Goal: Task Accomplishment & Management: Manage account settings

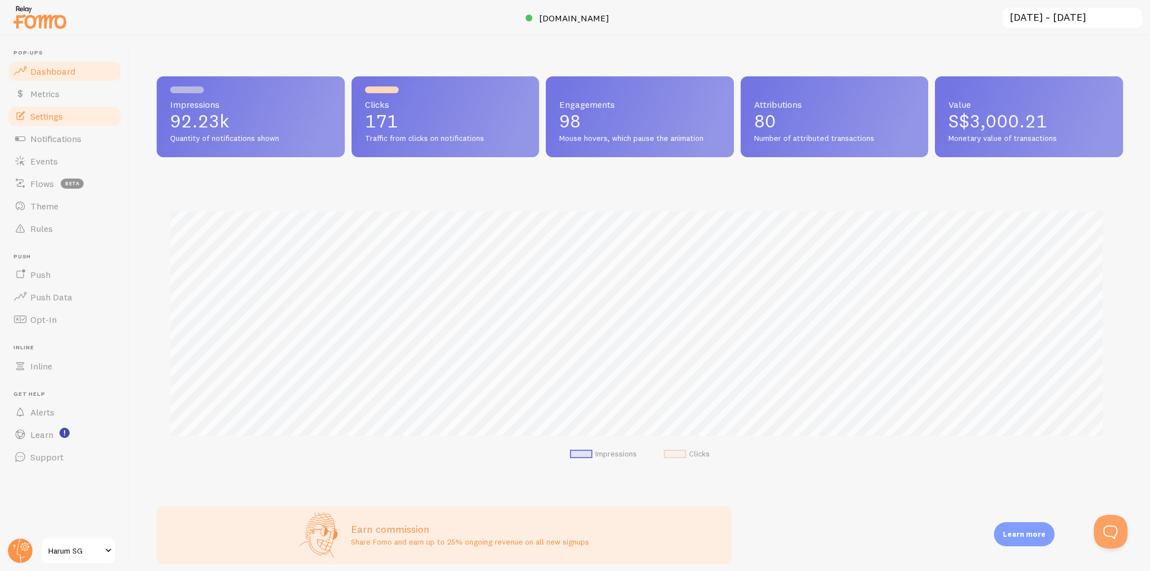
click at [95, 118] on link "Settings" at bounding box center [65, 116] width 116 height 22
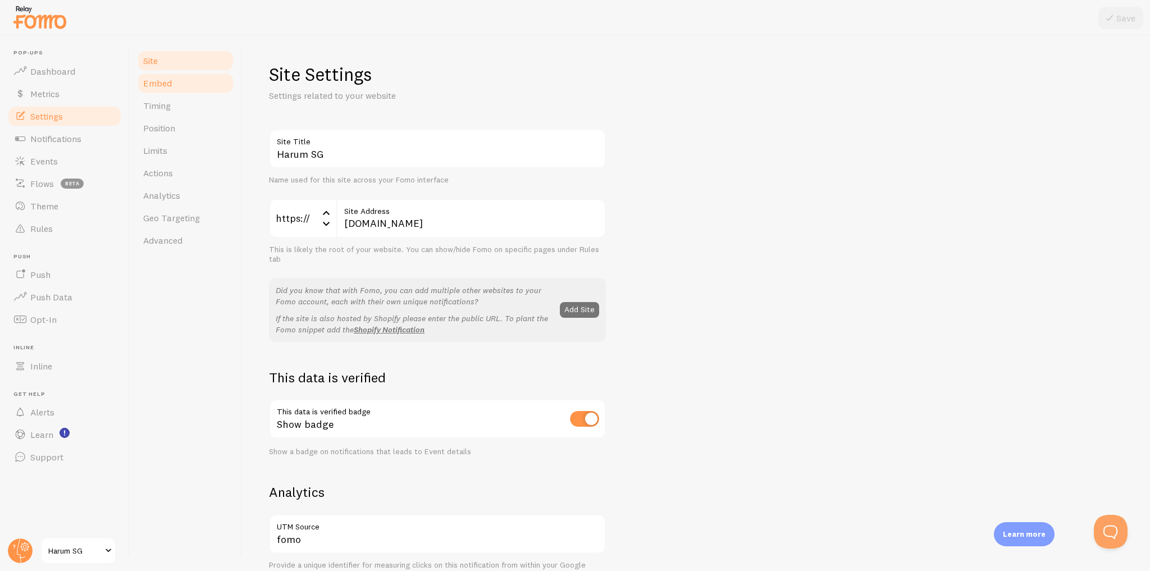
click at [191, 85] on link "Embed" at bounding box center [185, 83] width 98 height 22
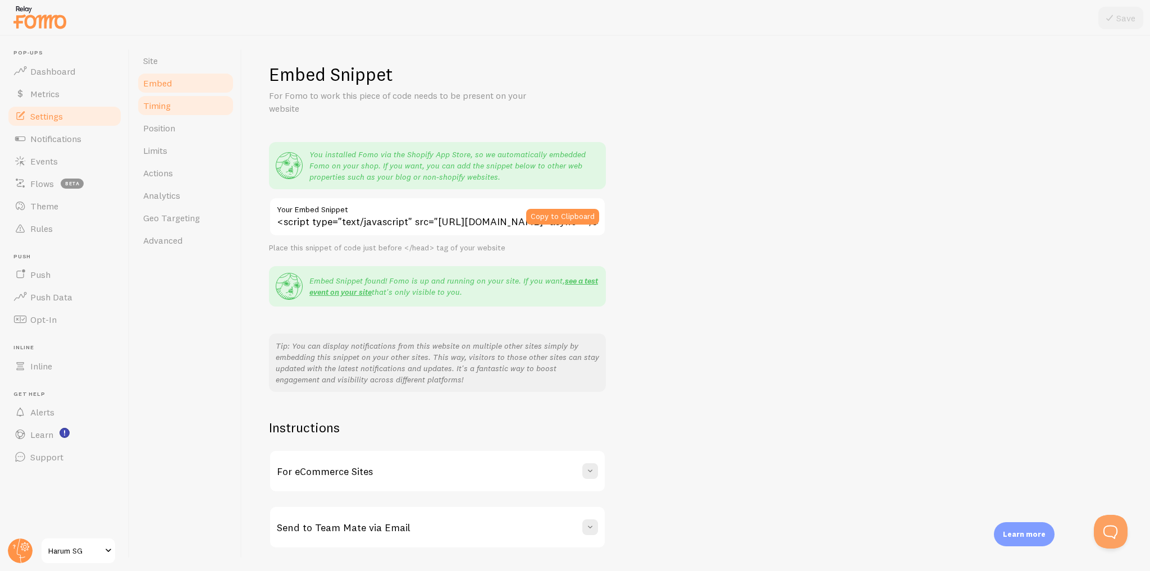
click at [185, 112] on link "Timing" at bounding box center [185, 105] width 98 height 22
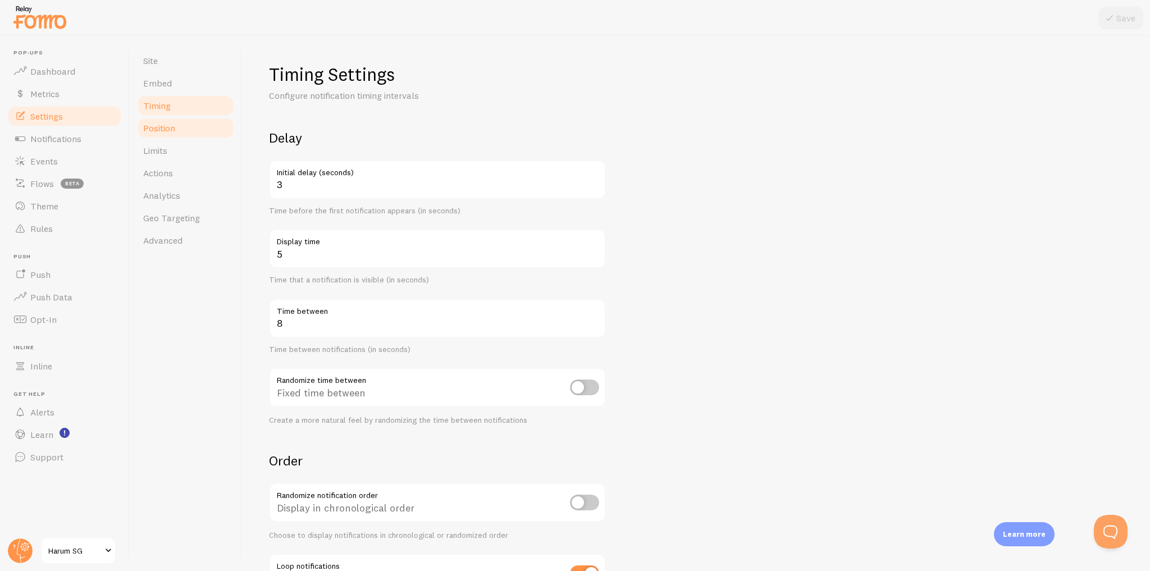
click at [200, 133] on link "Position" at bounding box center [185, 128] width 98 height 22
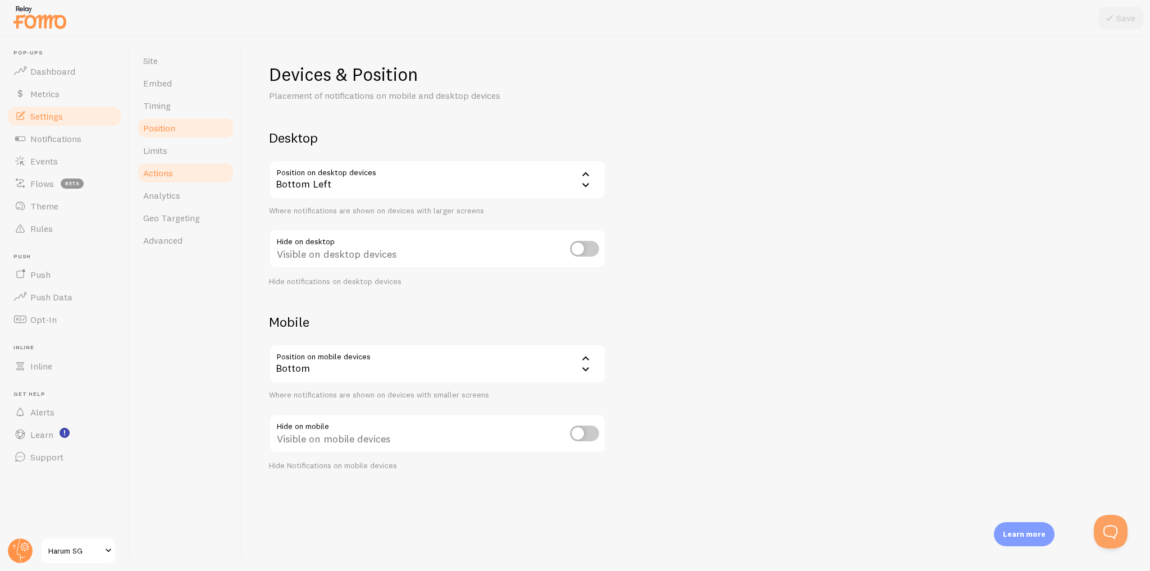
click at [199, 162] on link "Actions" at bounding box center [185, 173] width 98 height 22
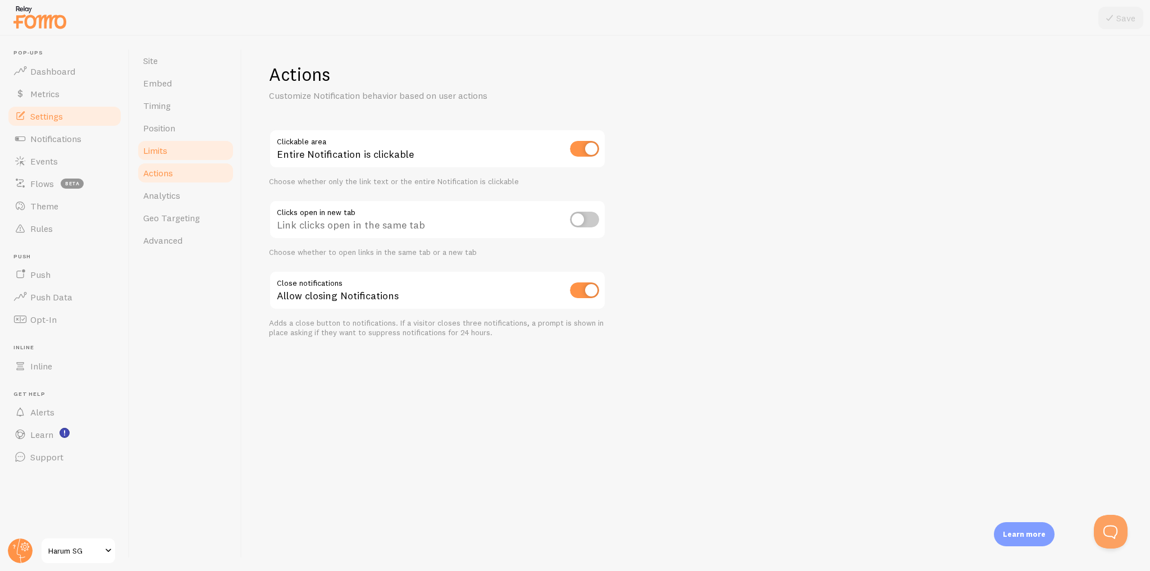
click at [205, 150] on link "Limits" at bounding box center [185, 150] width 98 height 22
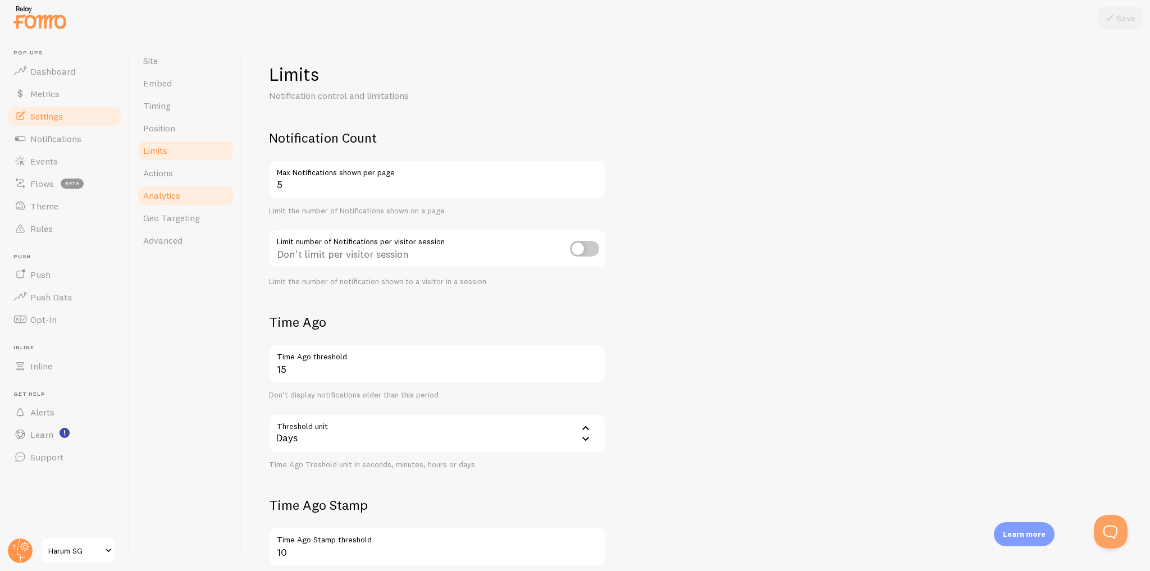
click at [203, 195] on link "Analytics" at bounding box center [185, 195] width 98 height 22
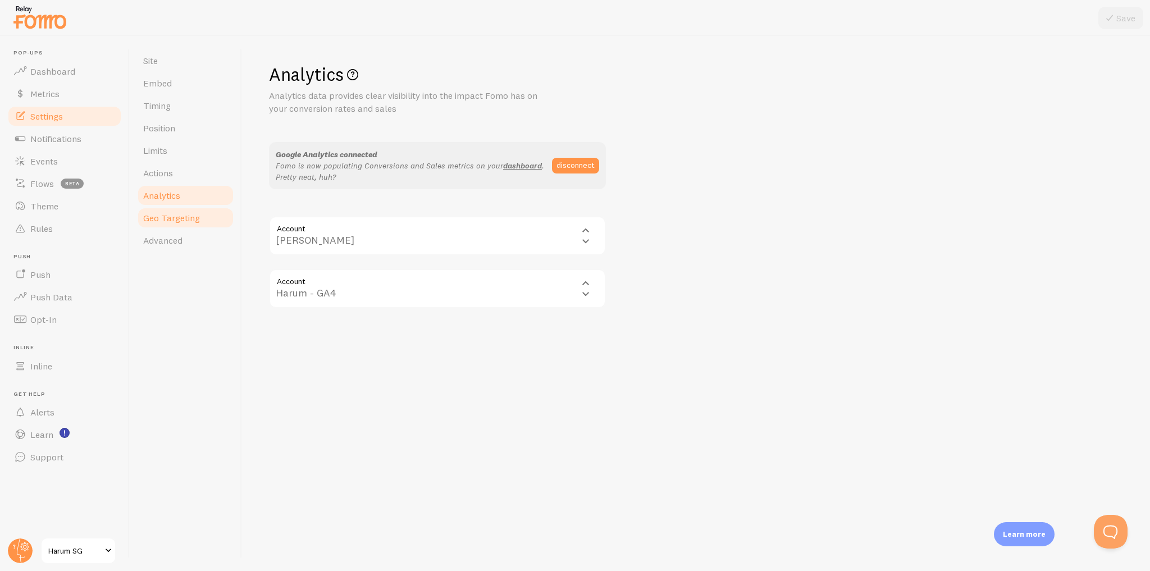
click at [198, 216] on link "Geo Targeting" at bounding box center [185, 218] width 98 height 22
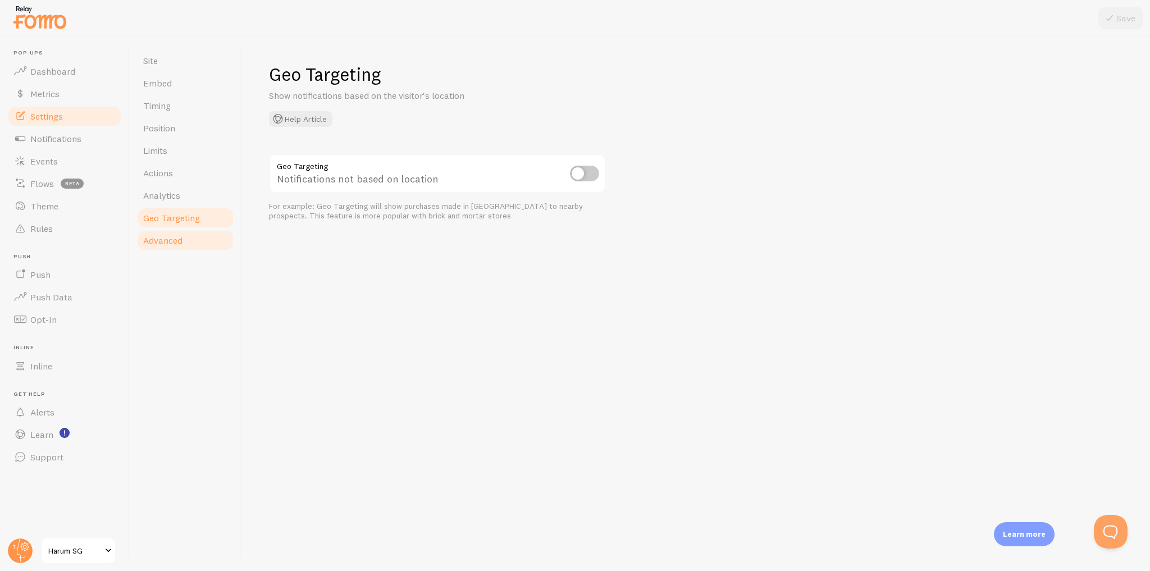
click at [195, 239] on link "Advanced" at bounding box center [185, 240] width 98 height 22
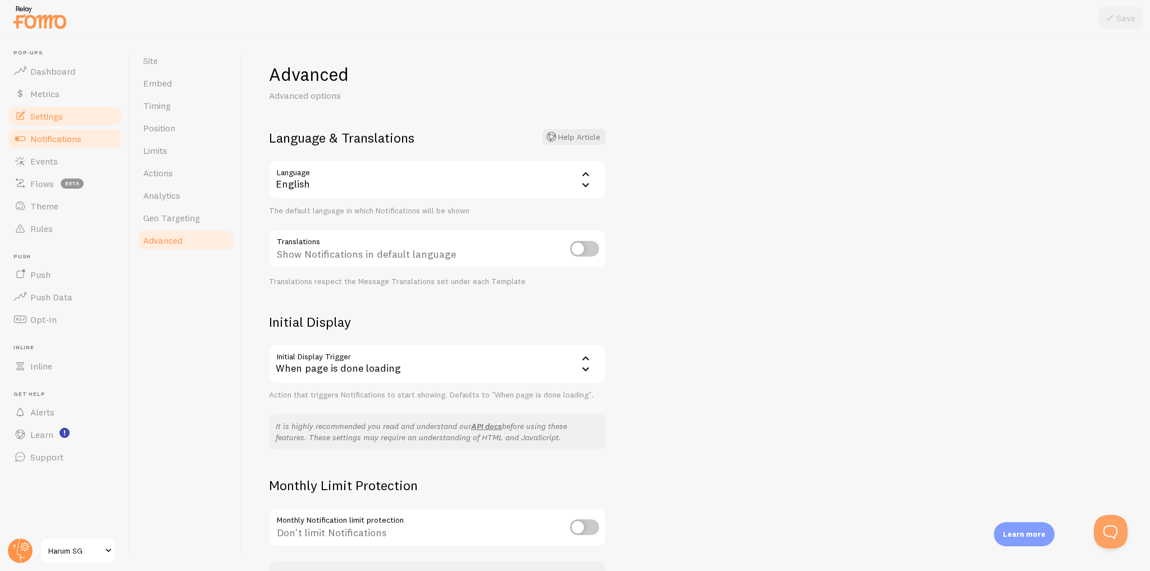
click at [84, 139] on link "Notifications" at bounding box center [65, 138] width 116 height 22
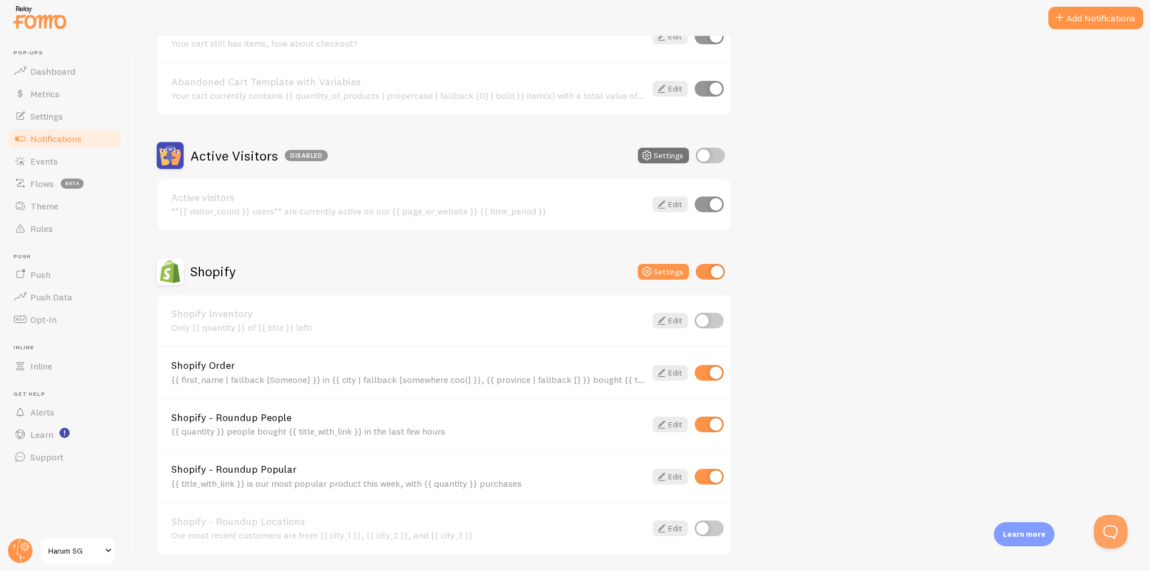
scroll to position [225, 0]
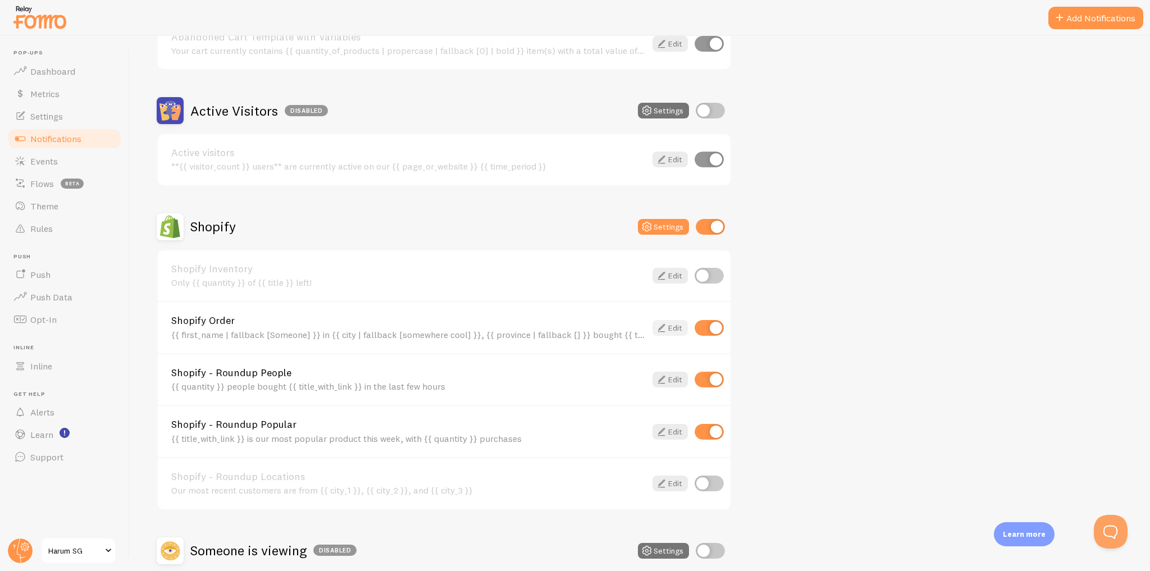
click at [670, 324] on link "Edit" at bounding box center [669, 328] width 35 height 16
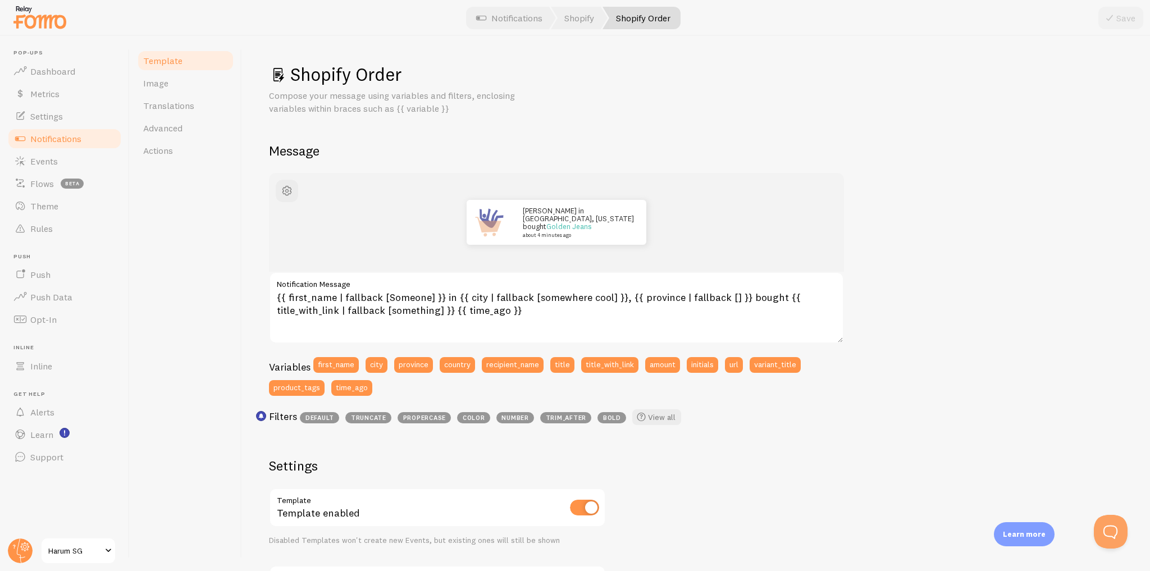
scroll to position [225, 0]
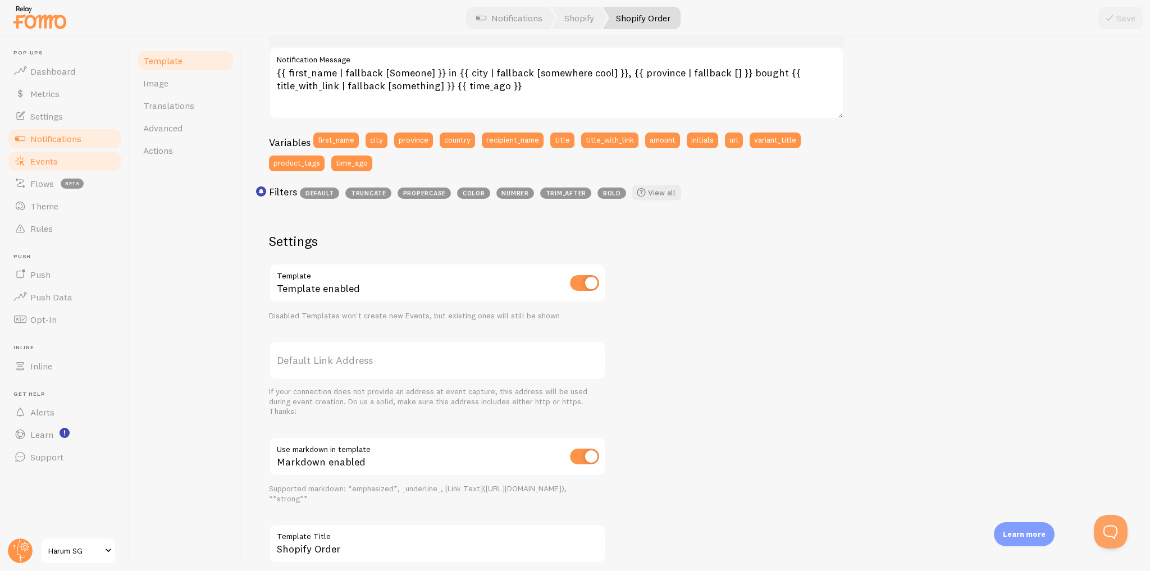
click at [64, 159] on link "Events" at bounding box center [65, 161] width 116 height 22
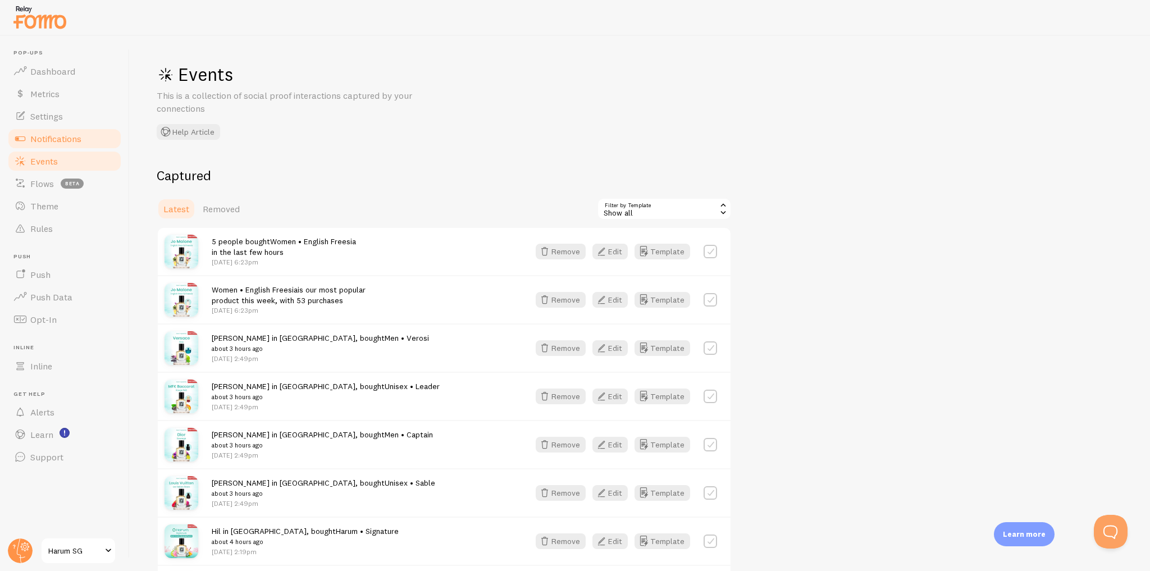
click at [79, 139] on span "Notifications" at bounding box center [55, 138] width 51 height 11
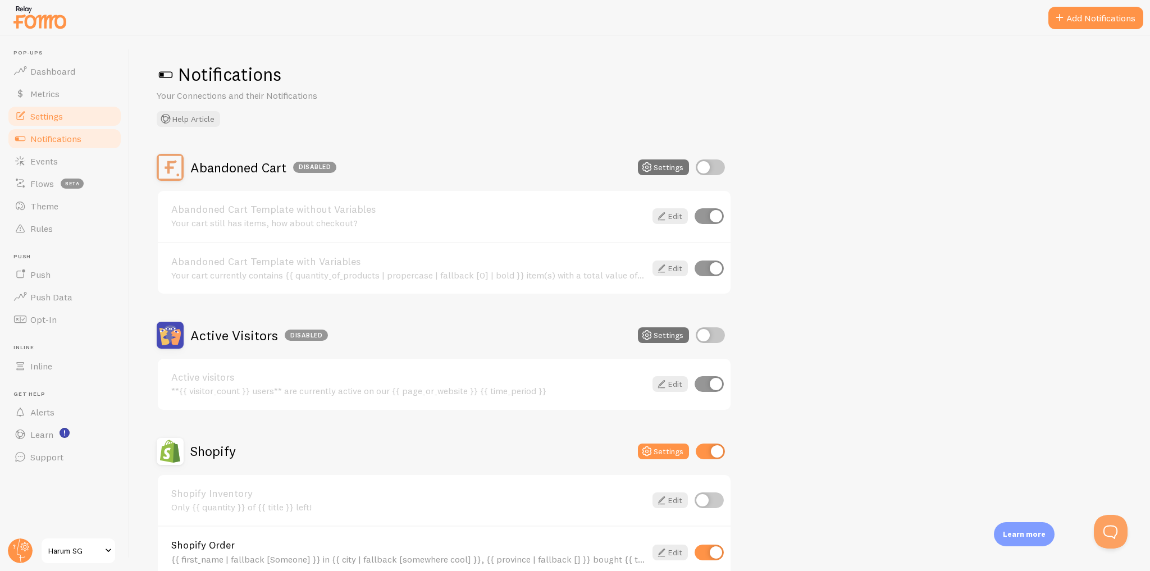
click at [76, 119] on link "Settings" at bounding box center [65, 116] width 116 height 22
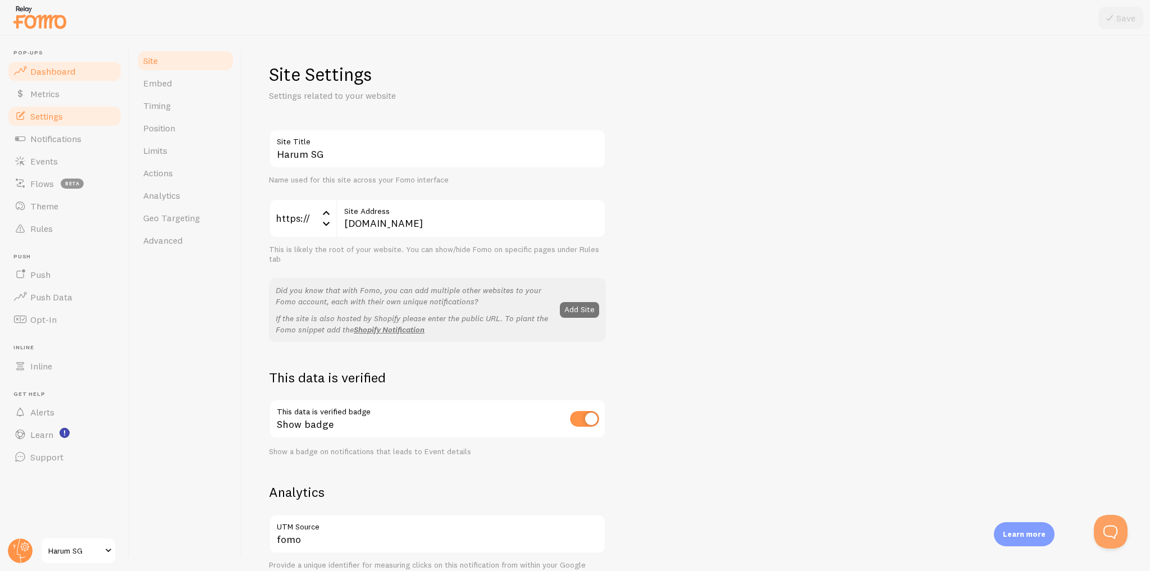
click at [88, 68] on link "Dashboard" at bounding box center [65, 71] width 116 height 22
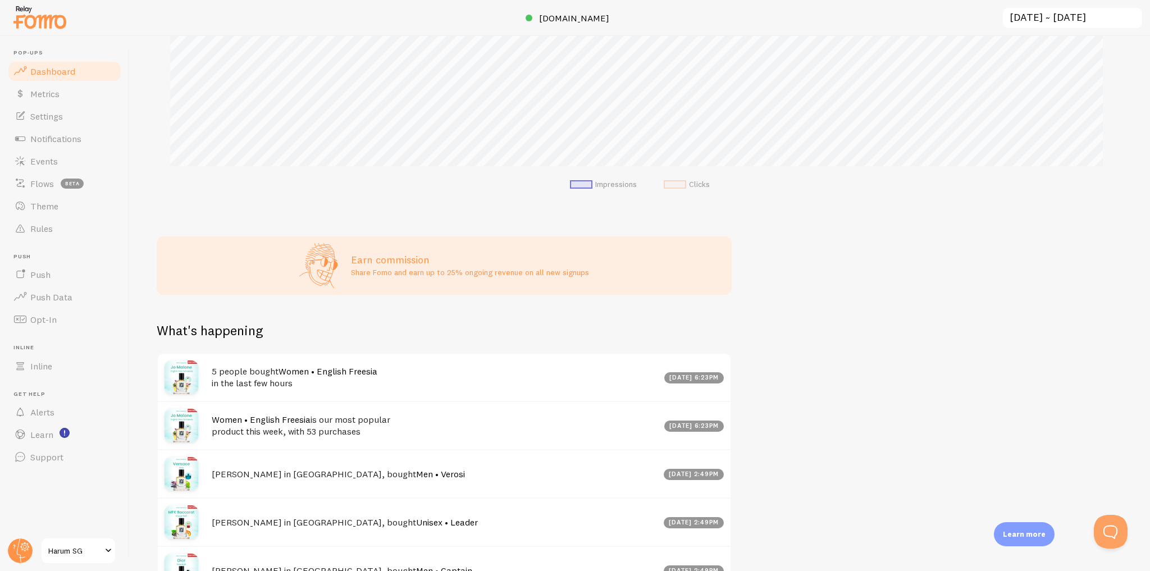
scroll to position [394, 0]
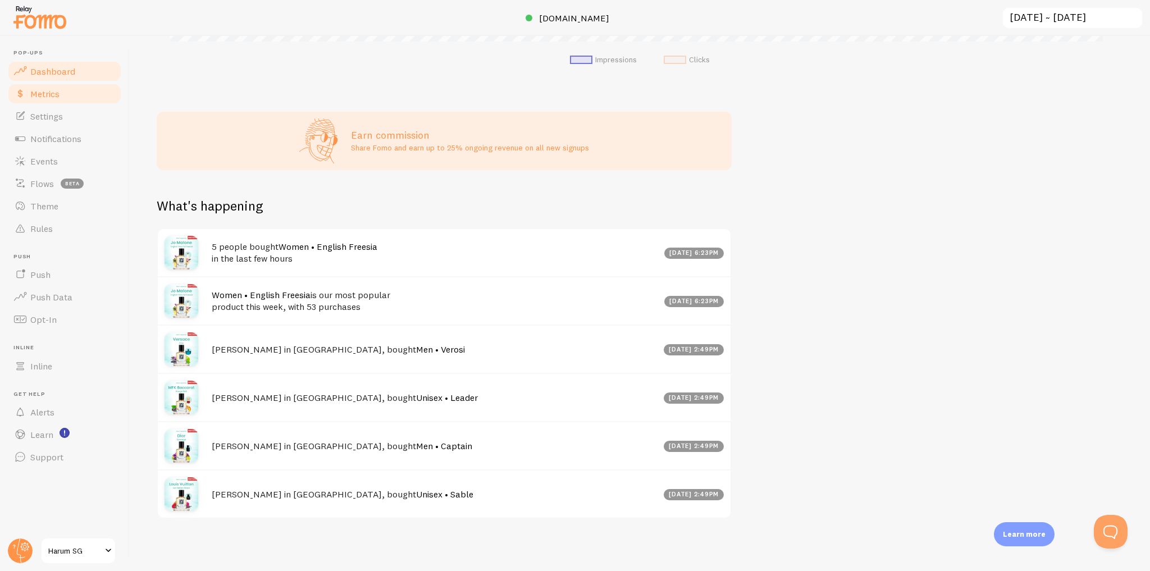
click at [92, 97] on link "Metrics" at bounding box center [65, 94] width 116 height 22
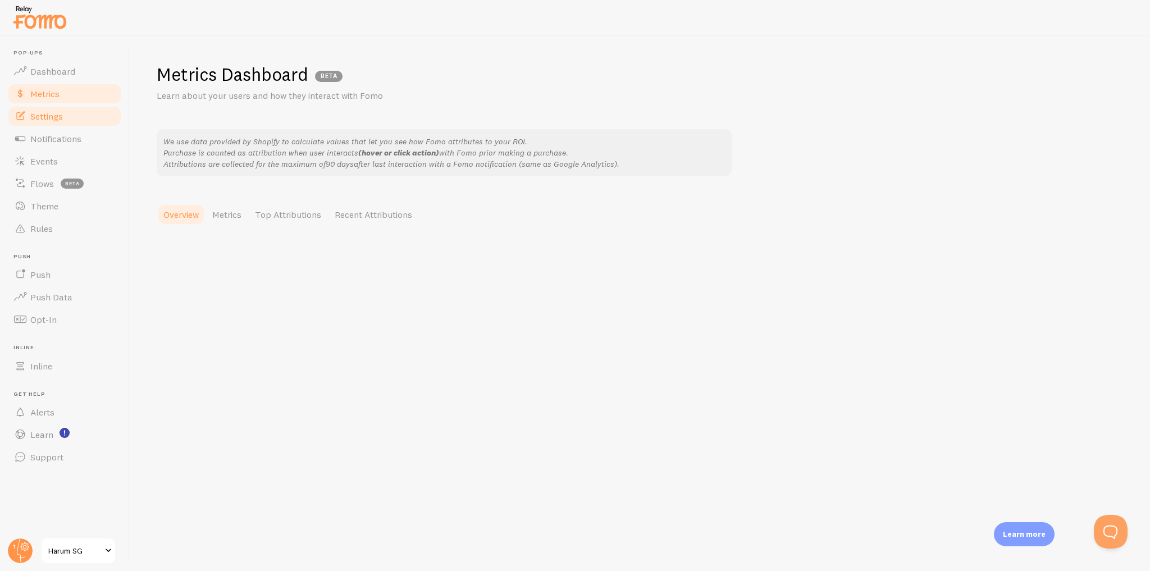
click at [92, 118] on link "Settings" at bounding box center [65, 116] width 116 height 22
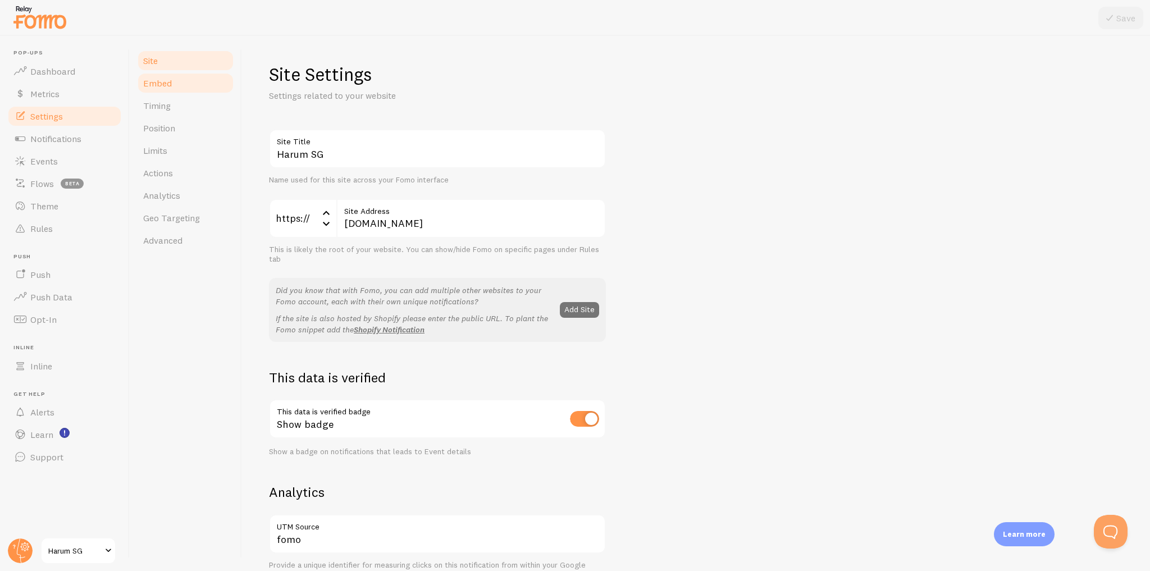
click at [221, 81] on link "Embed" at bounding box center [185, 83] width 98 height 22
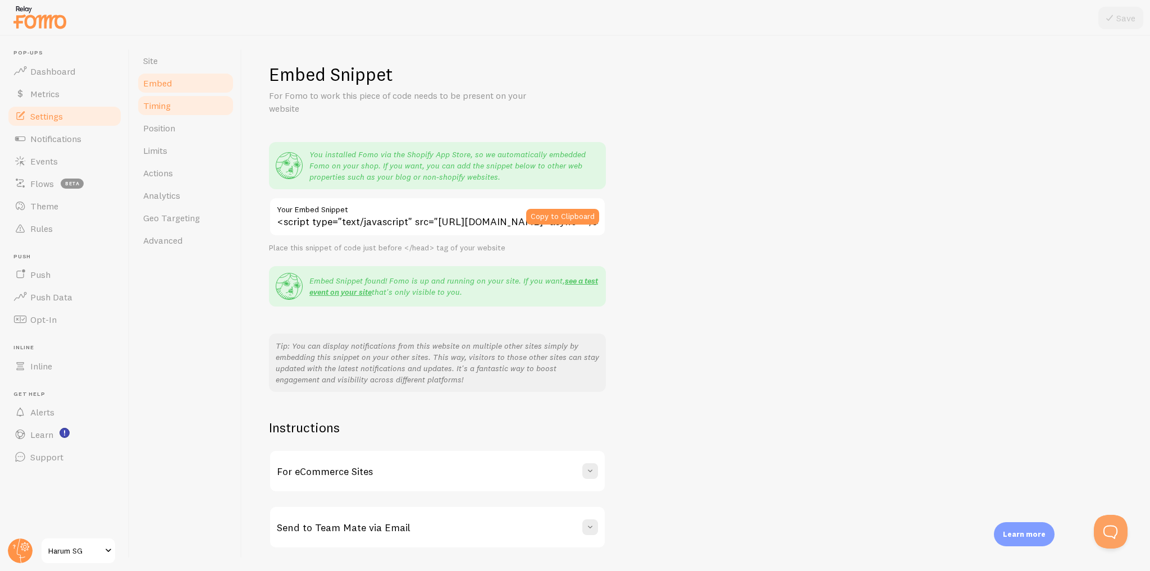
click at [209, 109] on link "Timing" at bounding box center [185, 105] width 98 height 22
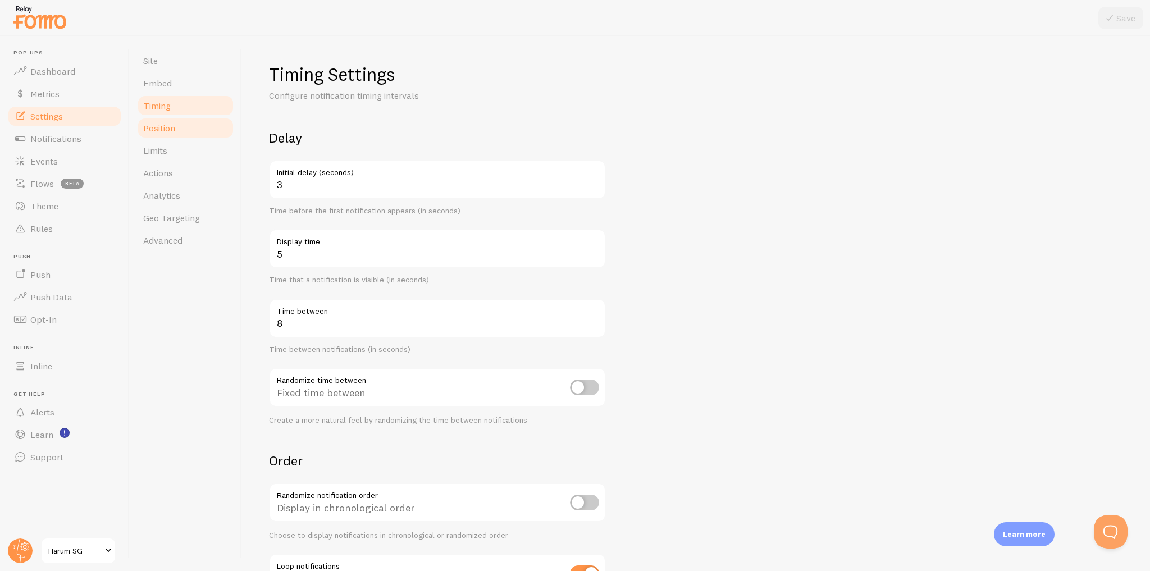
click at [206, 136] on link "Position" at bounding box center [185, 128] width 98 height 22
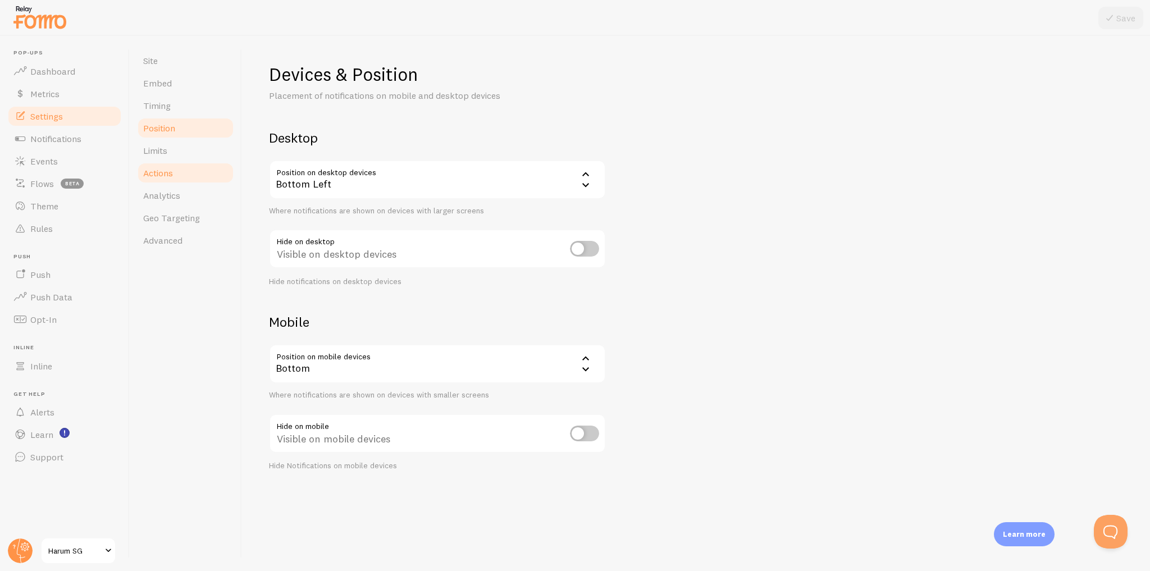
click at [205, 165] on link "Actions" at bounding box center [185, 173] width 98 height 22
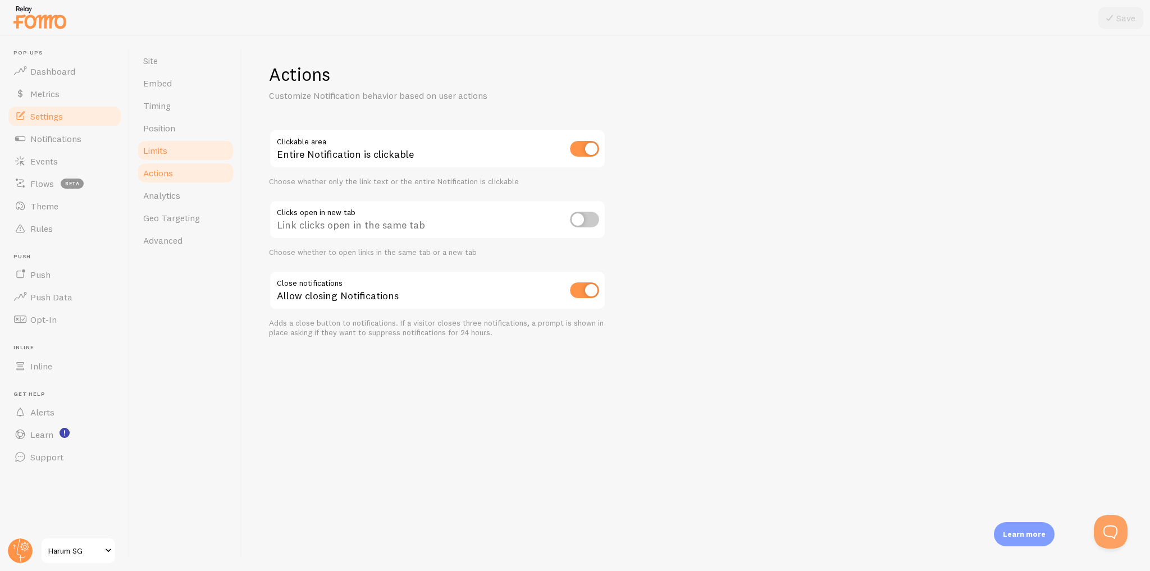
click at [204, 153] on link "Limits" at bounding box center [185, 150] width 98 height 22
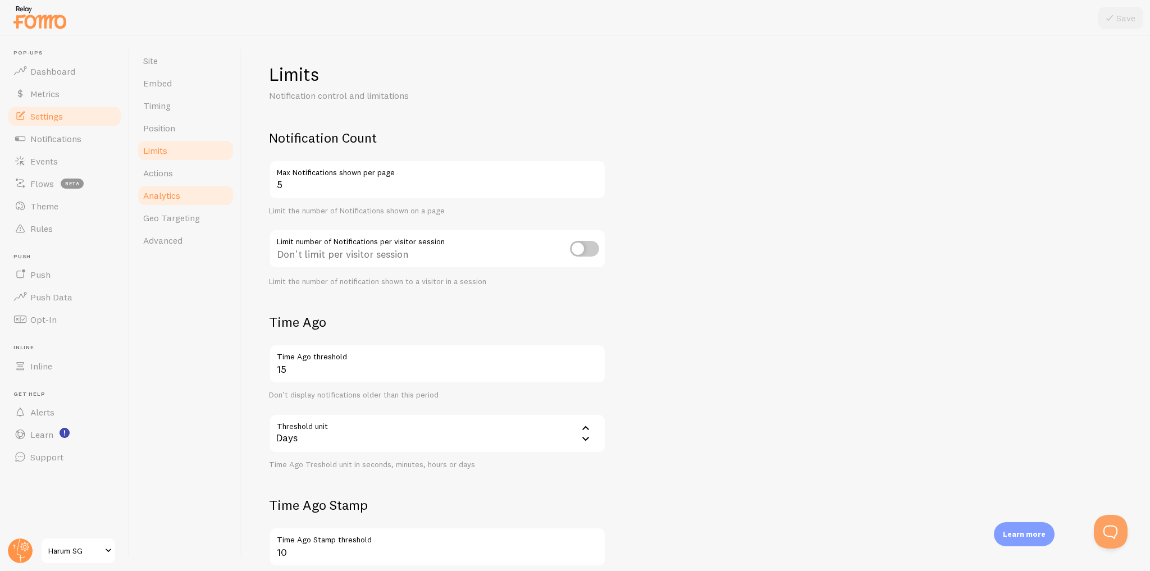
click at [198, 200] on link "Analytics" at bounding box center [185, 195] width 98 height 22
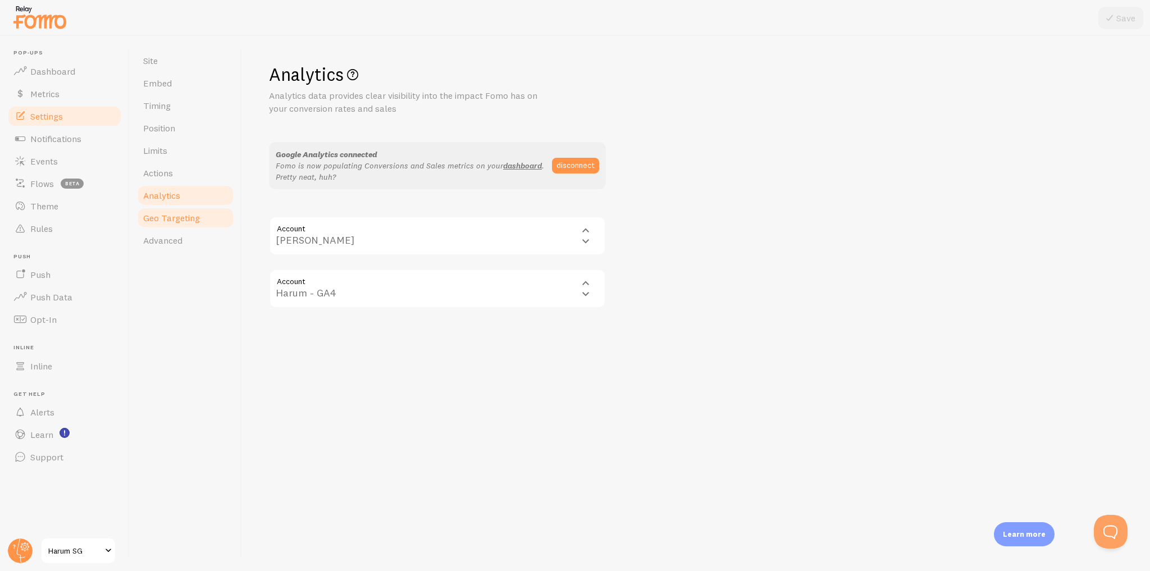
click at [202, 222] on link "Geo Targeting" at bounding box center [185, 218] width 98 height 22
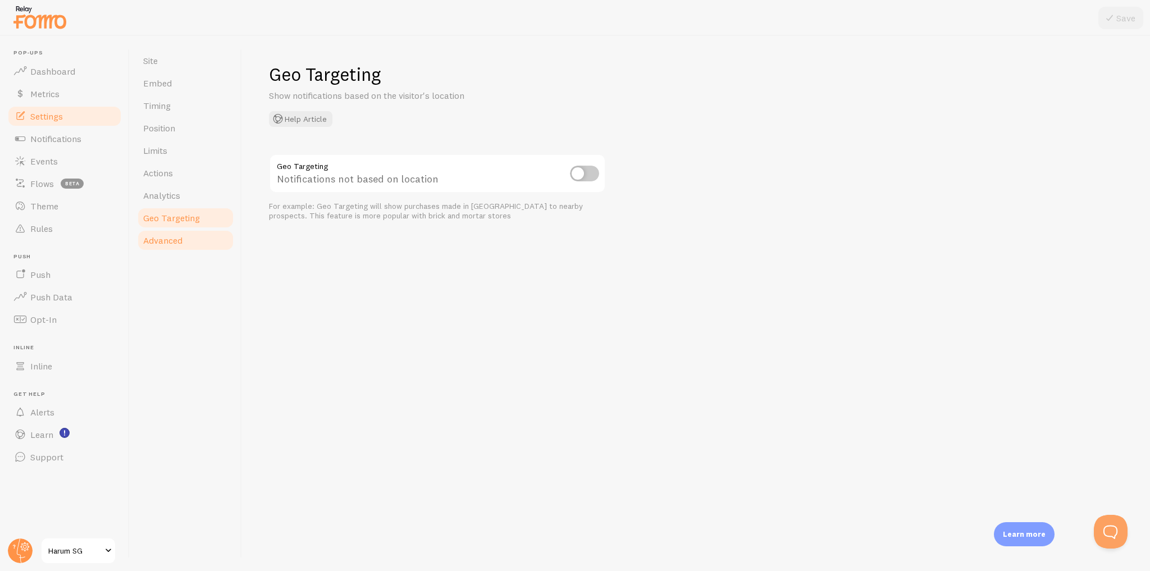
click at [193, 242] on link "Advanced" at bounding box center [185, 240] width 98 height 22
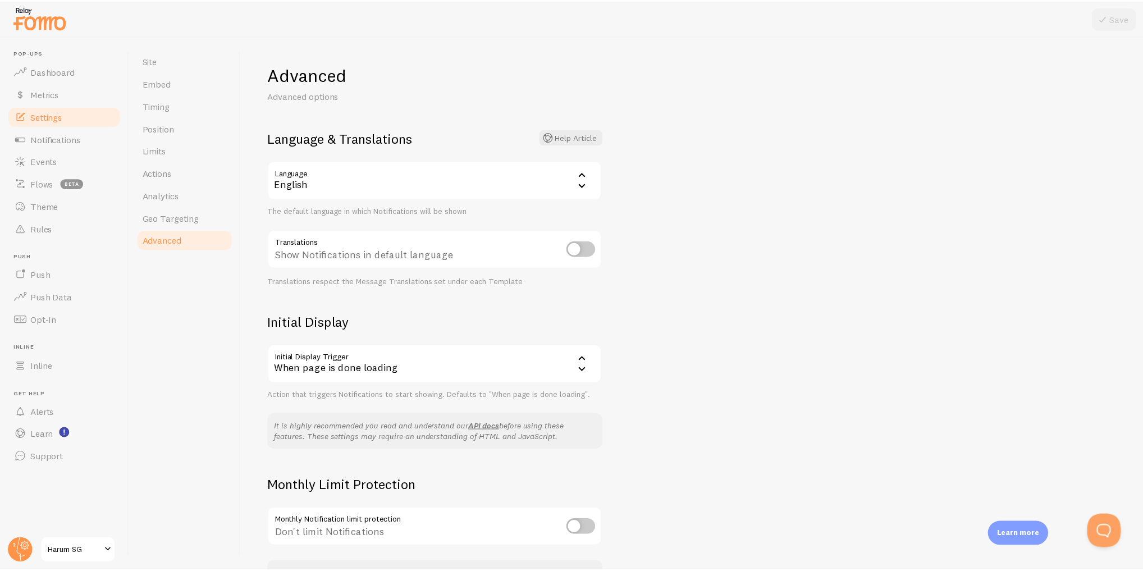
scroll to position [79, 0]
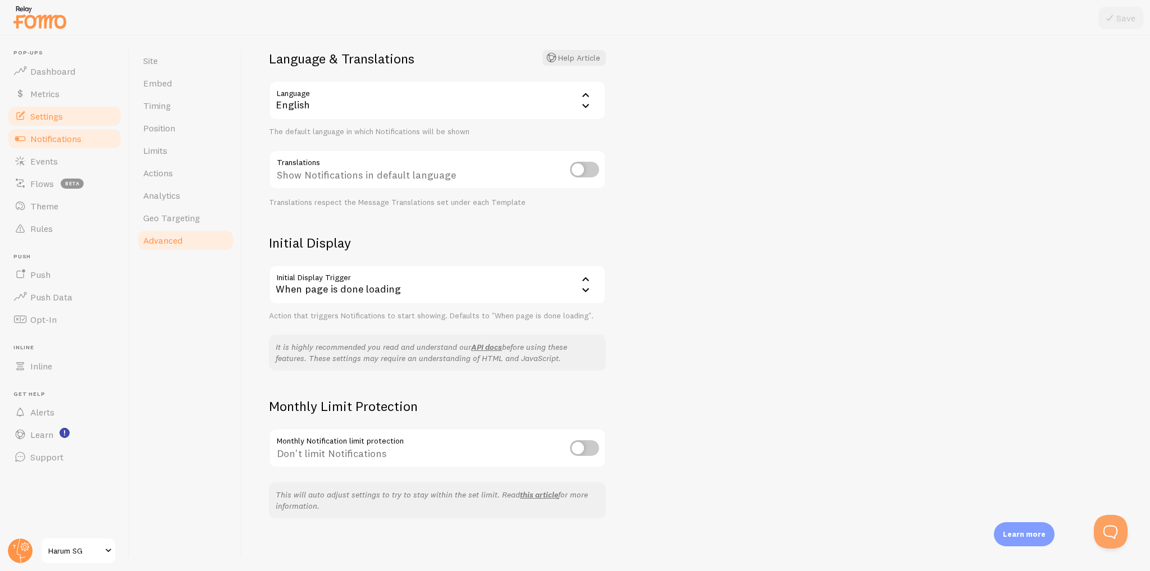
click at [72, 135] on span "Notifications" at bounding box center [55, 138] width 51 height 11
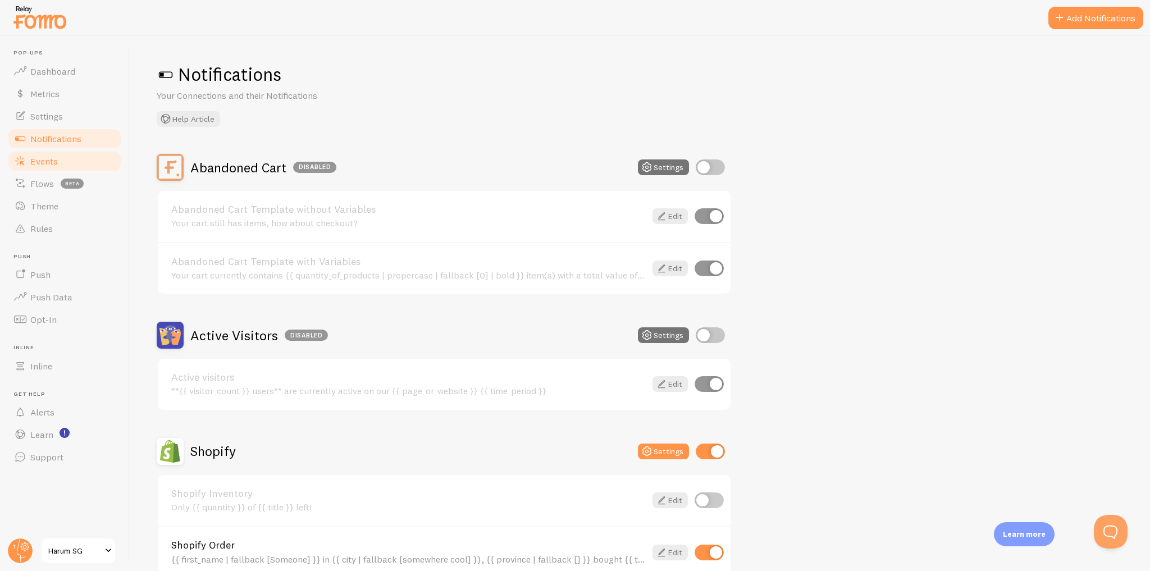
click at [82, 159] on link "Events" at bounding box center [65, 161] width 116 height 22
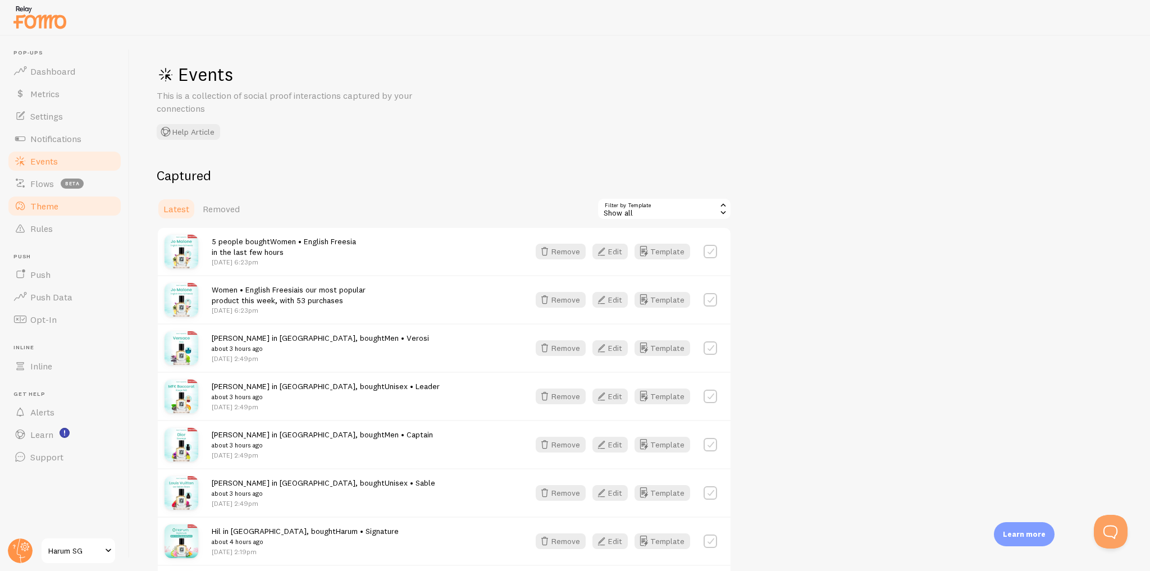
click at [89, 196] on link "Theme" at bounding box center [65, 206] width 116 height 22
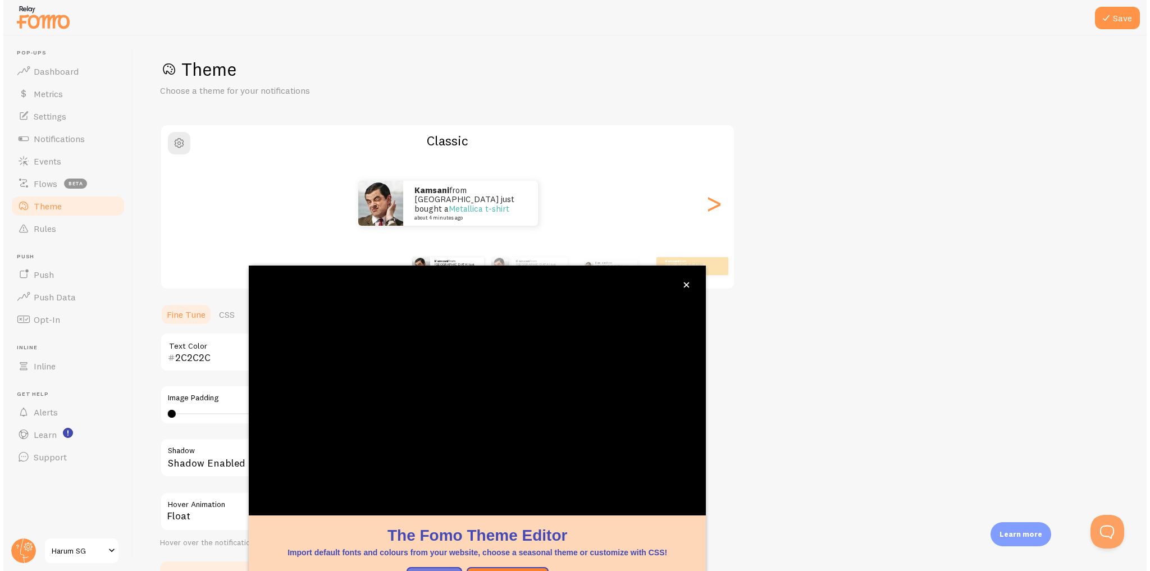
scroll to position [16, 0]
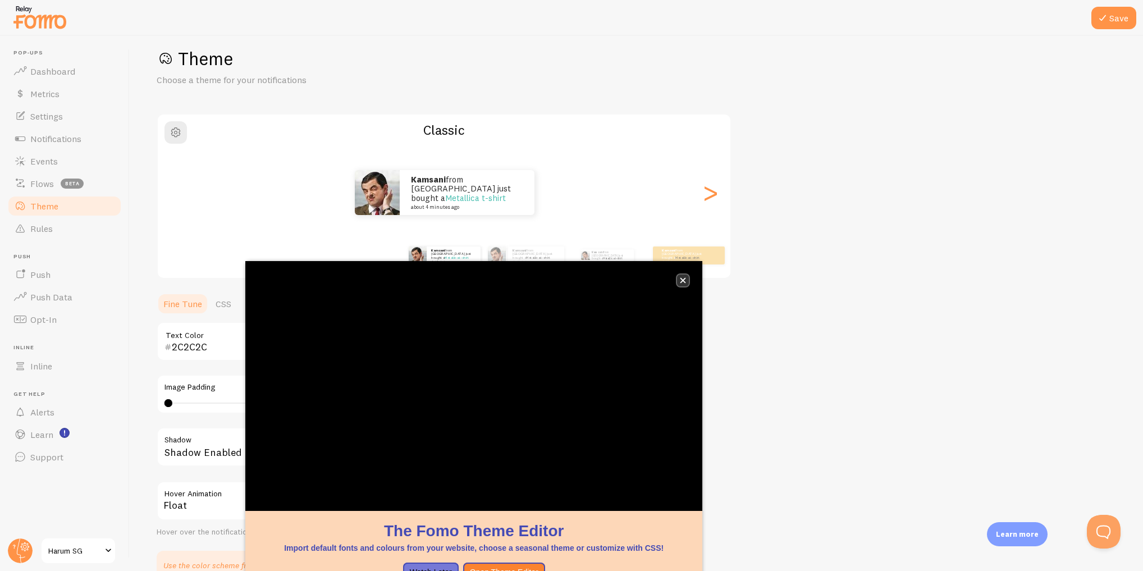
click at [686, 282] on icon "close," at bounding box center [684, 281] width 6 height 6
click at [687, 276] on button "close," at bounding box center [683, 281] width 12 height 12
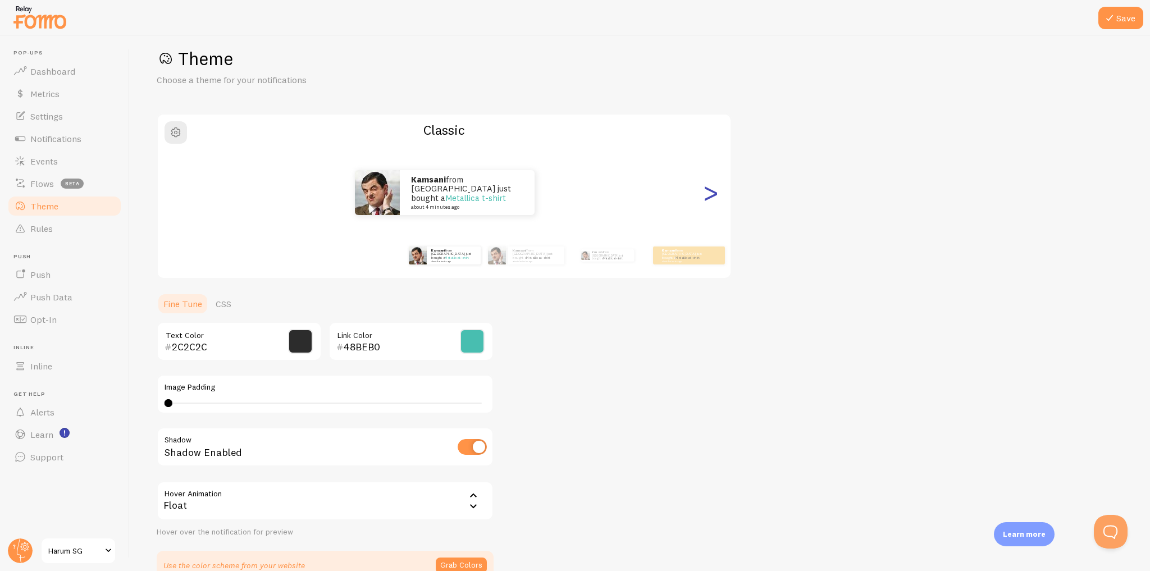
click at [715, 193] on div ">" at bounding box center [710, 192] width 13 height 81
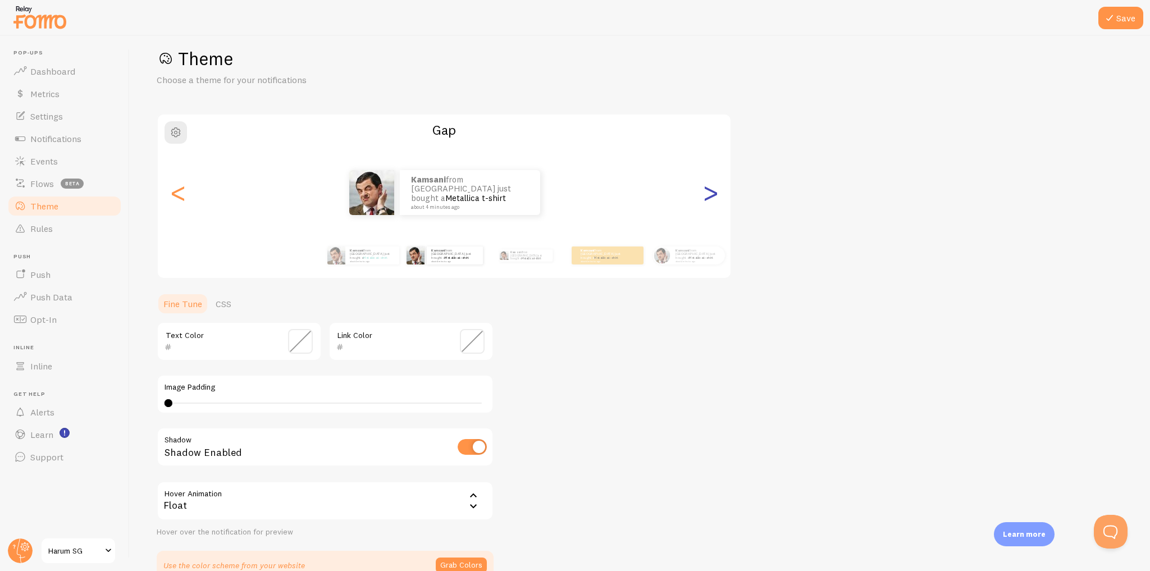
click at [714, 193] on div ">" at bounding box center [710, 192] width 13 height 81
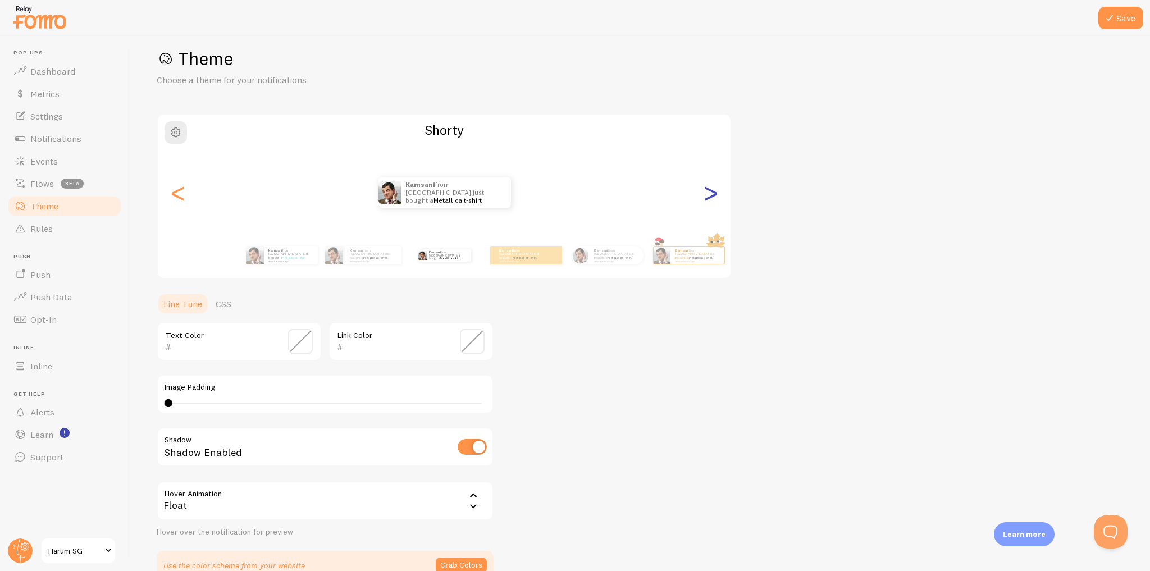
click at [714, 193] on div ">" at bounding box center [710, 192] width 13 height 81
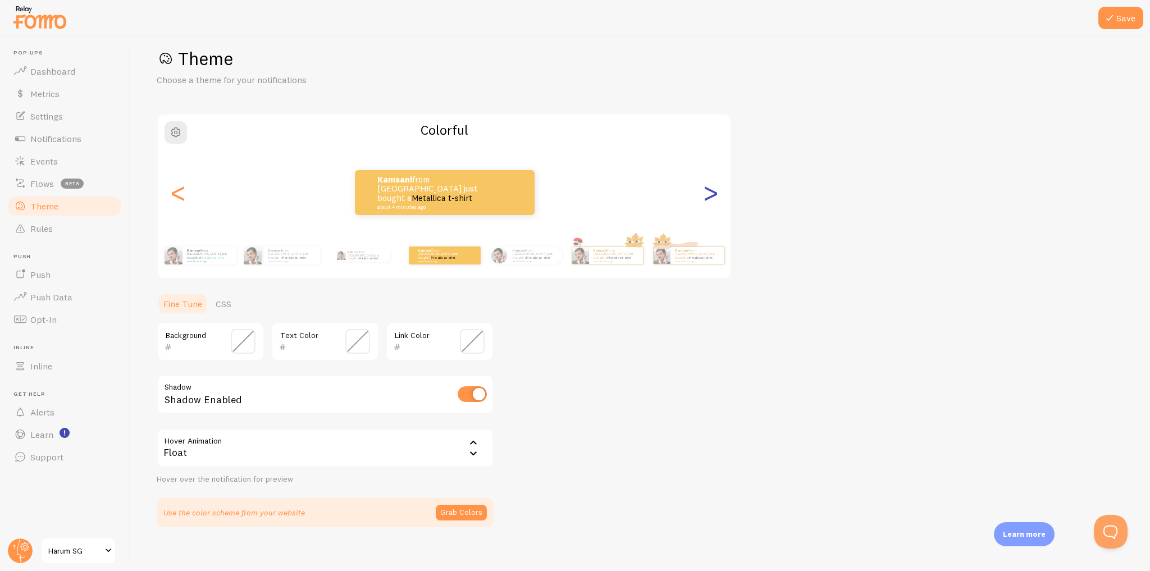
click at [706, 195] on div ">" at bounding box center [710, 192] width 13 height 81
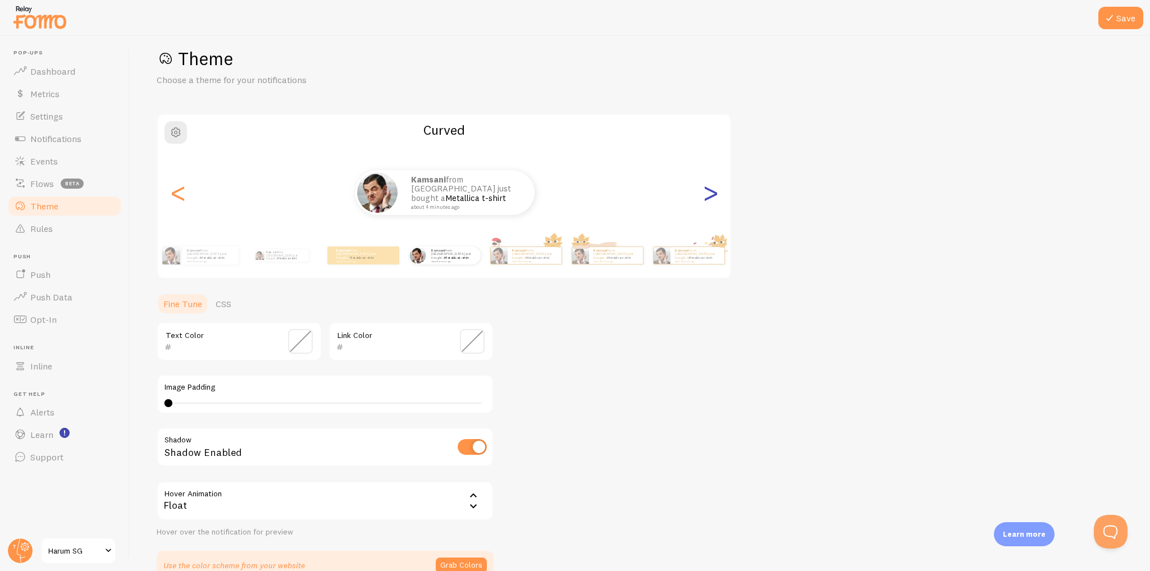
click at [706, 195] on div ">" at bounding box center [710, 192] width 13 height 81
type input "0"
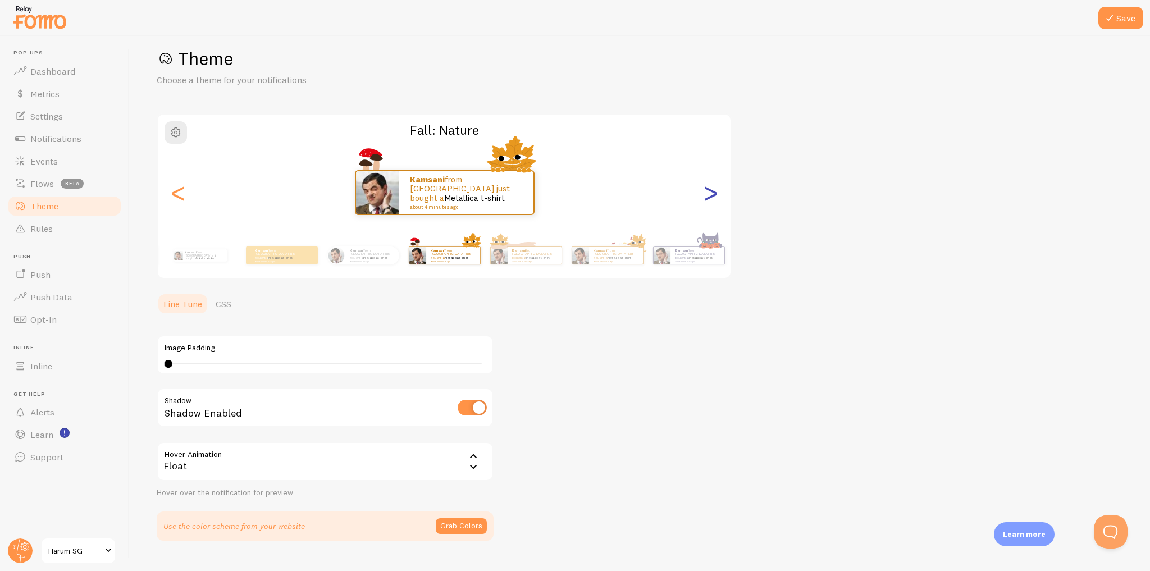
click at [706, 195] on div ">" at bounding box center [710, 192] width 13 height 81
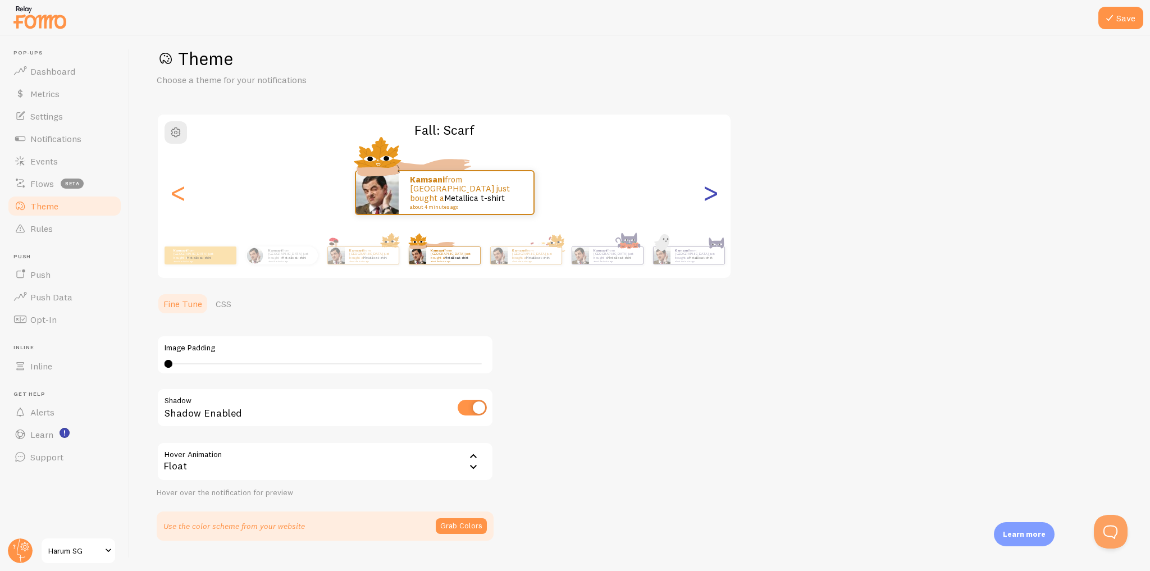
click at [709, 200] on div ">" at bounding box center [710, 192] width 13 height 81
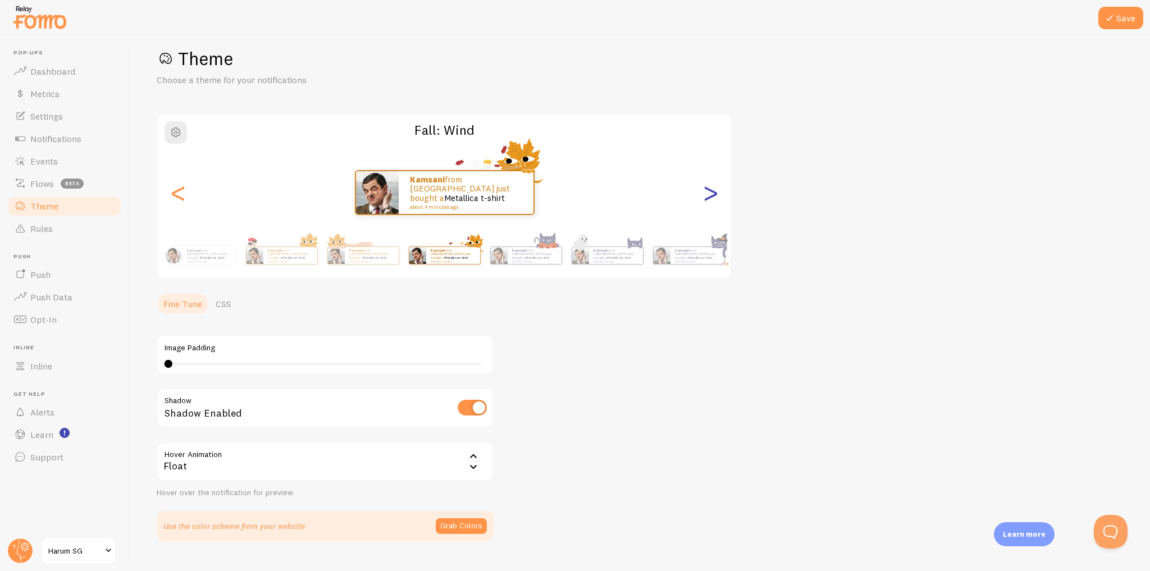
click at [708, 200] on div ">" at bounding box center [710, 192] width 13 height 81
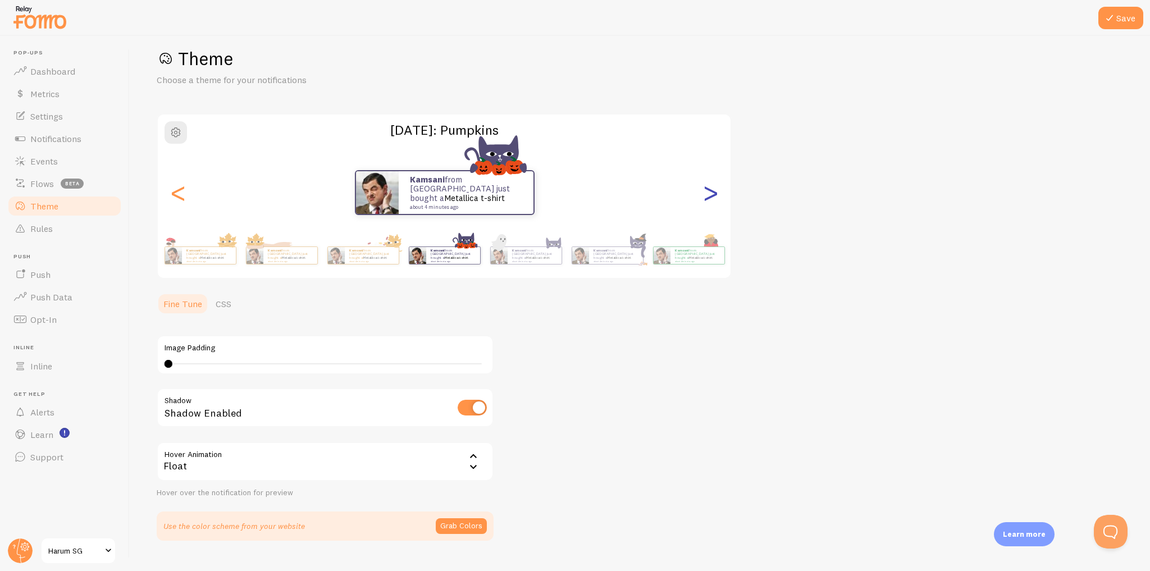
click at [708, 200] on div ">" at bounding box center [710, 192] width 13 height 81
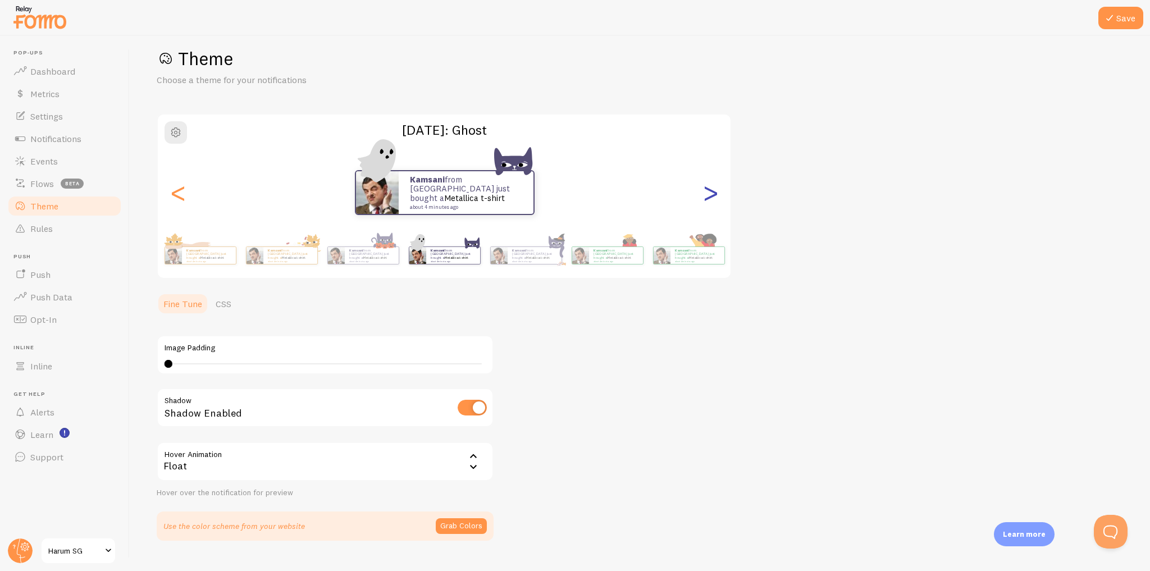
click at [708, 200] on div ">" at bounding box center [710, 192] width 13 height 81
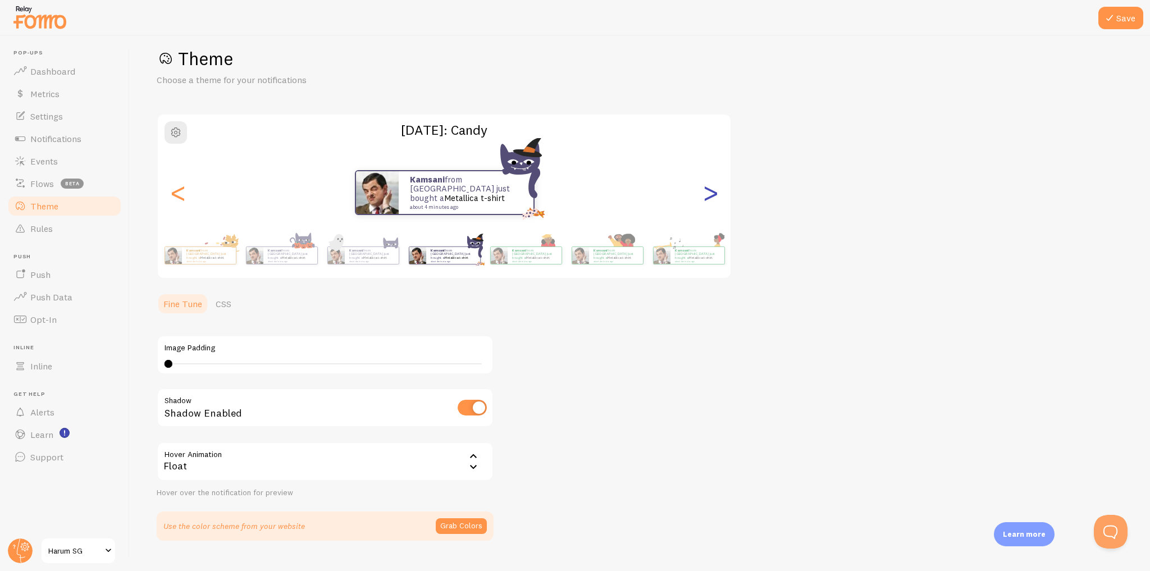
click at [708, 200] on div ">" at bounding box center [710, 192] width 13 height 81
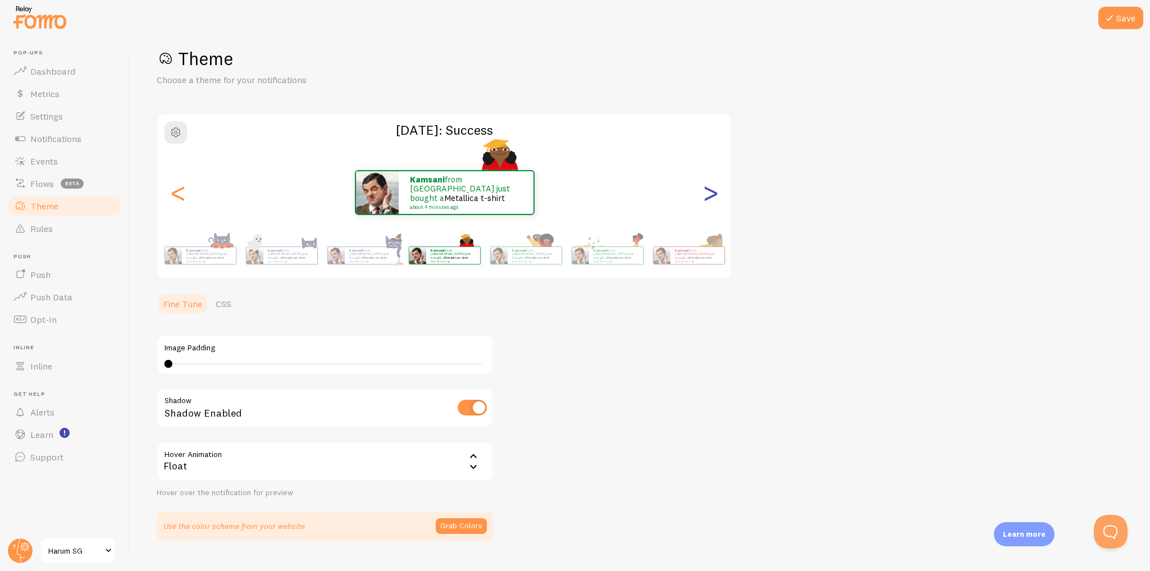
click at [708, 200] on div ">" at bounding box center [710, 192] width 13 height 81
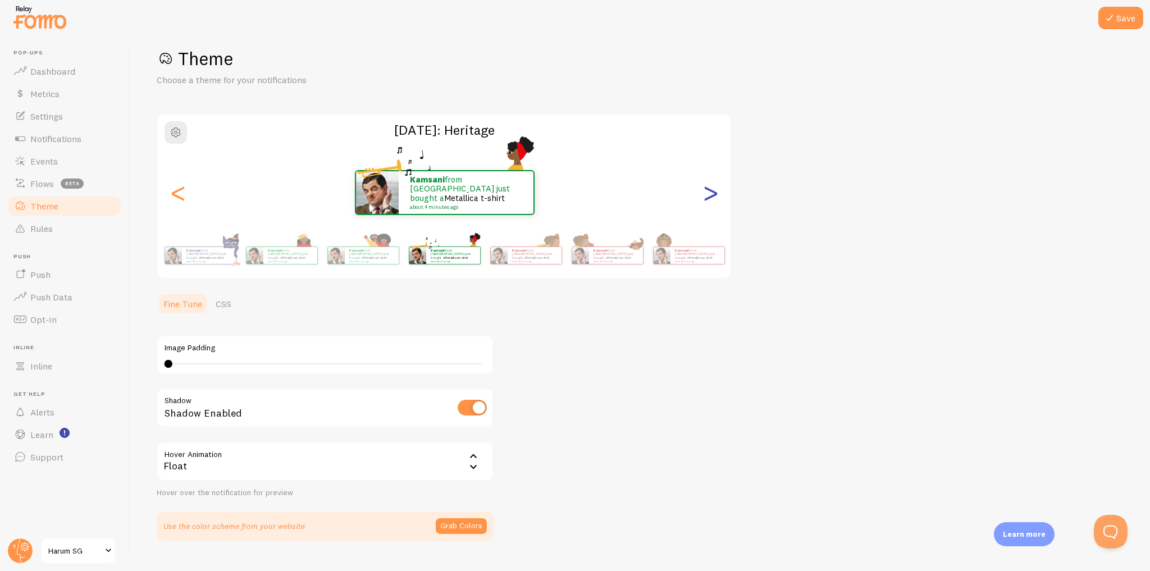
click at [708, 200] on div ">" at bounding box center [710, 192] width 13 height 81
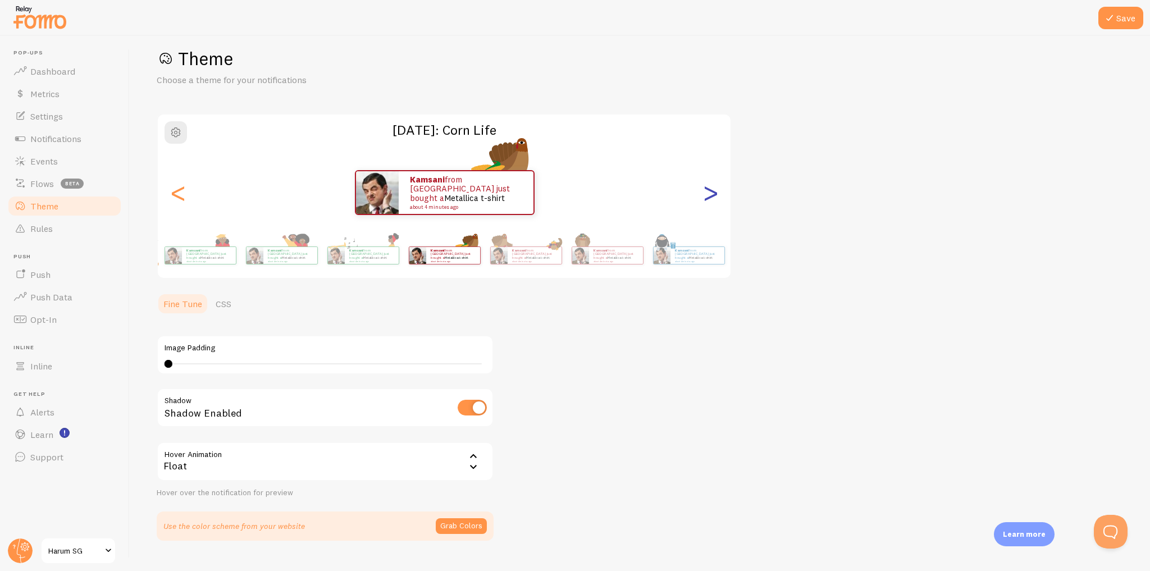
click at [710, 195] on div ">" at bounding box center [710, 192] width 13 height 81
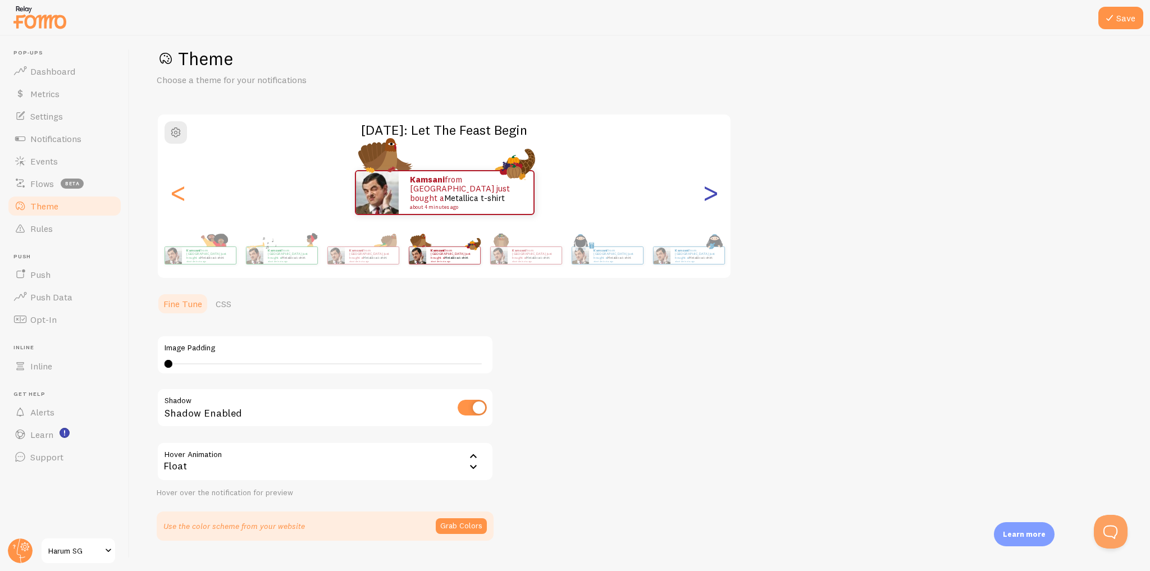
click at [712, 196] on div ">" at bounding box center [710, 192] width 13 height 81
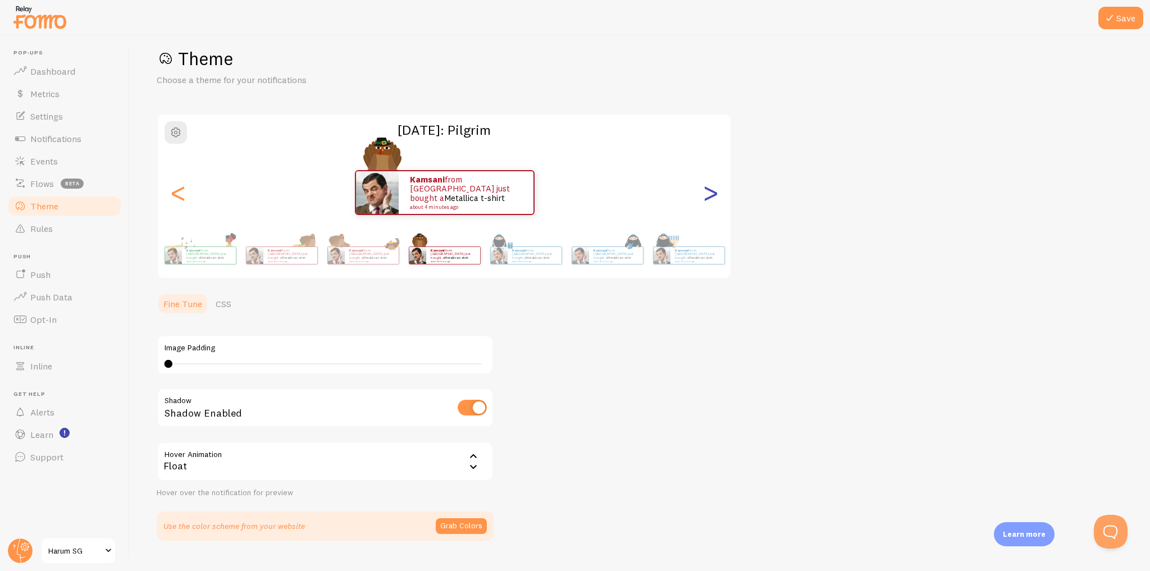
click at [711, 197] on div ">" at bounding box center [710, 192] width 13 height 81
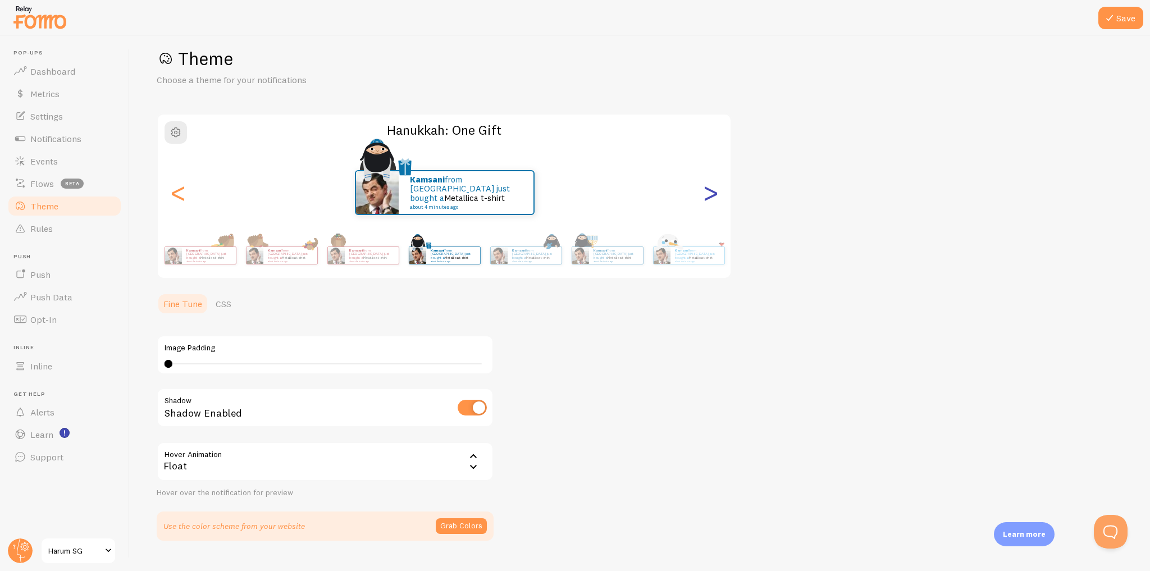
click at [706, 193] on div ">" at bounding box center [710, 192] width 13 height 81
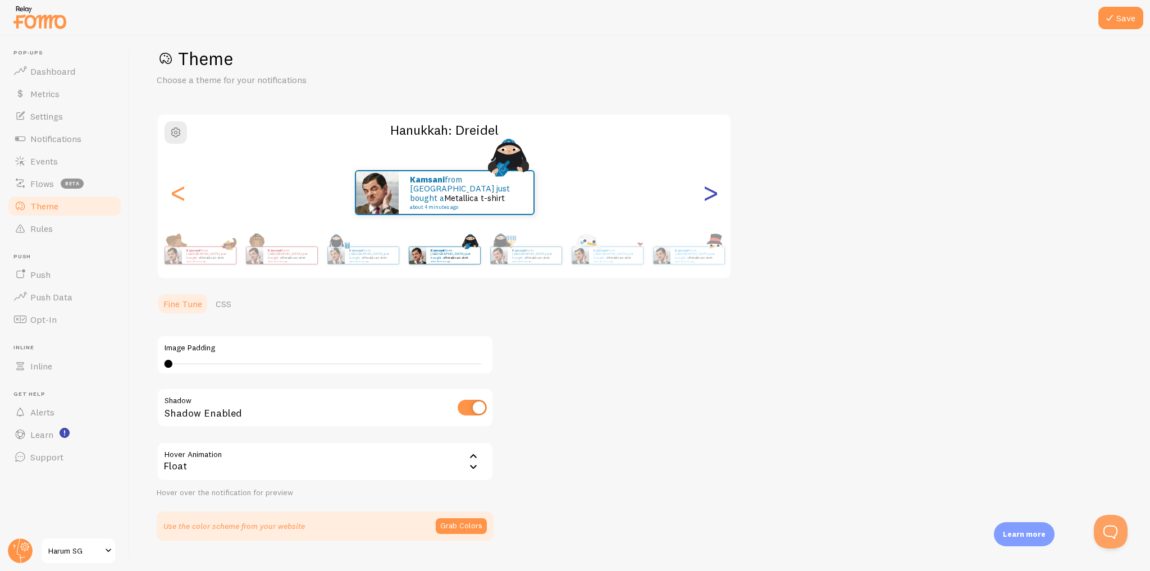
click at [710, 188] on div ">" at bounding box center [710, 192] width 13 height 81
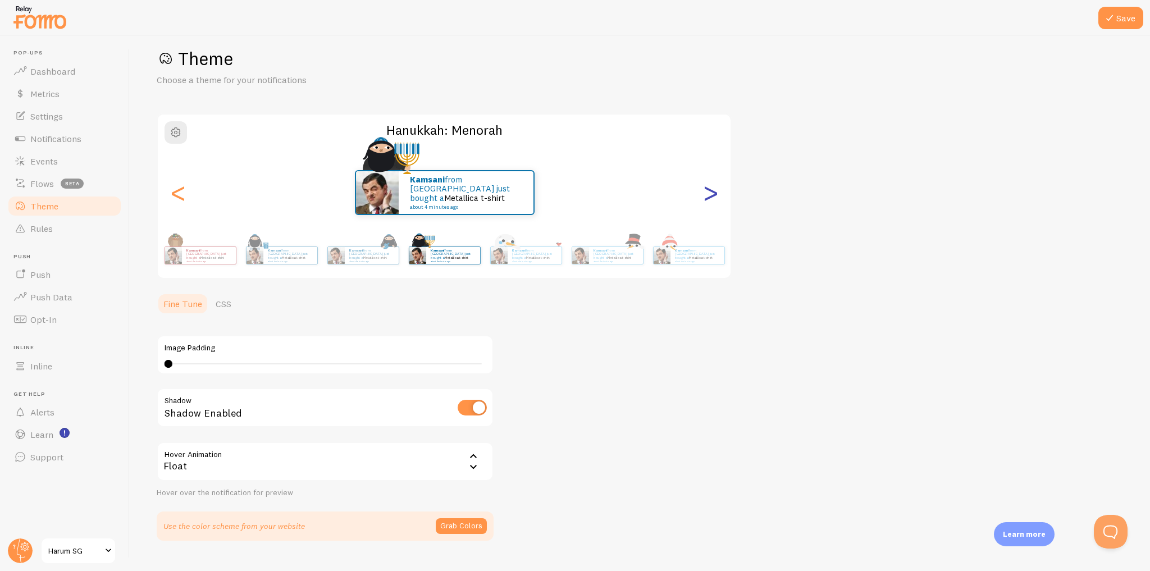
click at [710, 202] on div ">" at bounding box center [710, 192] width 13 height 81
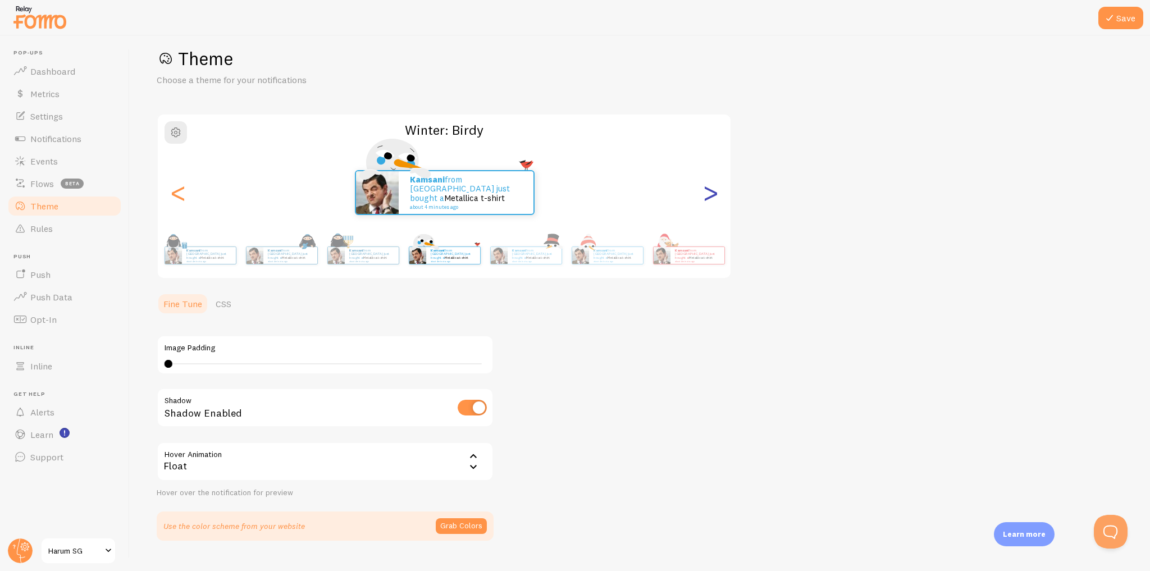
click at [710, 202] on div ">" at bounding box center [710, 192] width 13 height 81
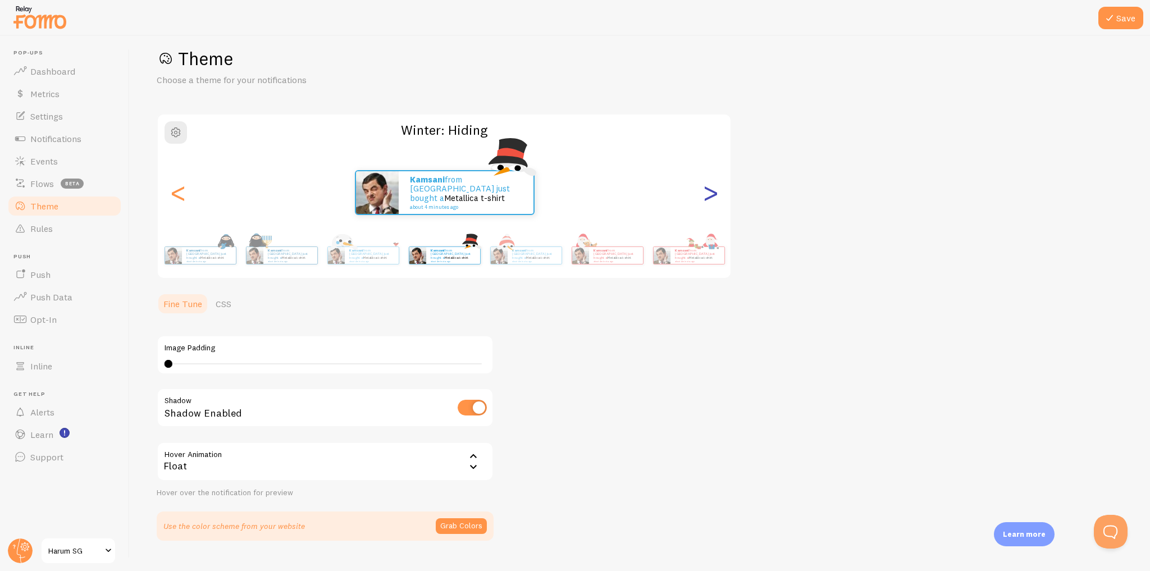
click at [711, 202] on div ">" at bounding box center [710, 192] width 13 height 81
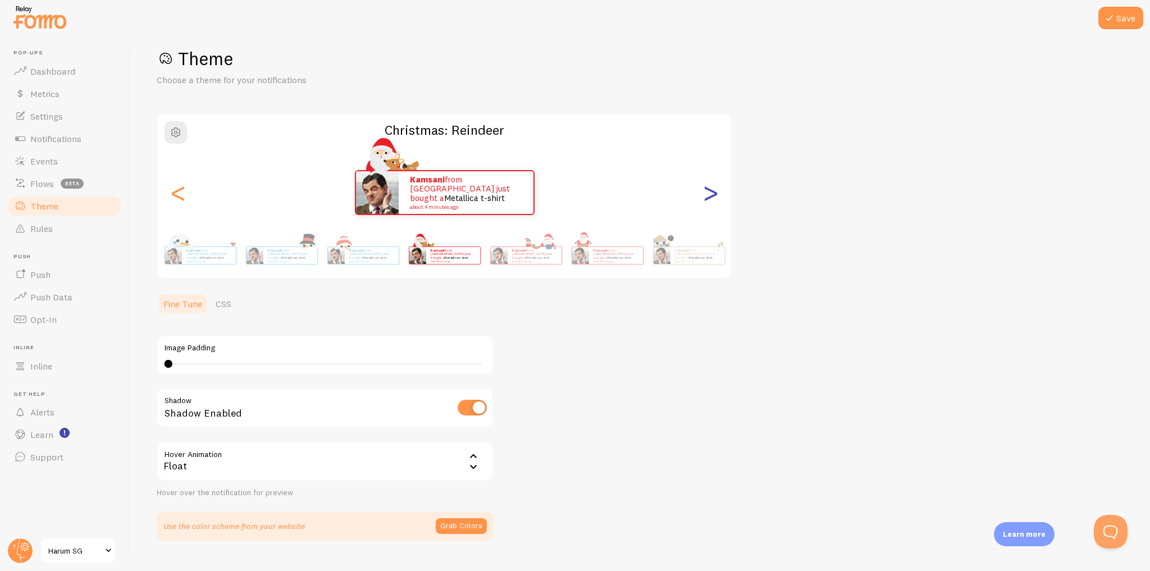
click at [711, 202] on div ">" at bounding box center [710, 192] width 13 height 81
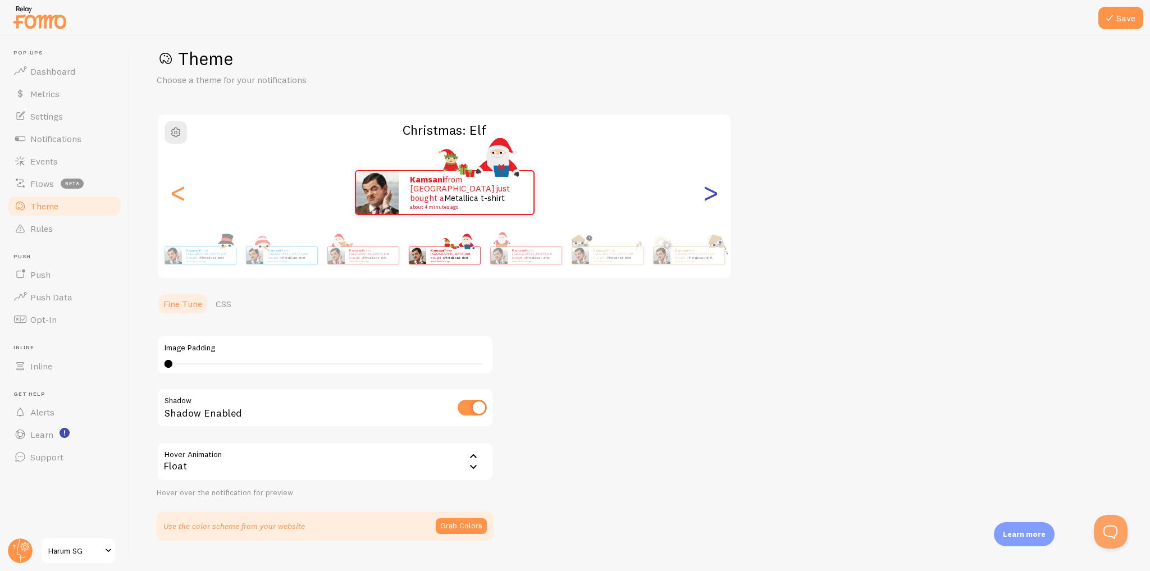
click at [711, 202] on div ">" at bounding box center [710, 192] width 13 height 81
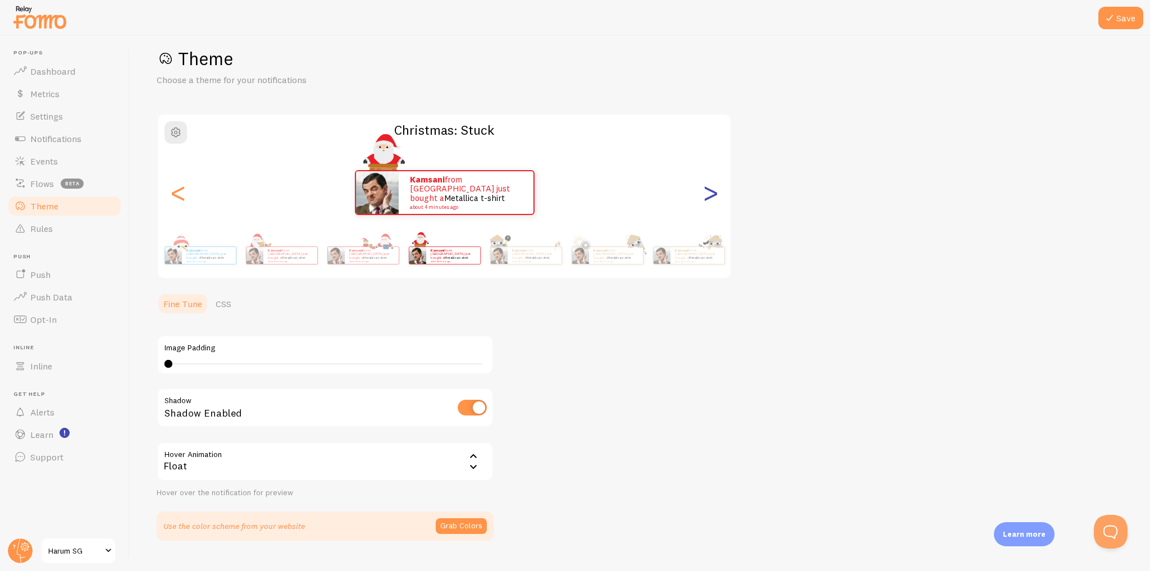
click at [710, 200] on div ">" at bounding box center [710, 192] width 13 height 81
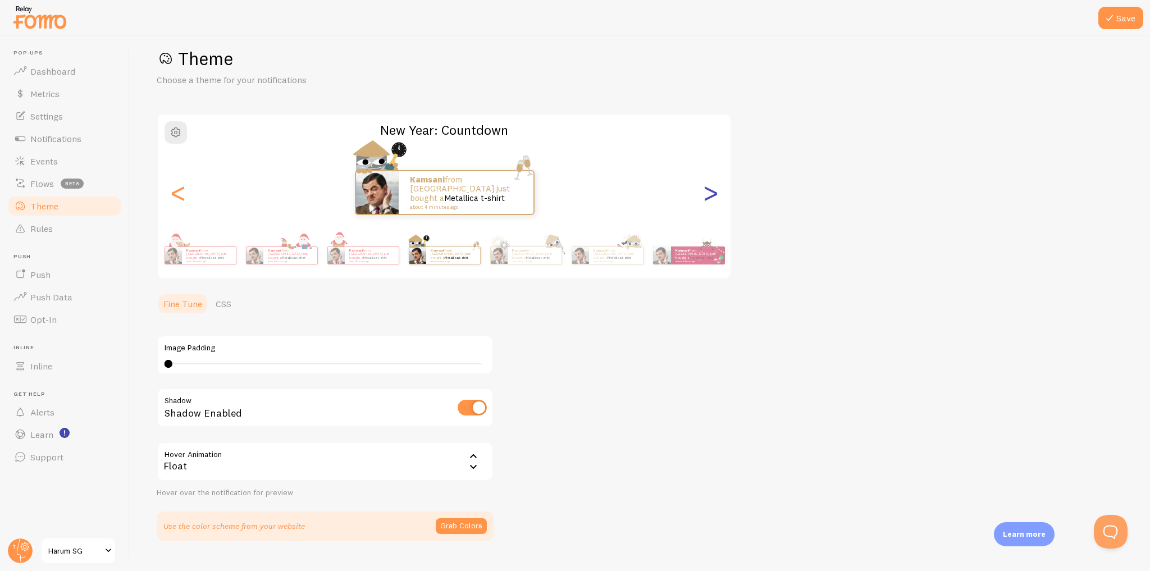
click at [709, 195] on div ">" at bounding box center [710, 192] width 13 height 81
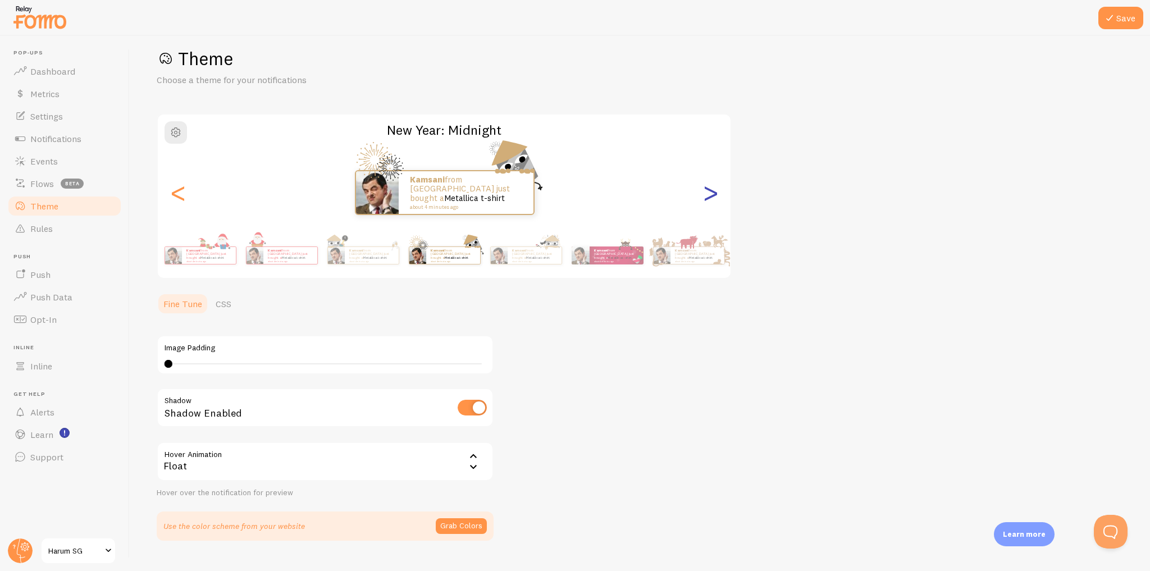
click at [709, 195] on div ">" at bounding box center [710, 192] width 13 height 81
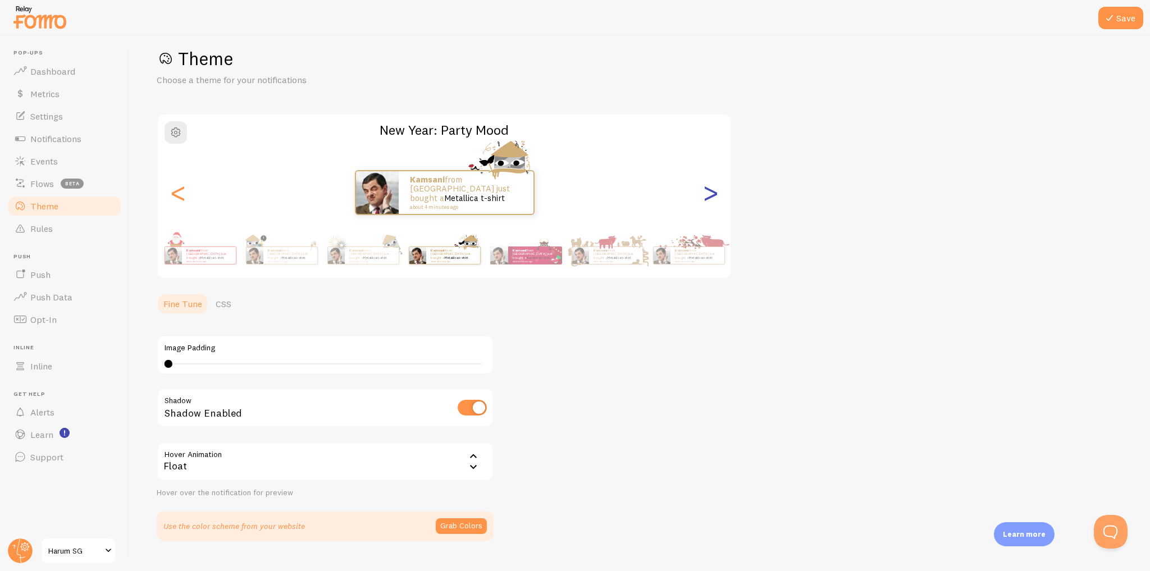
click at [709, 195] on div ">" at bounding box center [710, 192] width 13 height 81
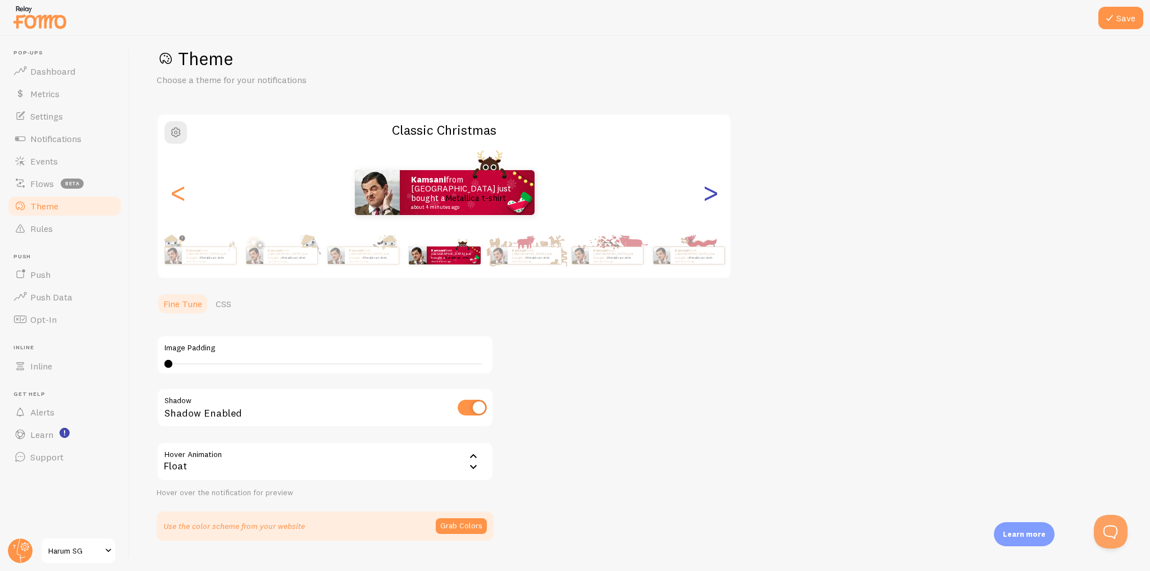
click at [709, 195] on div ">" at bounding box center [710, 192] width 13 height 81
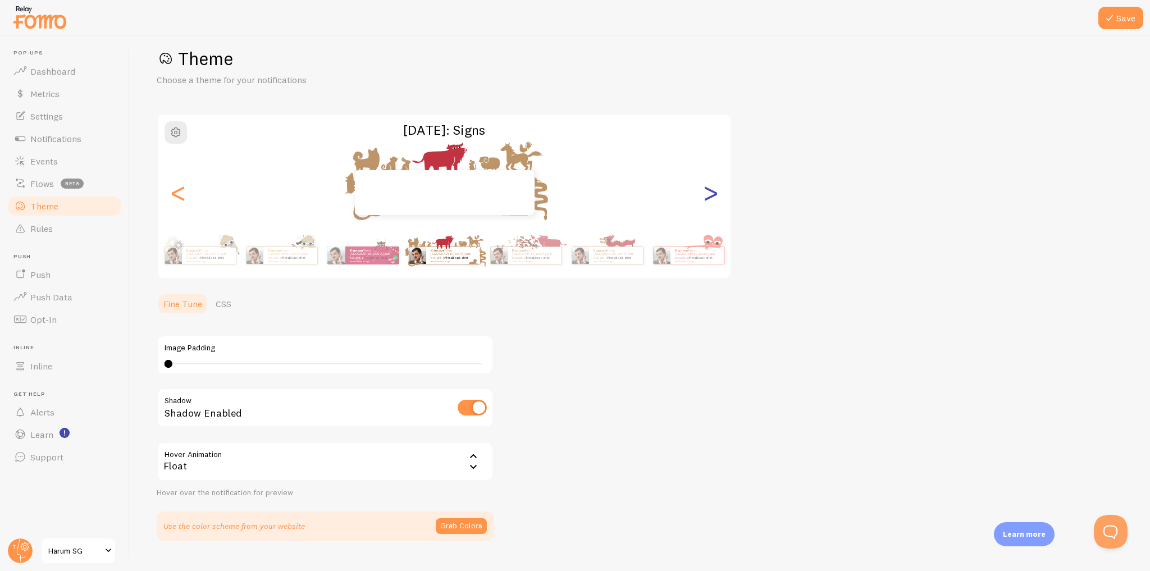
click at [714, 191] on div ">" at bounding box center [710, 192] width 13 height 81
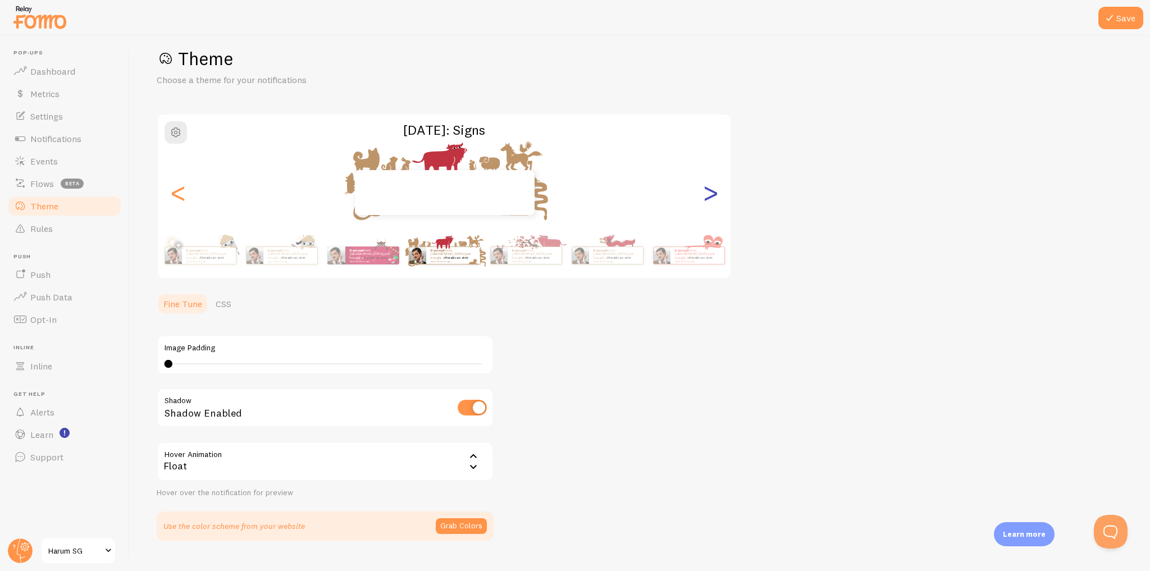
click at [714, 191] on div ">" at bounding box center [710, 192] width 13 height 81
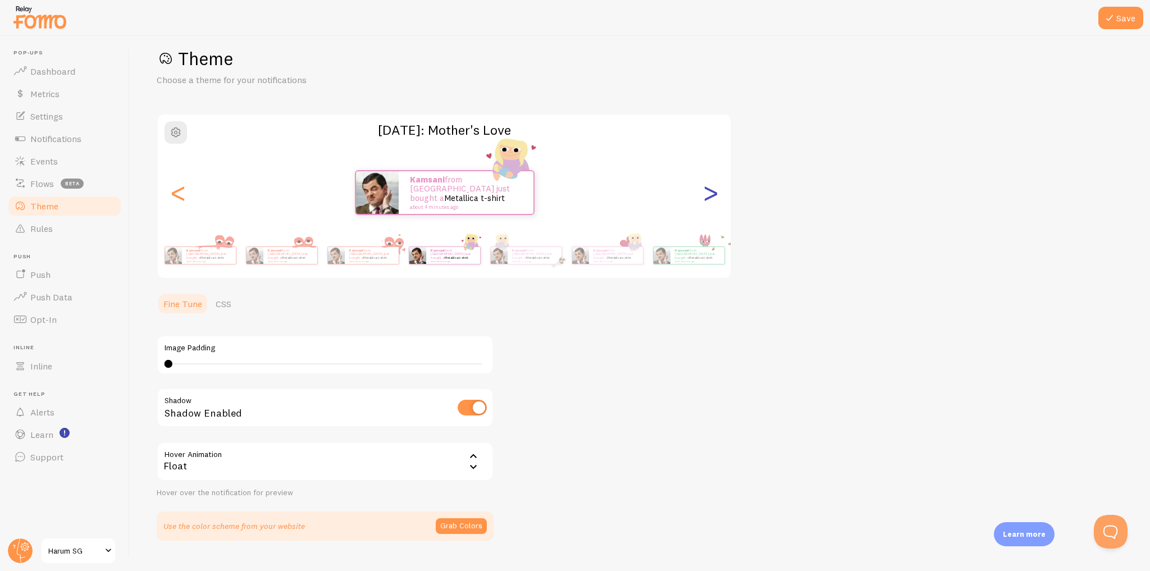
click at [714, 191] on div ">" at bounding box center [710, 192] width 13 height 81
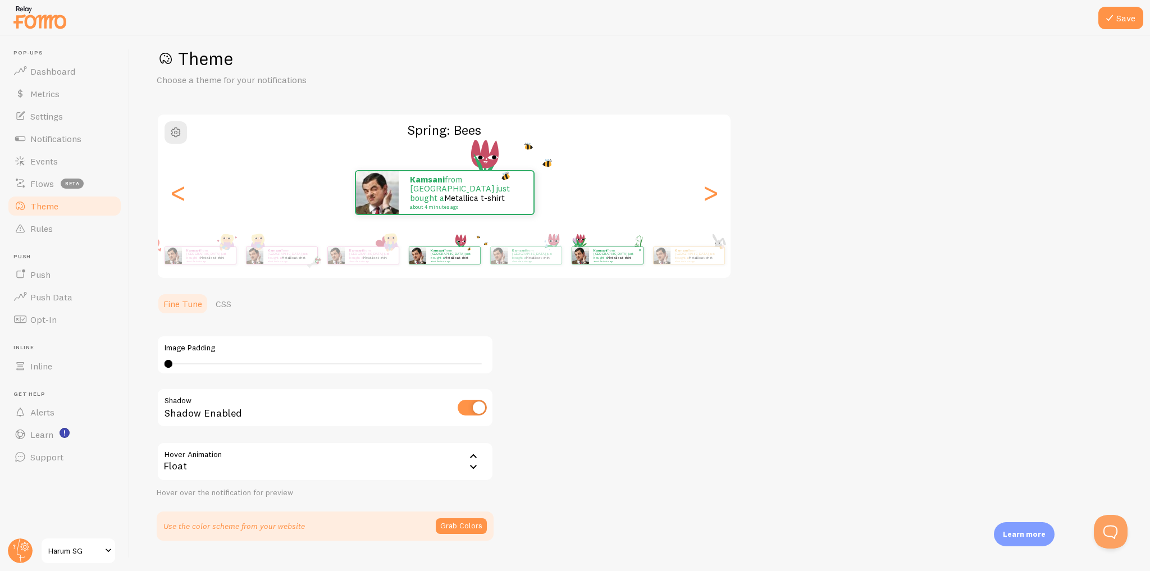
click at [598, 257] on p "Kamsani from [GEOGRAPHIC_DATA] just bought a Metallica t-shirt about 4 minutes …" at bounding box center [615, 255] width 45 height 14
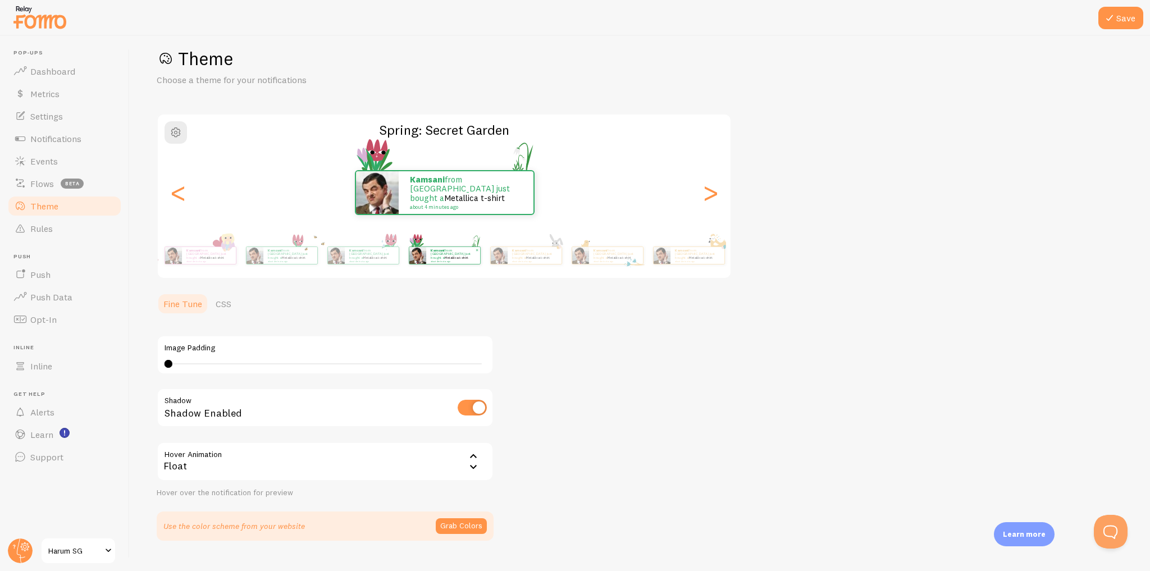
click at [598, 257] on p "Kamsani from [GEOGRAPHIC_DATA] just bought a Metallica t-shirt about 4 minutes …" at bounding box center [615, 255] width 45 height 14
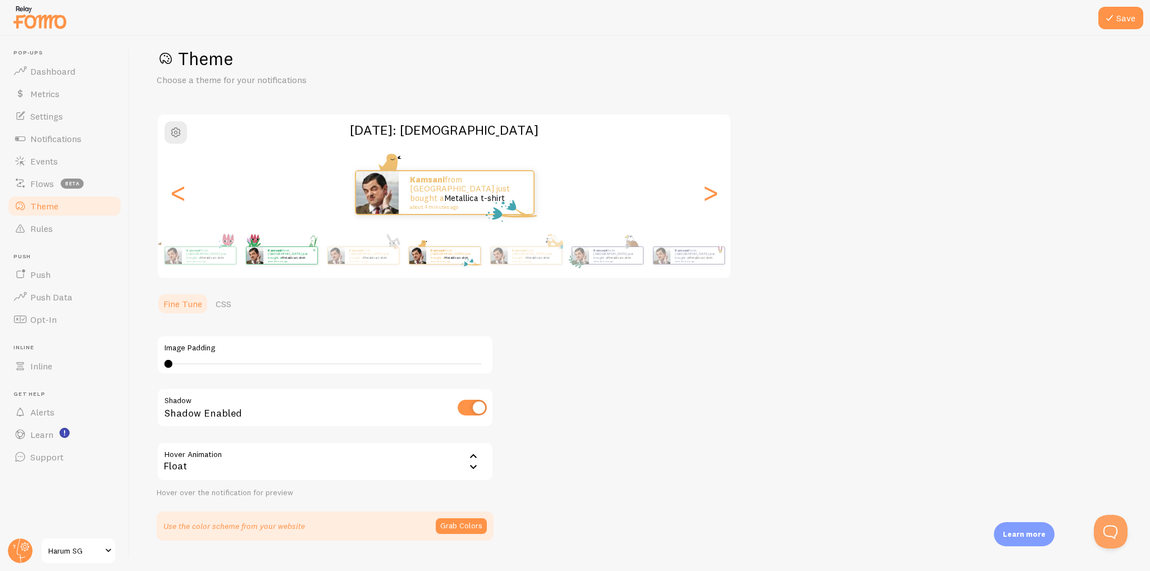
click at [598, 257] on p "Kamsani from [GEOGRAPHIC_DATA] just bought a Metallica t-shirt about 4 minutes …" at bounding box center [615, 255] width 45 height 14
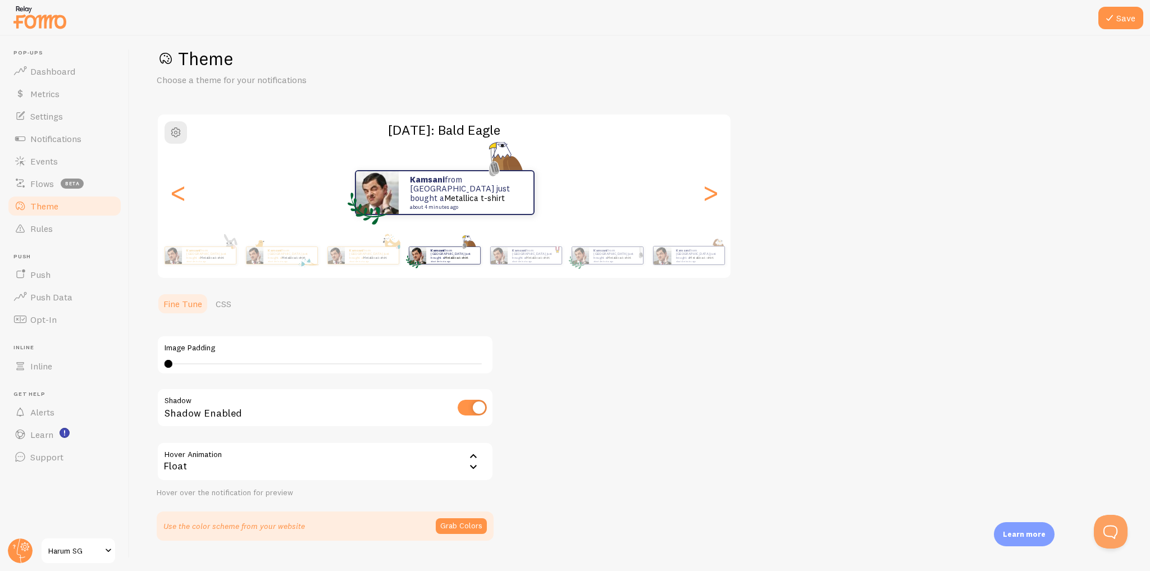
click at [598, 257] on p "Kamsani from [GEOGRAPHIC_DATA] just bought a Metallica t-shirt about 4 minutes …" at bounding box center [615, 255] width 45 height 14
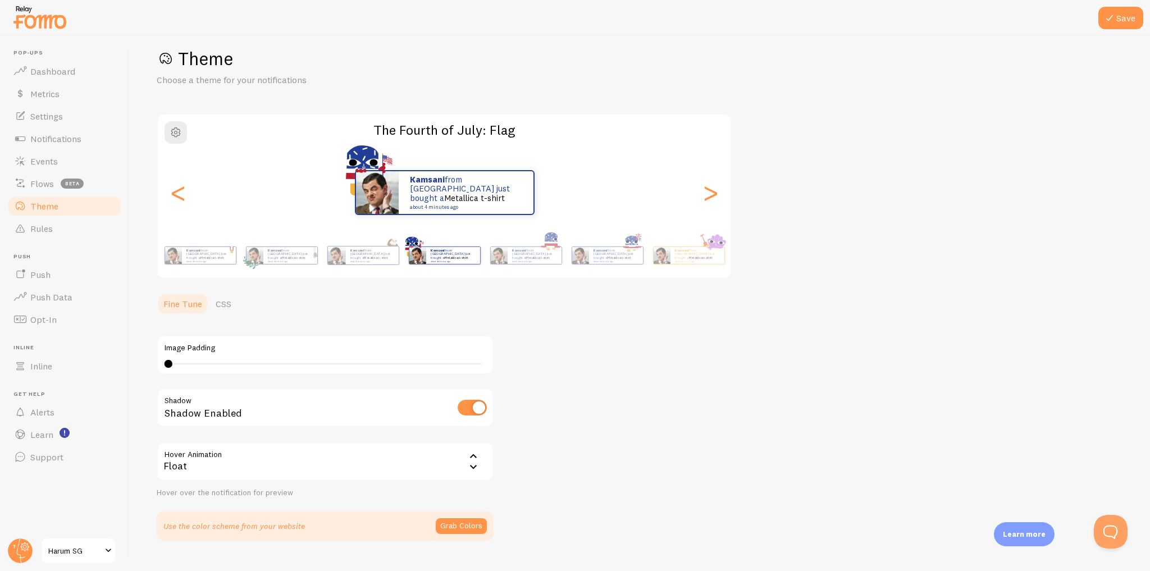
click at [598, 257] on p "Kamsani from [GEOGRAPHIC_DATA] just bought a Metallica t-shirt about 4 minutes …" at bounding box center [615, 255] width 45 height 14
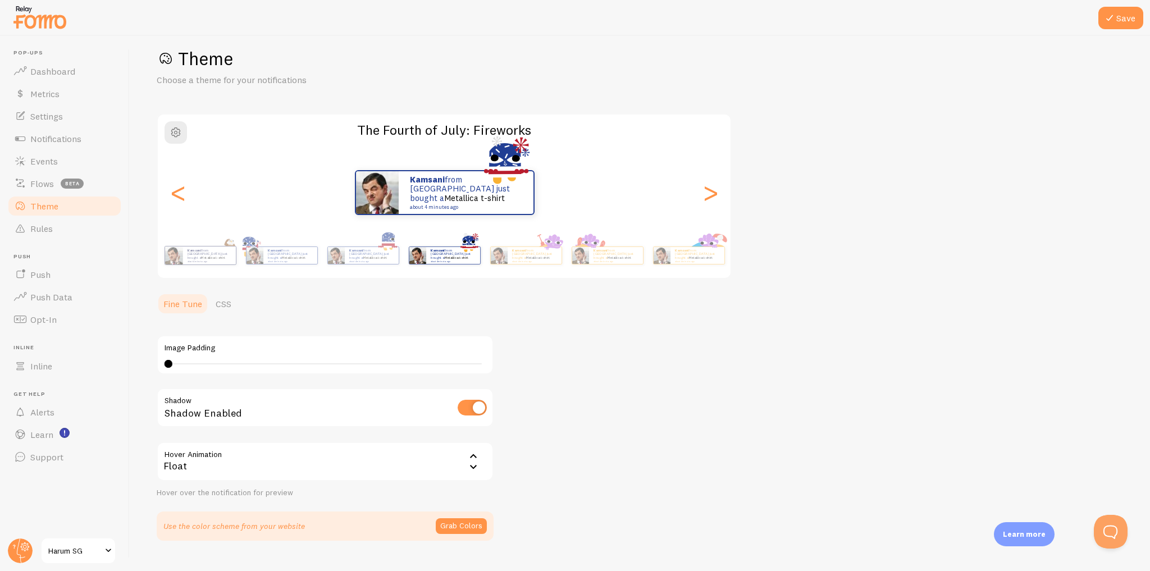
click at [598, 257] on p "Kamsani from [GEOGRAPHIC_DATA] just bought a Metallica t-shirt about 4 minutes …" at bounding box center [615, 255] width 45 height 14
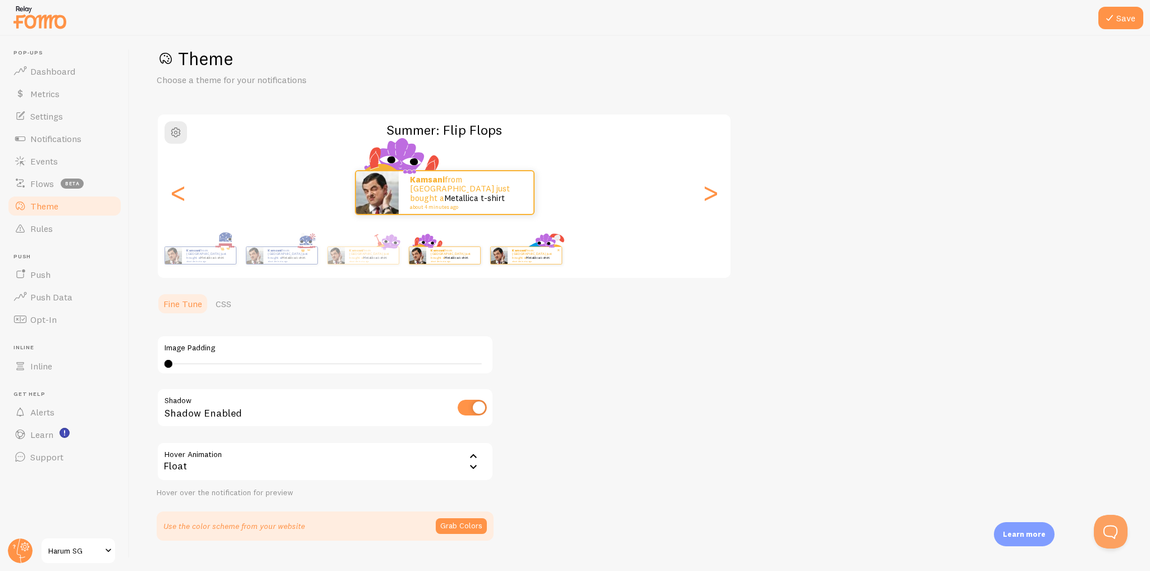
click at [557, 254] on p "Kamsani from [GEOGRAPHIC_DATA] just bought a Metallica t-shirt about 4 minutes …" at bounding box center [534, 255] width 45 height 14
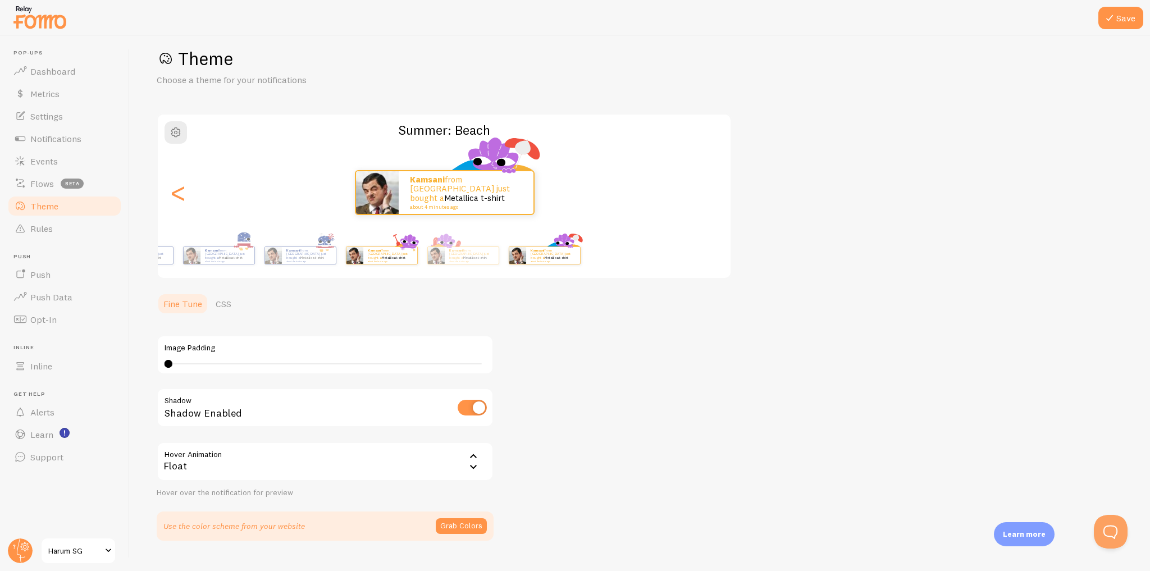
click at [418, 245] on div "Kamsani from [GEOGRAPHIC_DATA] just bought a Metallica t-shirt about 4 minutes …" at bounding box center [381, 255] width 72 height 31
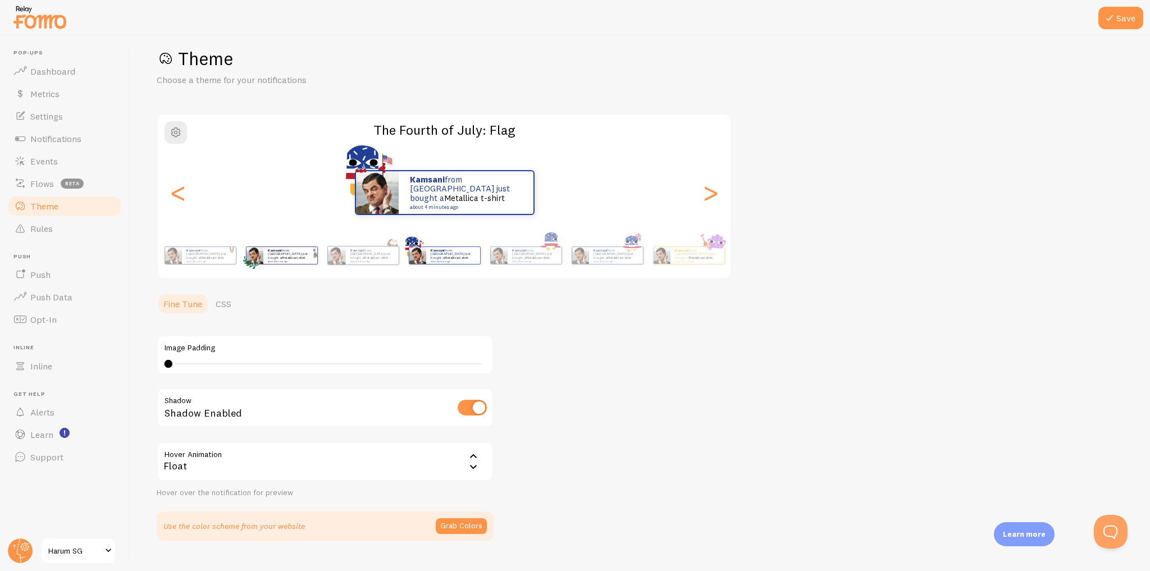
click at [318, 269] on div "Kamsani from [GEOGRAPHIC_DATA] just bought a Metallica t-shirt about 4 minutes …" at bounding box center [281, 255] width 72 height 31
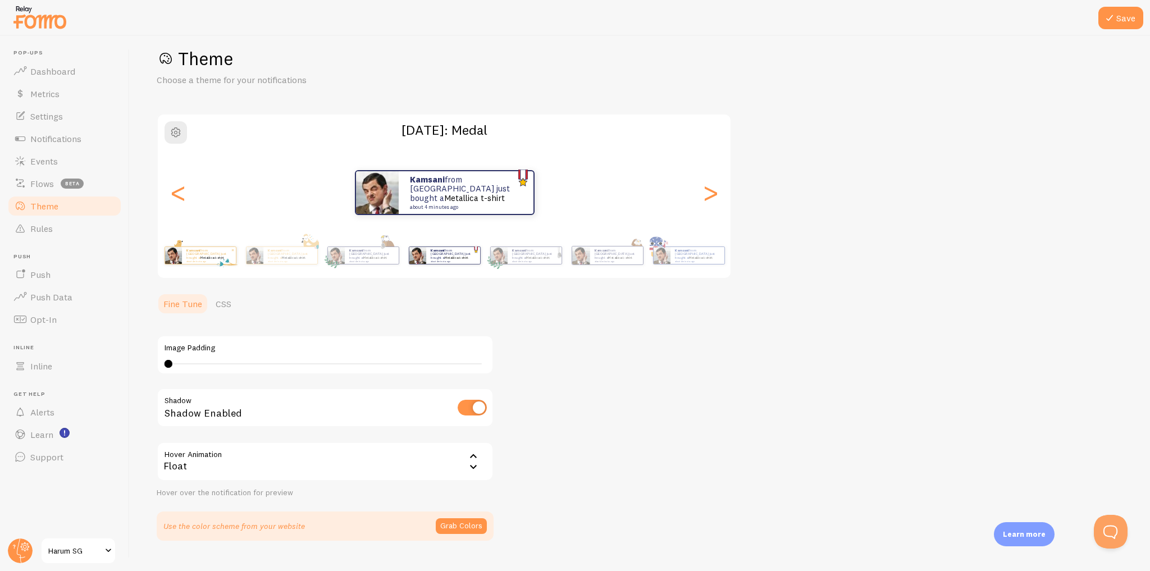
click at [236, 271] on div "Kamsani from [GEOGRAPHIC_DATA] just bought a Metallica t-shirt about 4 minutes …" at bounding box center [200, 255] width 72 height 31
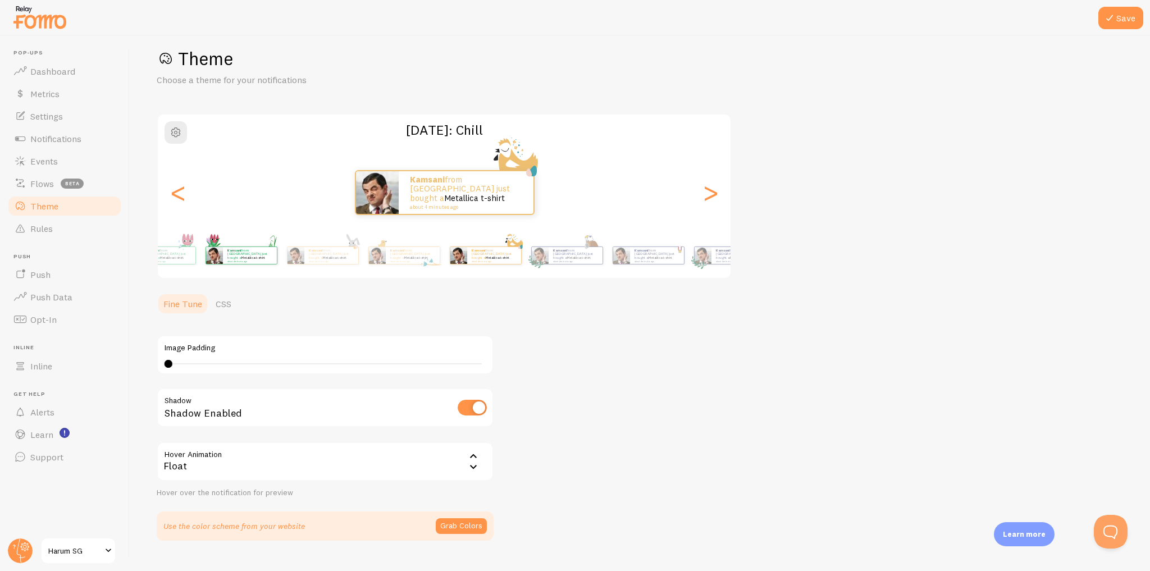
click at [277, 263] on div "Kamsani from [GEOGRAPHIC_DATA] just bought a Metallica t-shirt about 4 minutes …" at bounding box center [241, 255] width 72 height 31
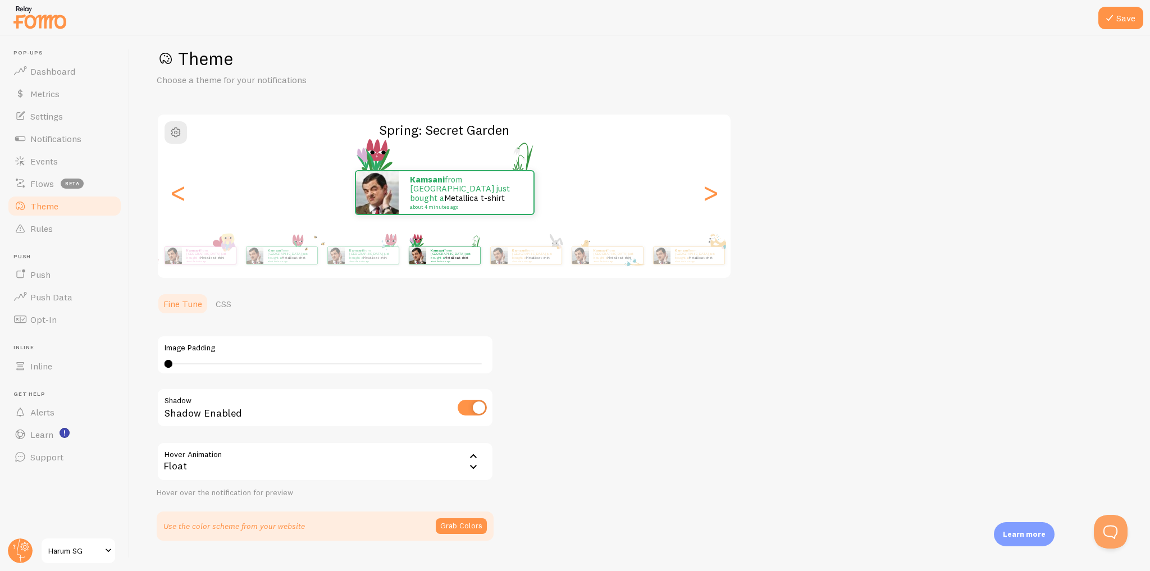
click at [236, 260] on div "Kamsani from [GEOGRAPHIC_DATA] just bought a Metallica t-shirt about 4 minutes …" at bounding box center [209, 255] width 54 height 17
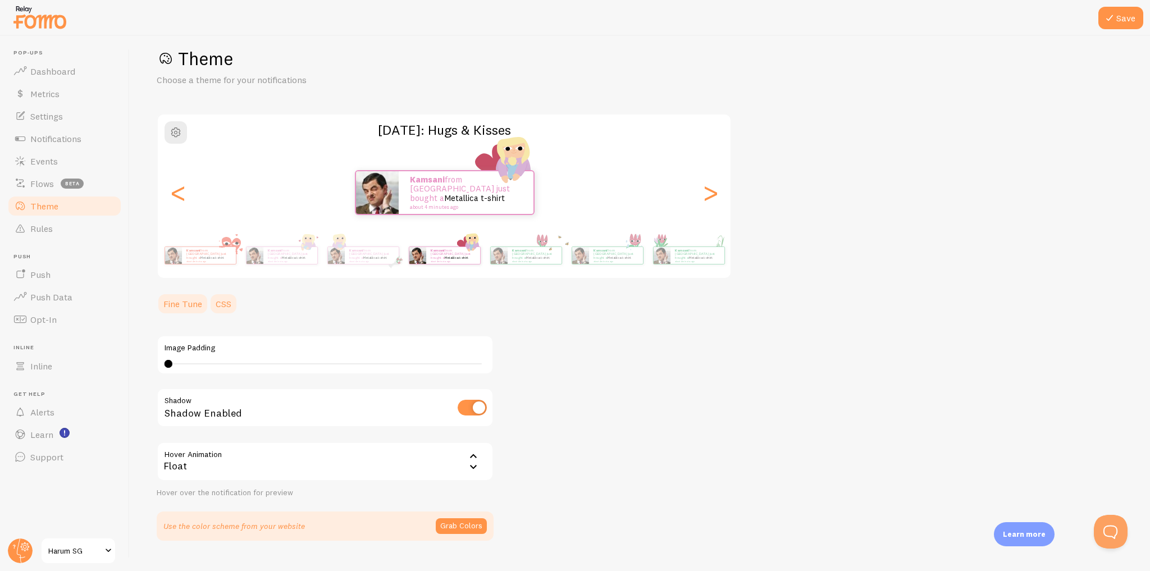
click at [218, 308] on link "CSS" at bounding box center [223, 304] width 29 height 22
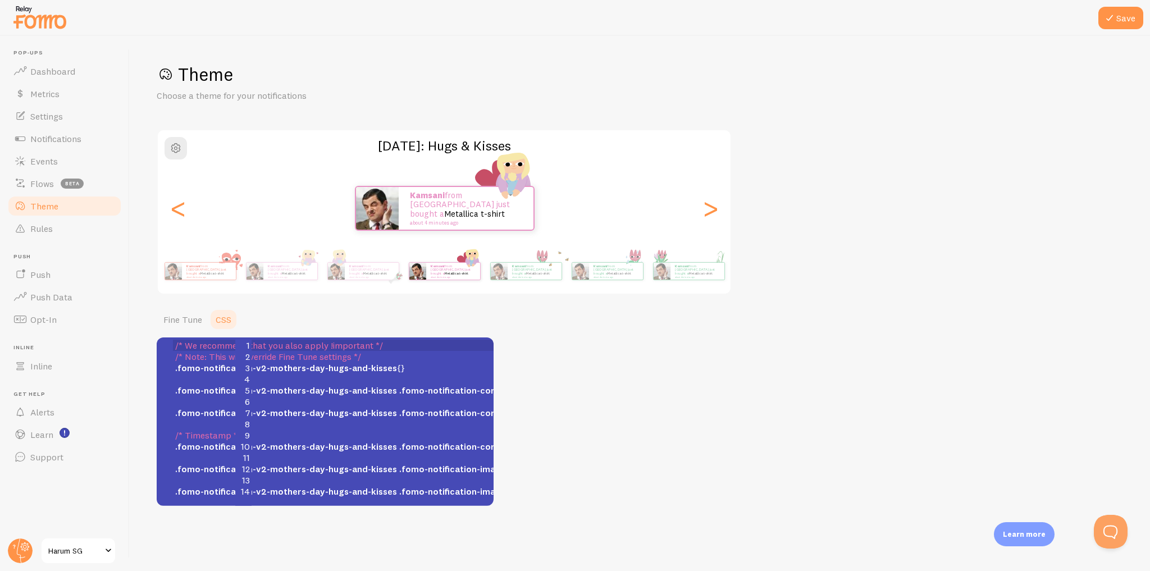
scroll to position [0, 0]
click at [175, 213] on div "<" at bounding box center [177, 208] width 13 height 81
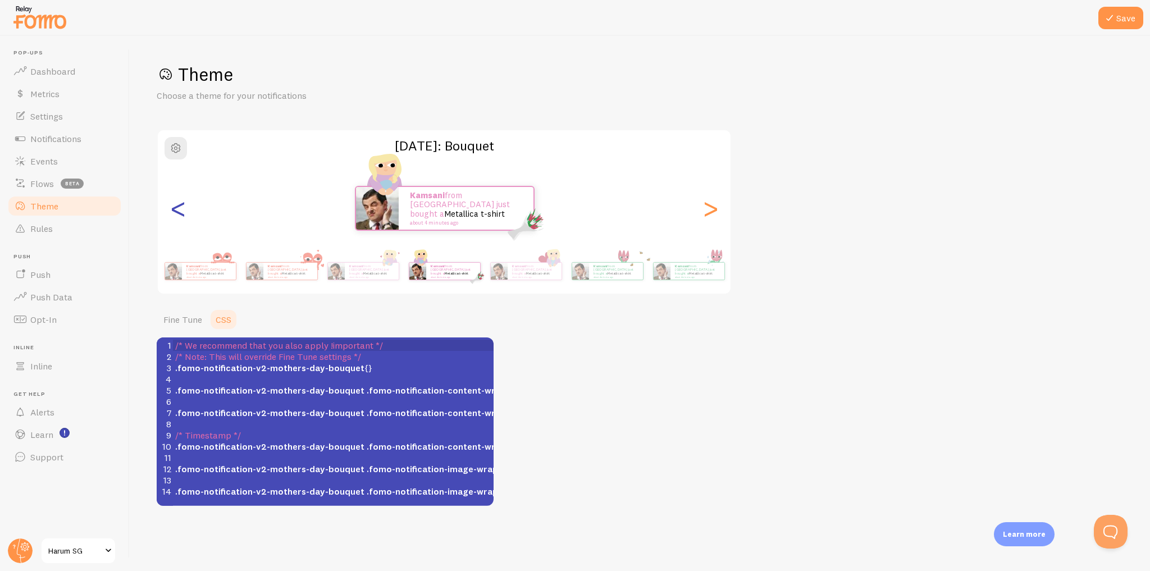
click at [175, 212] on div "<" at bounding box center [177, 208] width 13 height 81
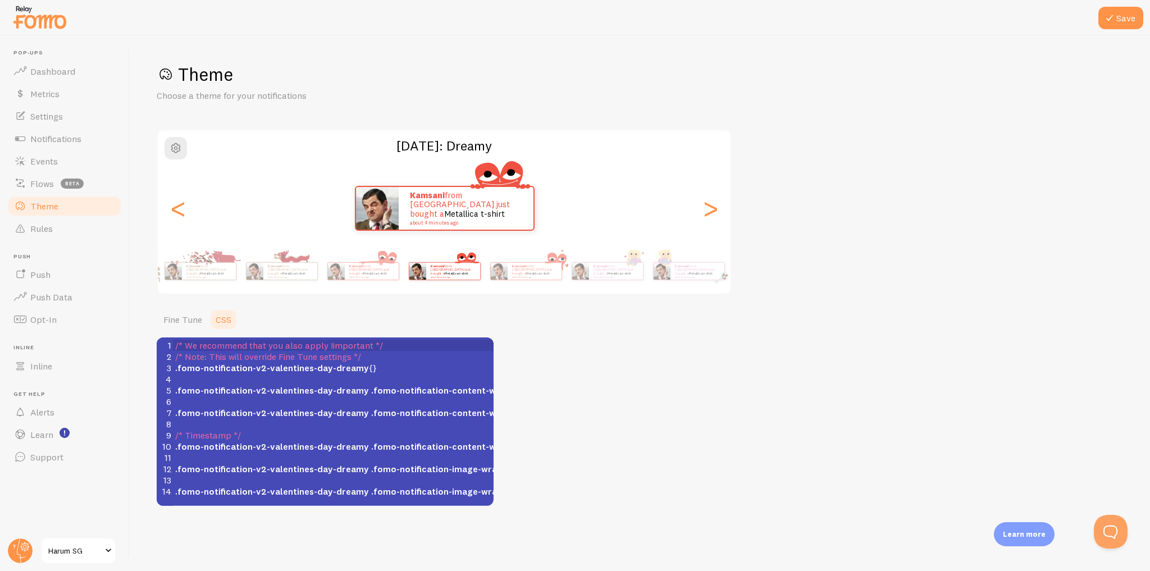
click at [236, 278] on div "Kamsani from [GEOGRAPHIC_DATA] just bought a Metallica t-shirt about 4 minutes …" at bounding box center [209, 271] width 54 height 17
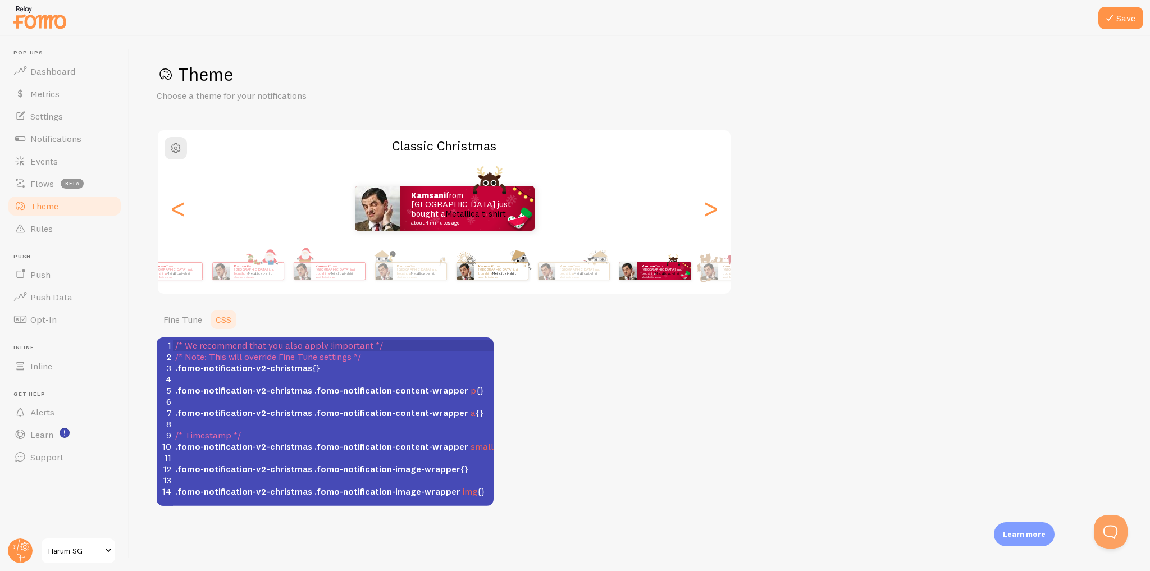
click at [484, 281] on div "Kamsani from [GEOGRAPHIC_DATA] just bought a Metallica t-shirt about 4 minutes …" at bounding box center [492, 270] width 72 height 31
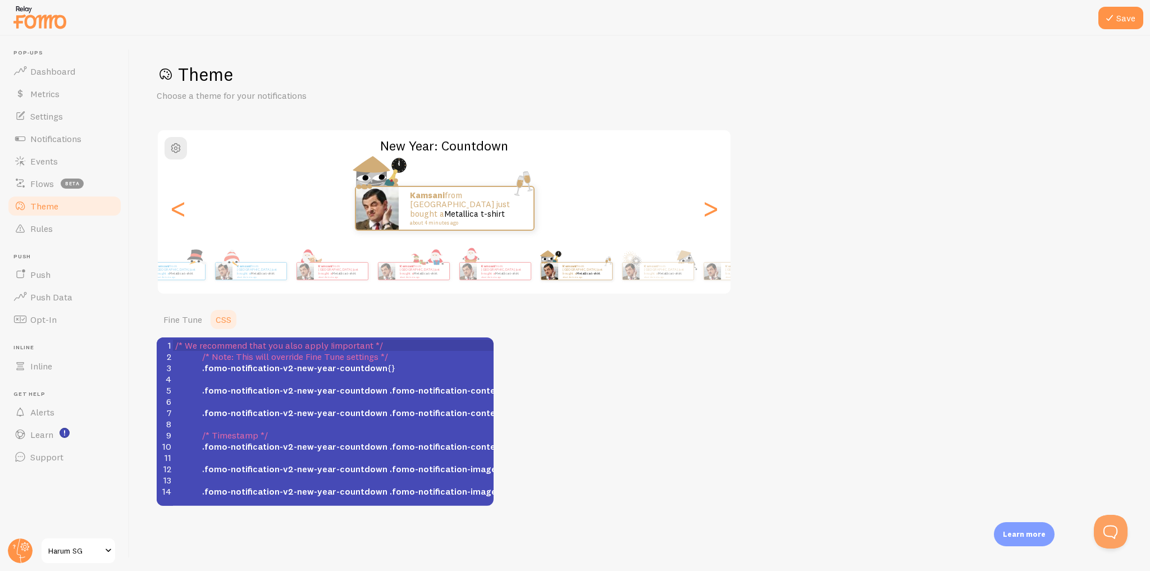
click at [407, 276] on div "Kamsani from [GEOGRAPHIC_DATA] just bought a Metallica t-shirt about 4 minutes …" at bounding box center [444, 271] width 645 height 45
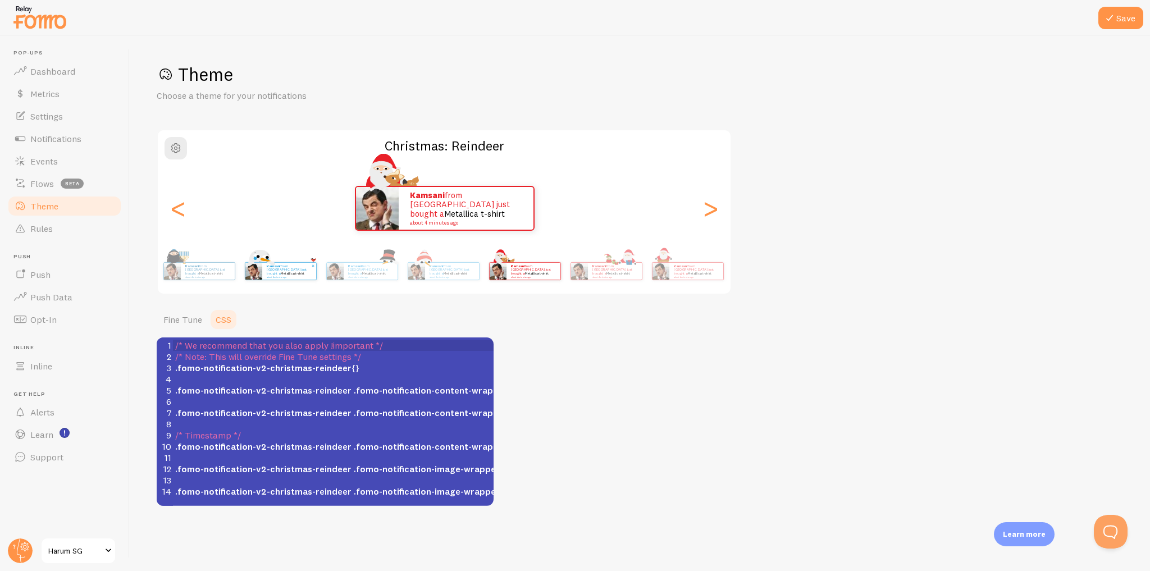
click at [312, 272] on p "Kamsani from [GEOGRAPHIC_DATA] just bought a Metallica t-shirt about 4 minutes …" at bounding box center [289, 271] width 45 height 14
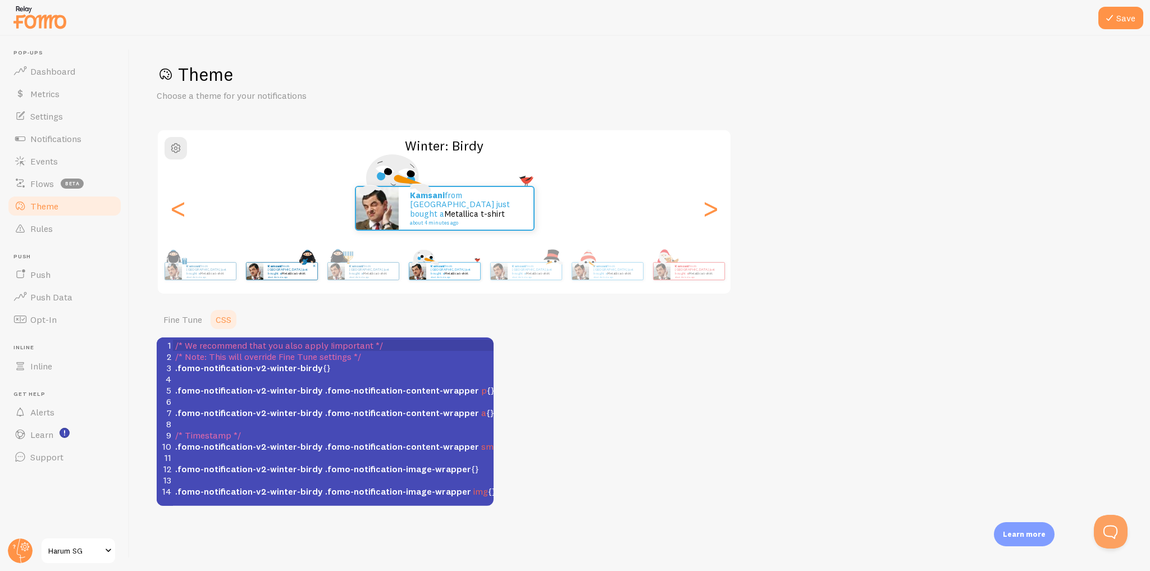
click at [318, 282] on div "Kamsani from [GEOGRAPHIC_DATA] just bought a Metallica t-shirt about 4 minutes …" at bounding box center [281, 270] width 72 height 31
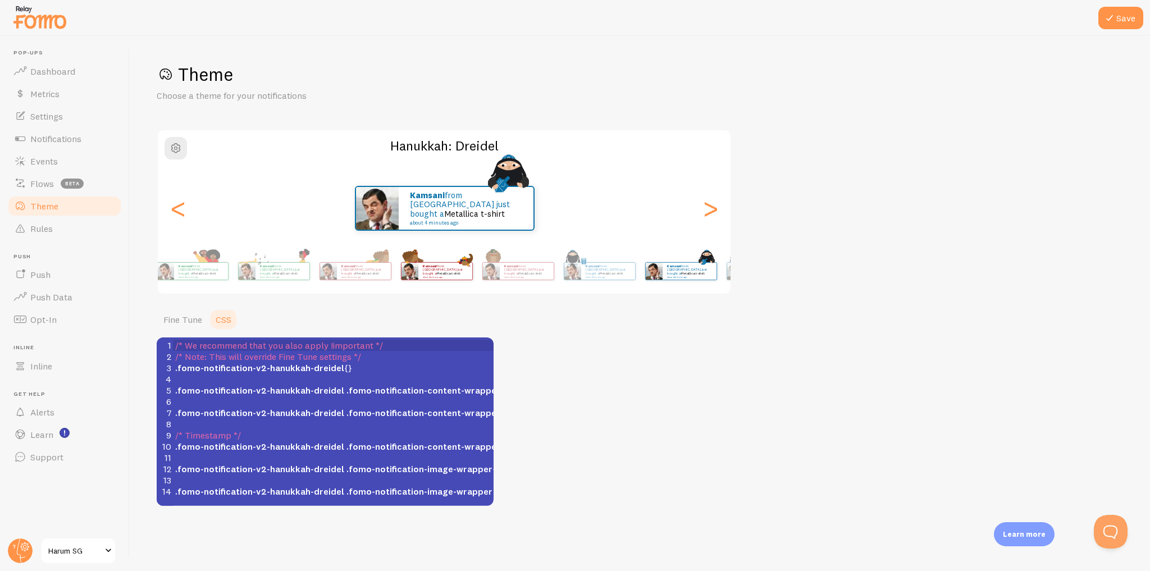
click at [467, 276] on small "about 4 minutes ago" at bounding box center [445, 277] width 44 height 2
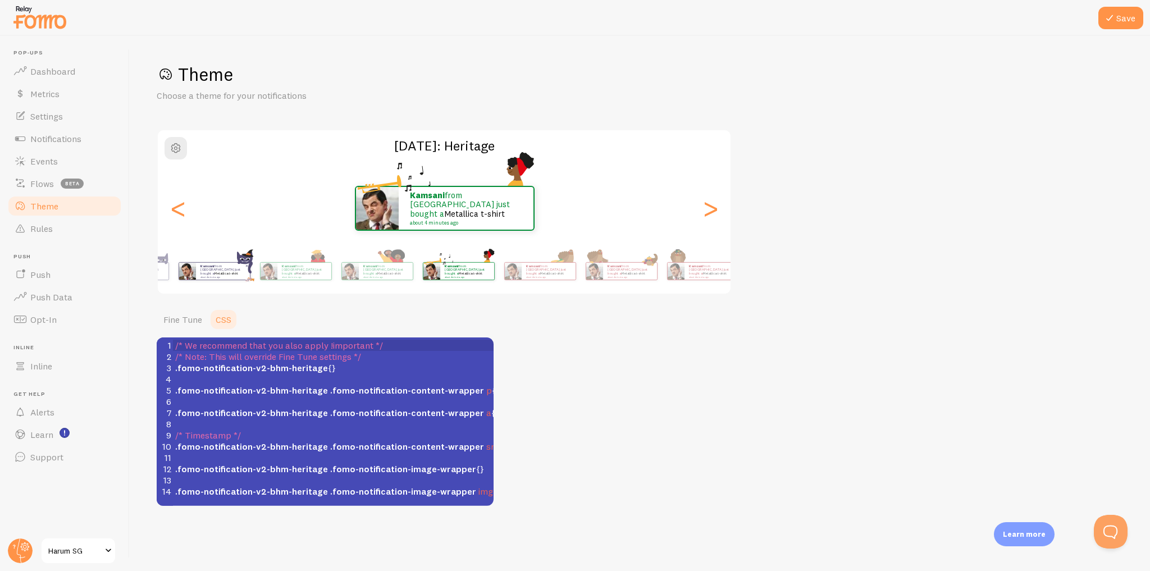
click at [195, 273] on img at bounding box center [187, 271] width 17 height 17
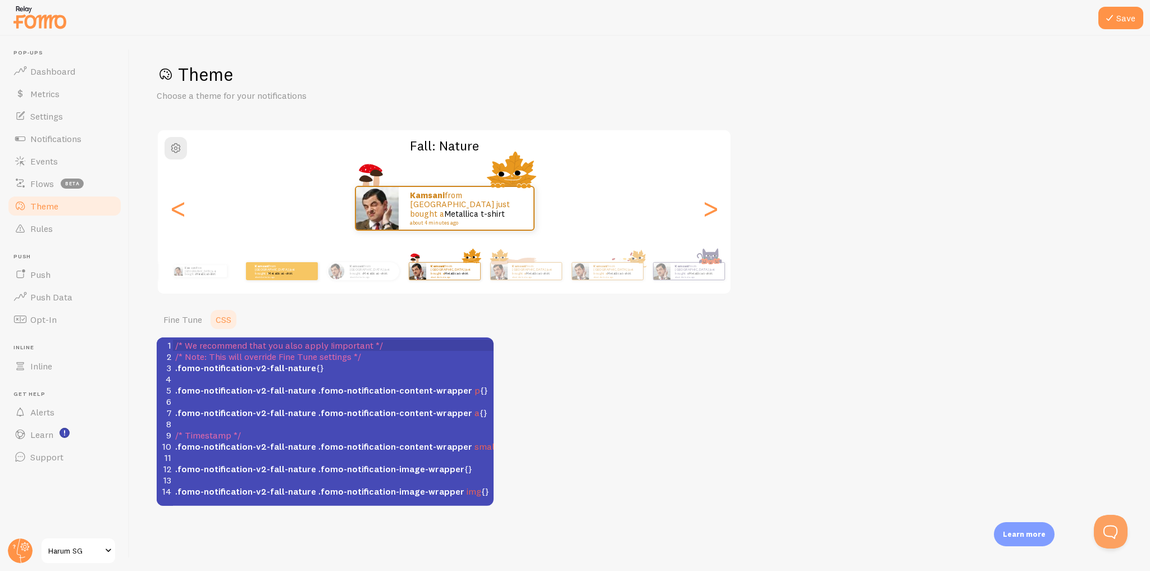
click at [273, 280] on div "Kamsani from [GEOGRAPHIC_DATA] just bought a Metallica t-shirt about 4 minutes …" at bounding box center [281, 270] width 72 height 31
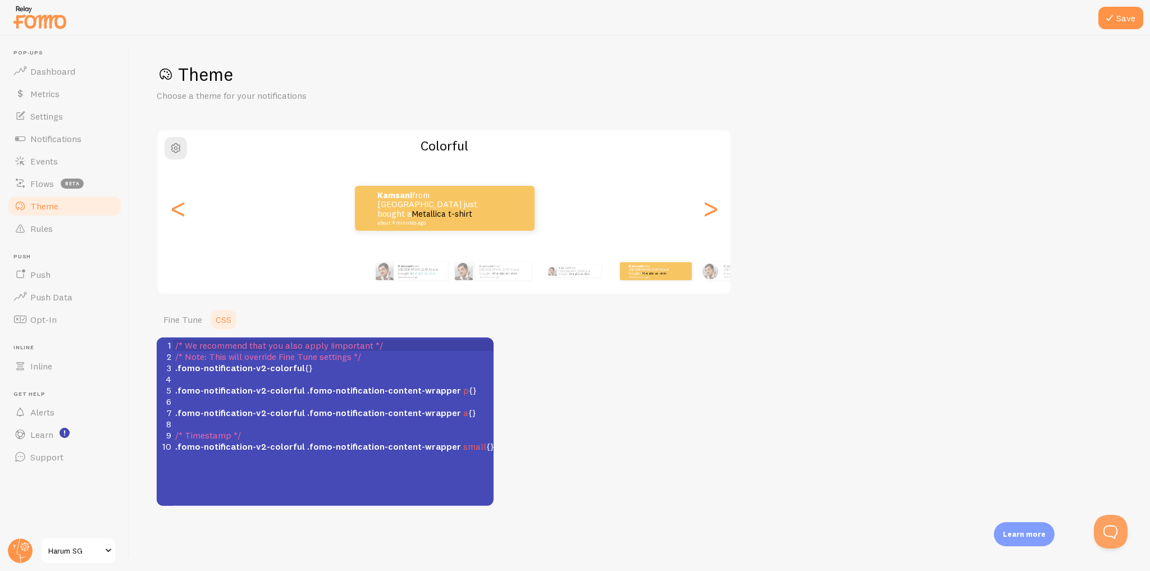
click at [478, 273] on div "Kamsani from [GEOGRAPHIC_DATA] just bought a Metallica t-shirt about 4 minutes …" at bounding box center [697, 270] width 645 height 31
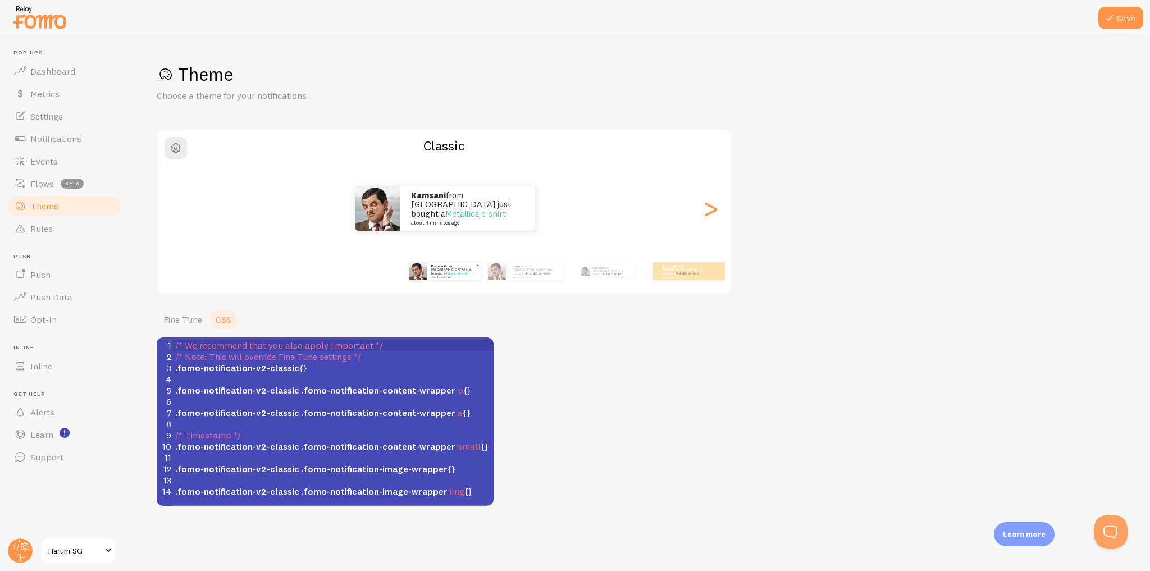
click at [427, 276] on div "Kamsani from [GEOGRAPHIC_DATA] just bought a Metallica t-shirt about 4 minutes …" at bounding box center [454, 271] width 54 height 18
click at [175, 321] on link "Fine Tune" at bounding box center [183, 319] width 52 height 22
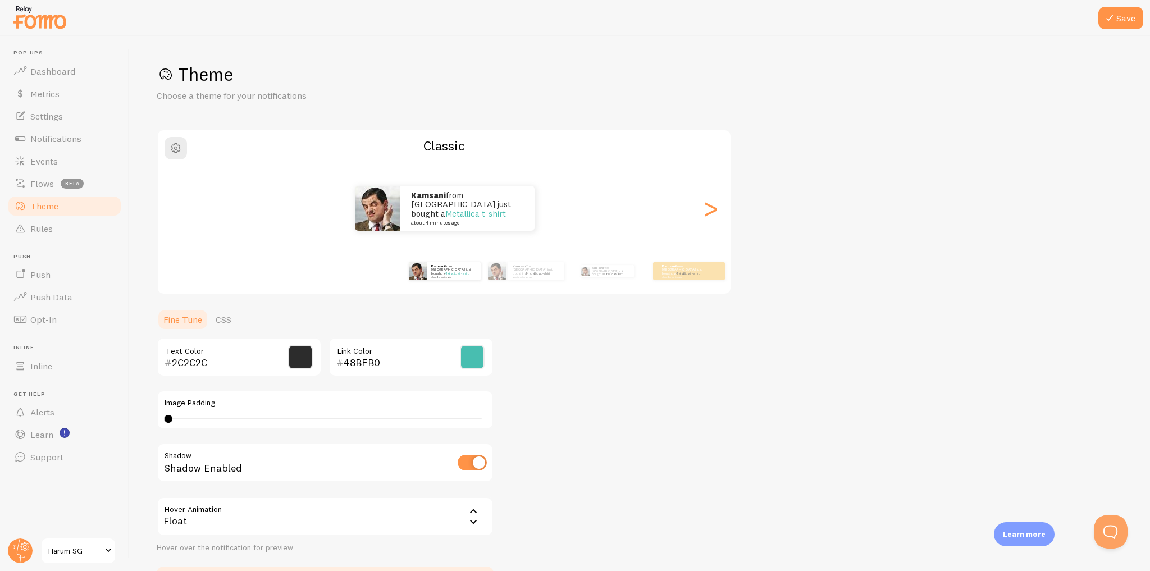
type input "40"
drag, startPoint x: 168, startPoint y: 418, endPoint x: 335, endPoint y: 411, distance: 166.3
click at [335, 411] on div "Image Padding 40" at bounding box center [325, 409] width 337 height 39
drag, startPoint x: 168, startPoint y: 418, endPoint x: 335, endPoint y: 415, distance: 166.2
click at [335, 415] on div "40" at bounding box center [325, 418] width 321 height 9
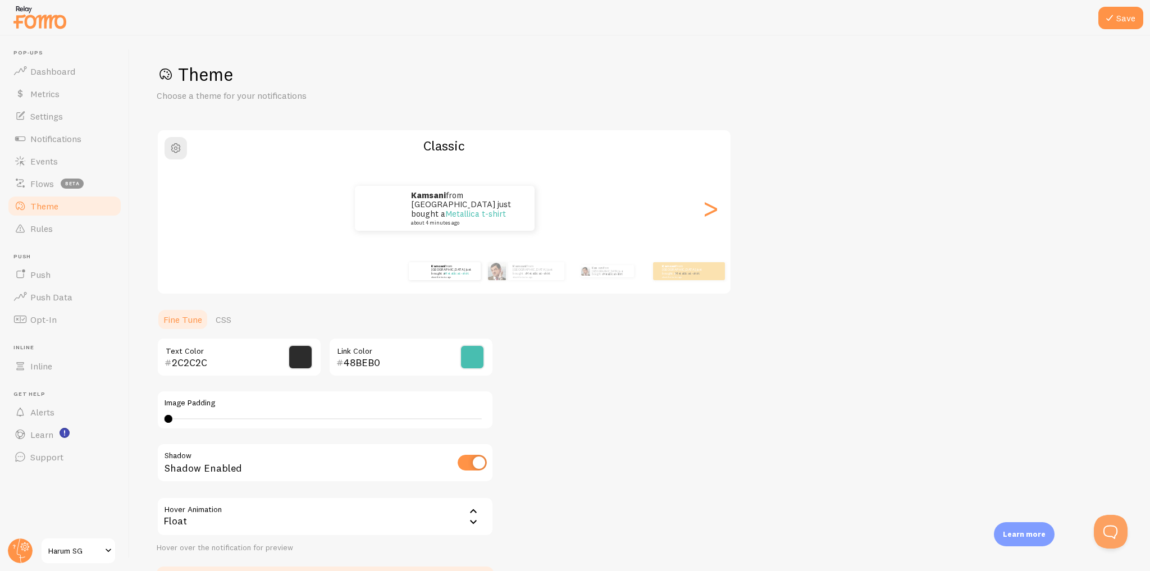
drag, startPoint x: 170, startPoint y: 418, endPoint x: 257, endPoint y: 419, distance: 87.0
click at [257, 419] on div "40" at bounding box center [325, 418] width 321 height 9
drag, startPoint x: 166, startPoint y: 419, endPoint x: 97, endPoint y: 424, distance: 69.8
click at [97, 424] on main "Pop-ups Dashboard Metrics Settings Notifications Events Flows beta Theme Rules …" at bounding box center [575, 303] width 1150 height 535
click at [219, 321] on link "CSS" at bounding box center [223, 319] width 29 height 22
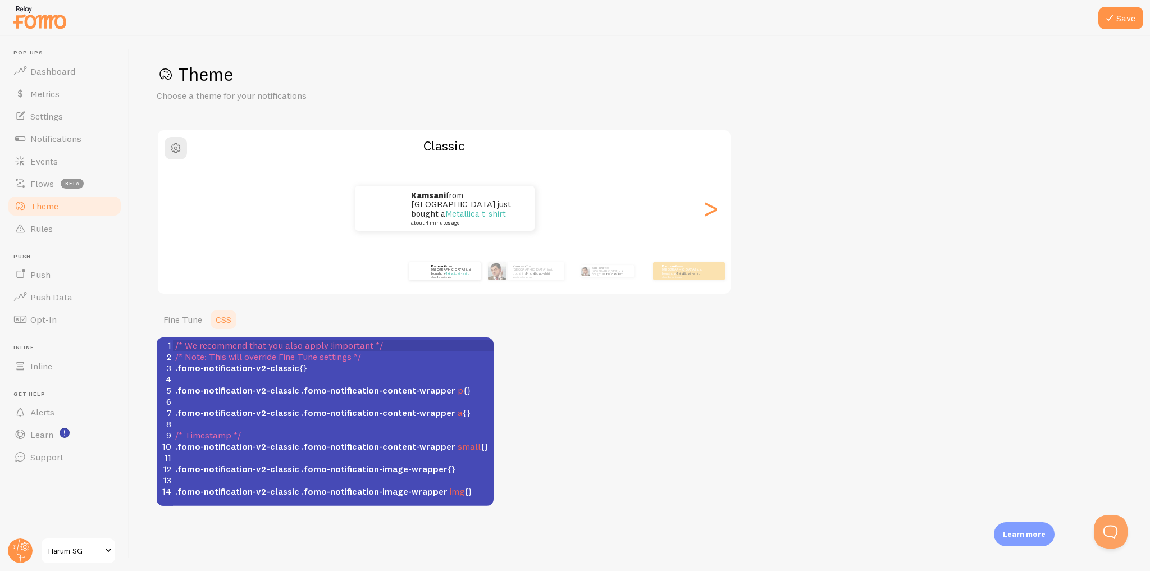
click at [567, 372] on div "Theme Choose a theme for your notifications Classic Kamsani from [GEOGRAPHIC_DA…" at bounding box center [640, 284] width 966 height 443
click at [171, 149] on span "button" at bounding box center [175, 147] width 13 height 13
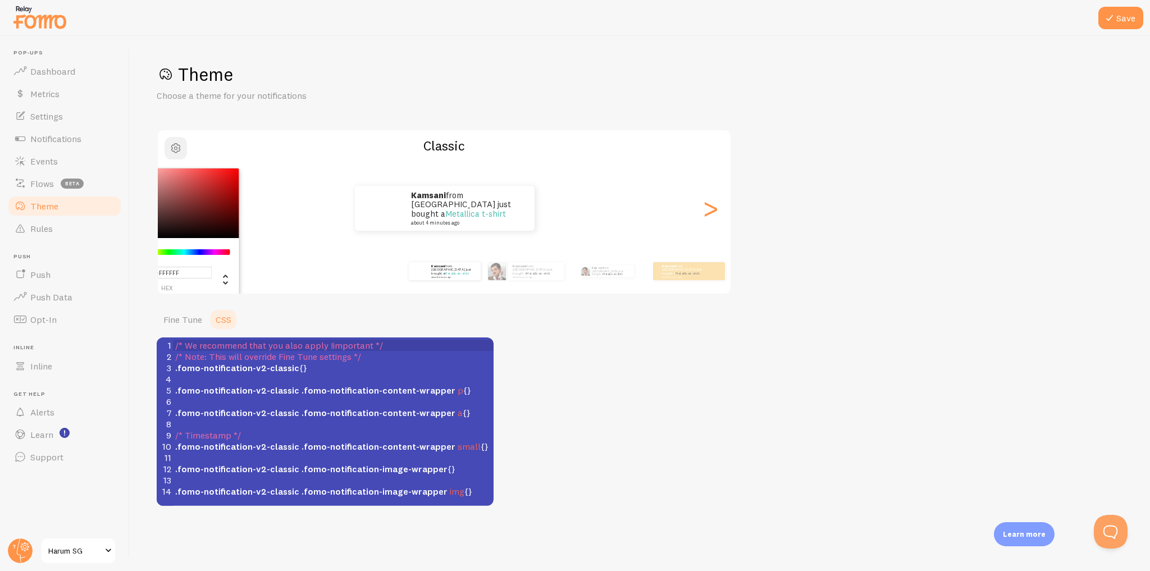
click at [173, 144] on span "button" at bounding box center [175, 147] width 13 height 13
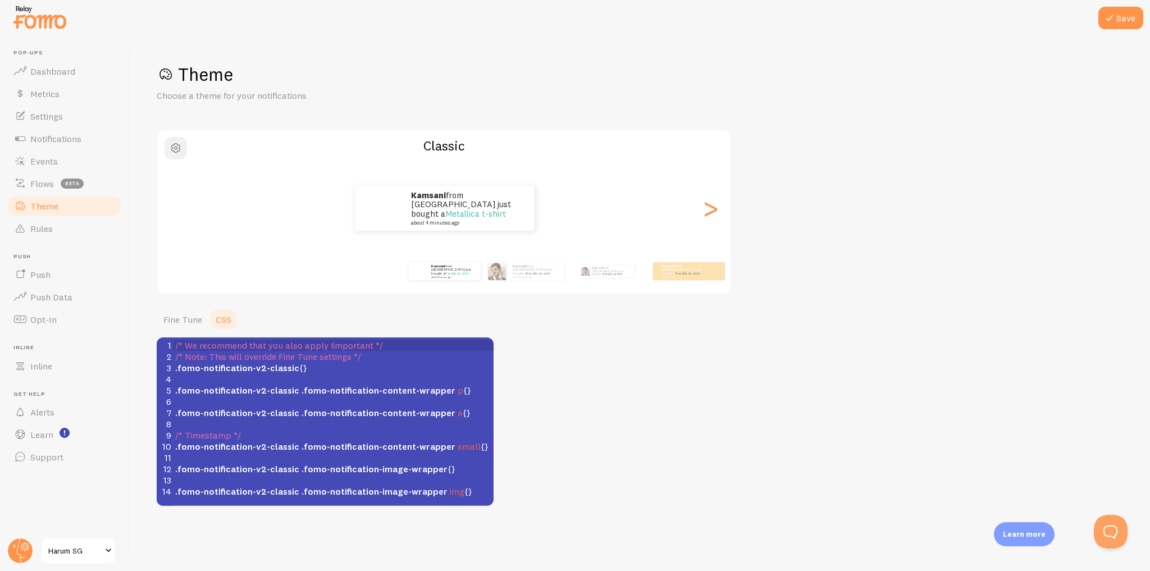
click at [175, 147] on span "button" at bounding box center [175, 147] width 13 height 13
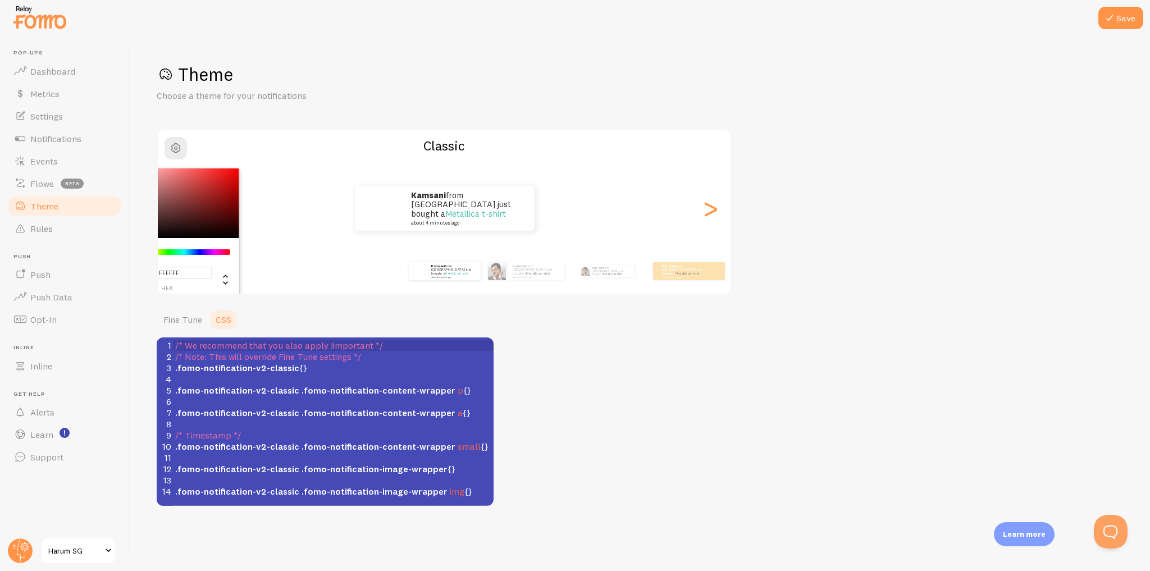
click at [314, 116] on div "Theme Choose a theme for your notifications #FFFFFF hex 255 r 255 g 255 b 0 h 0…" at bounding box center [640, 284] width 966 height 443
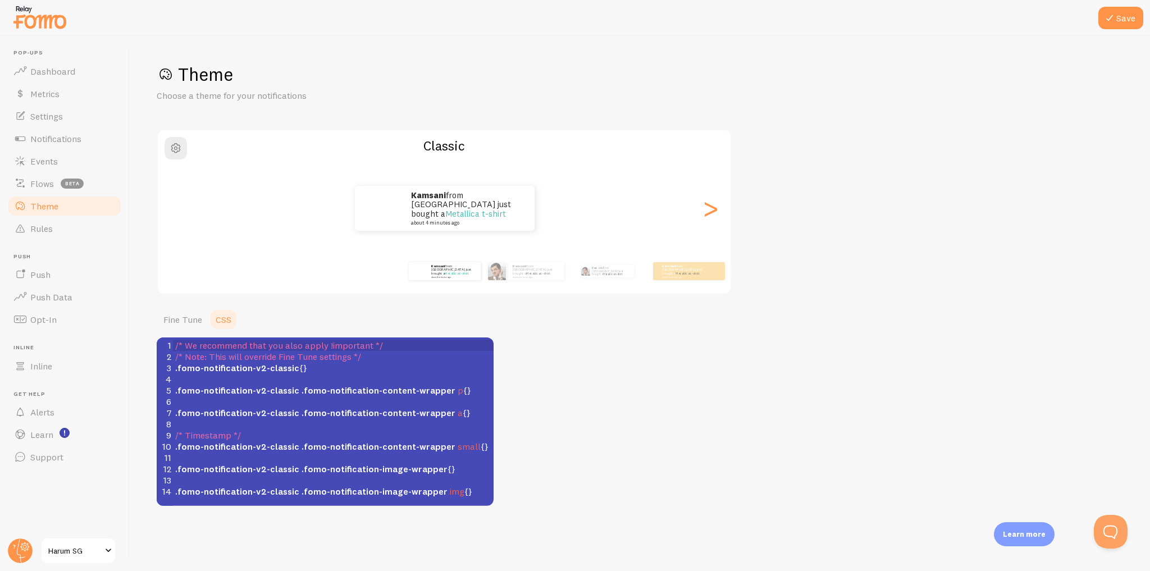
click at [517, 334] on div "Theme Choose a theme for your notifications Classic Kamsani from [GEOGRAPHIC_DA…" at bounding box center [640, 284] width 966 height 443
click at [186, 321] on link "Fine Tune" at bounding box center [183, 319] width 52 height 22
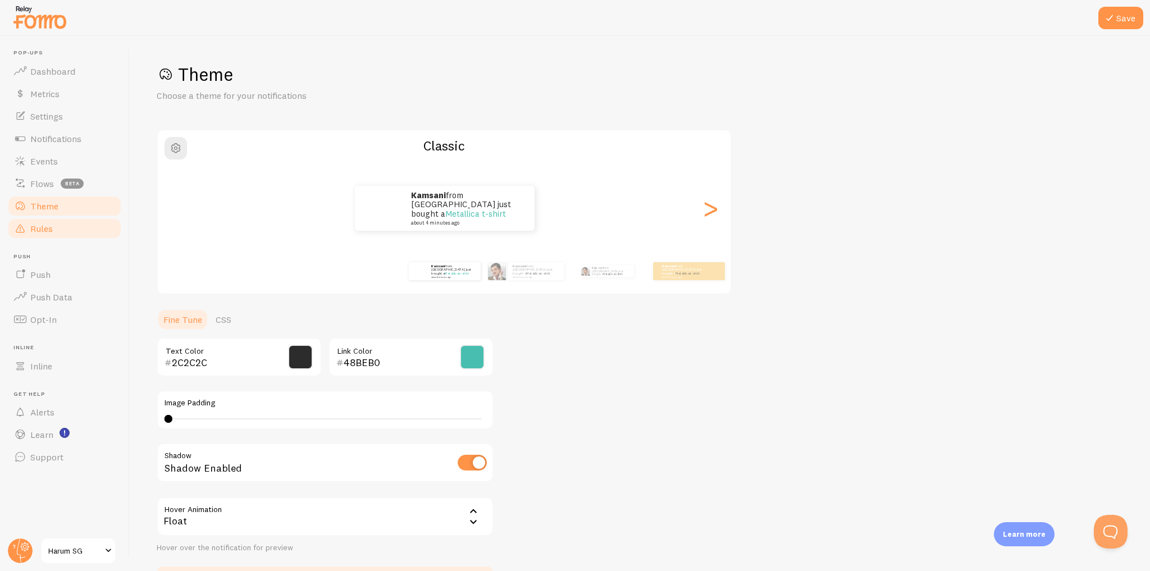
click at [70, 227] on link "Rules" at bounding box center [65, 228] width 116 height 22
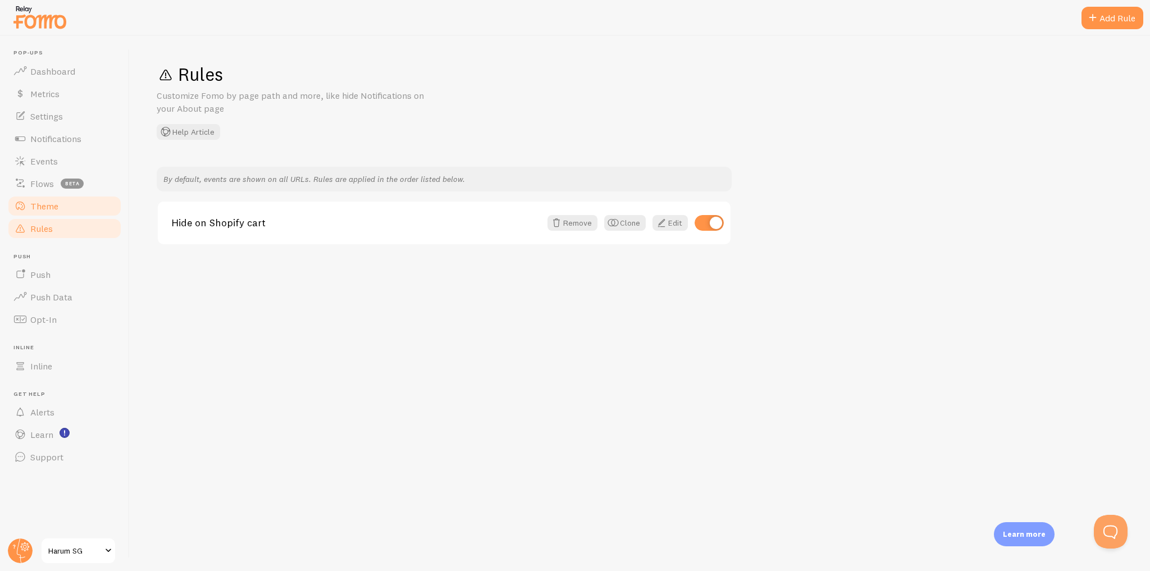
click at [75, 208] on link "Theme" at bounding box center [65, 206] width 116 height 22
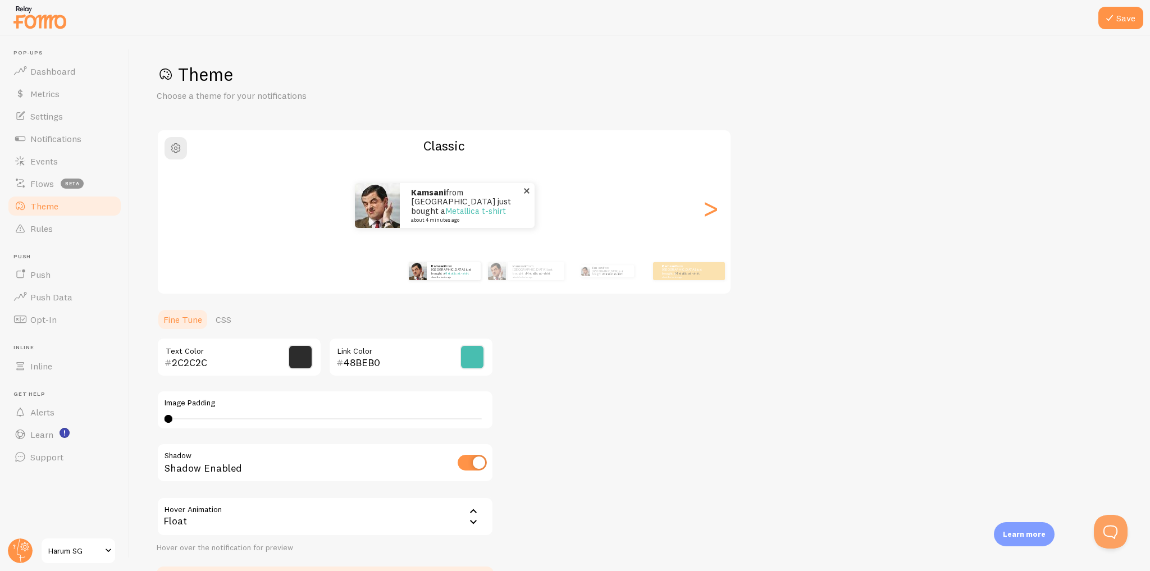
click at [420, 211] on p "Kamsani from [GEOGRAPHIC_DATA] just bought a Metallica t-shirt about 4 minutes …" at bounding box center [467, 205] width 112 height 35
click at [181, 148] on span "button" at bounding box center [175, 147] width 13 height 13
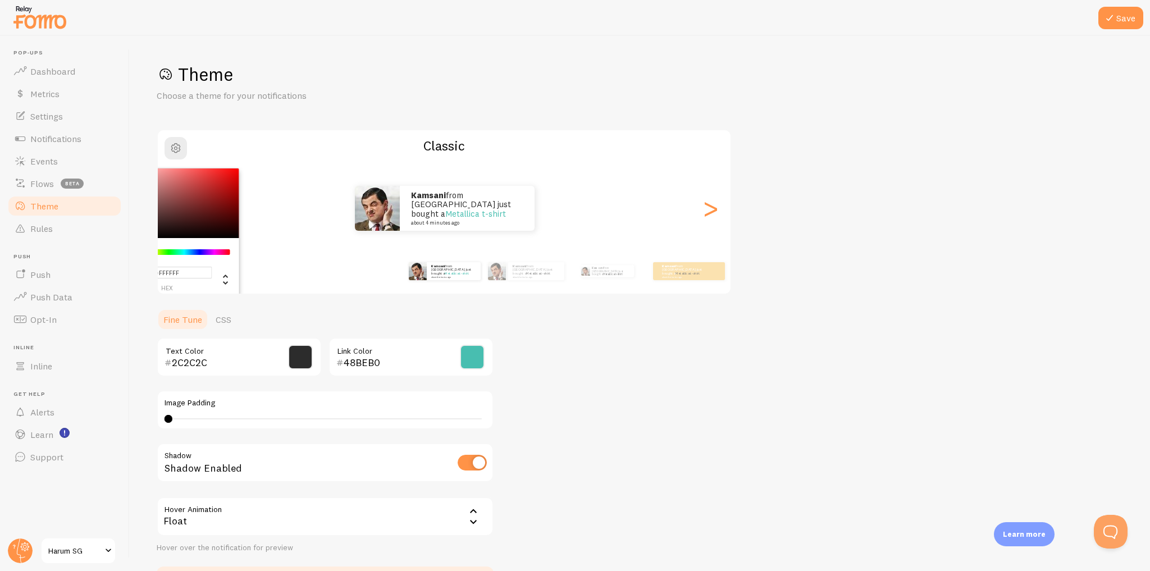
click at [186, 278] on input "#FFFFFF" at bounding box center [167, 273] width 90 height 12
paste input "#2E7D32"
type input "##2E7D32"
click at [306, 231] on div "Kamsani from [GEOGRAPHIC_DATA] just bought a Metallica t-shirt about 4 minutes …" at bounding box center [444, 208] width 573 height 81
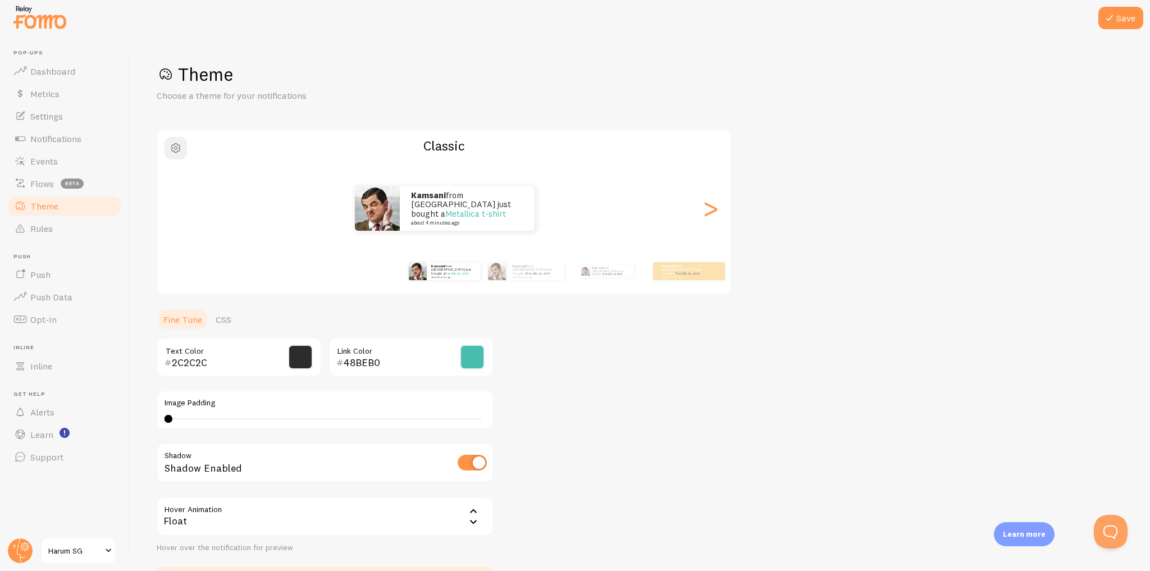
click at [177, 150] on span "button" at bounding box center [175, 147] width 13 height 13
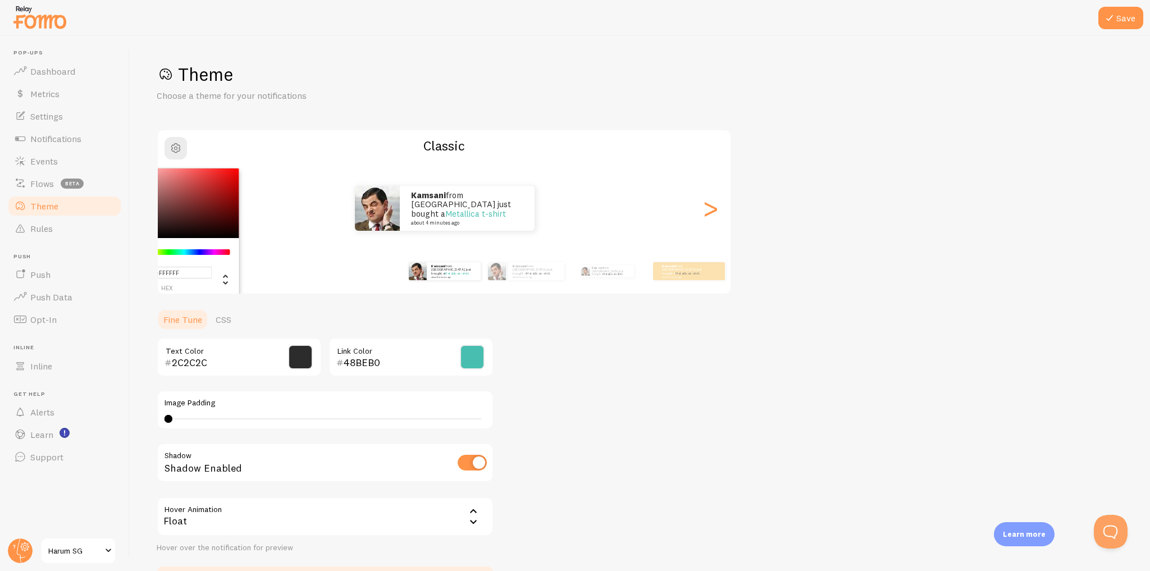
click at [170, 274] on input "#FFFFFF" at bounding box center [167, 273] width 90 height 12
paste input "#2E7D32"
click at [159, 270] on input "##2E7D32" at bounding box center [167, 273] width 90 height 12
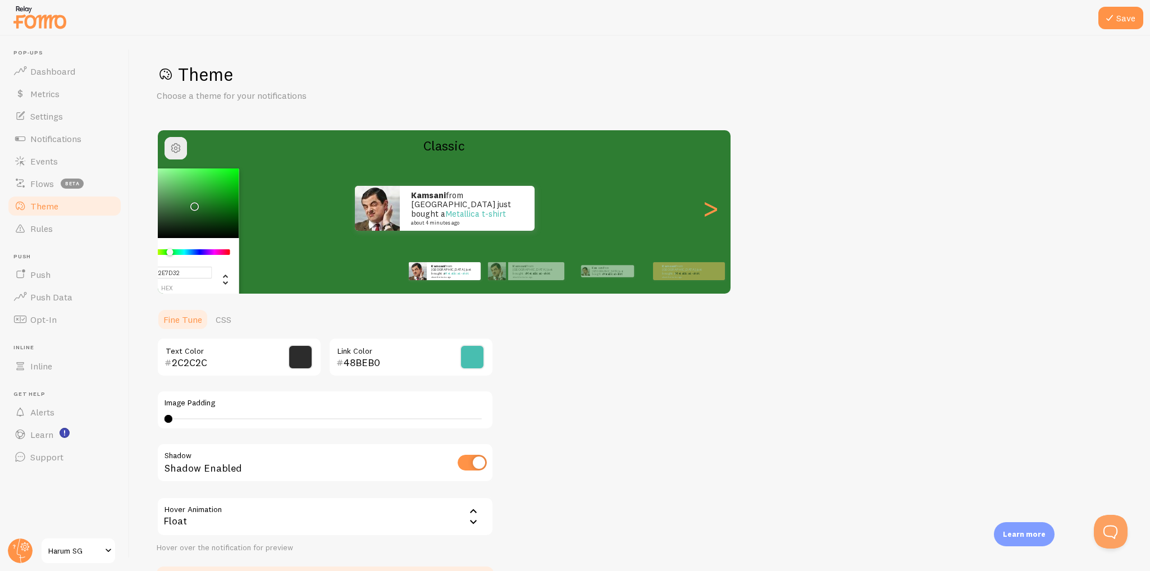
type input "#2E7D32"
click at [296, 303] on div "Theme Choose a theme for your notifications #2E7D32 hex 46 r 125 g 50 b 123 h 4…" at bounding box center [640, 329] width 966 height 533
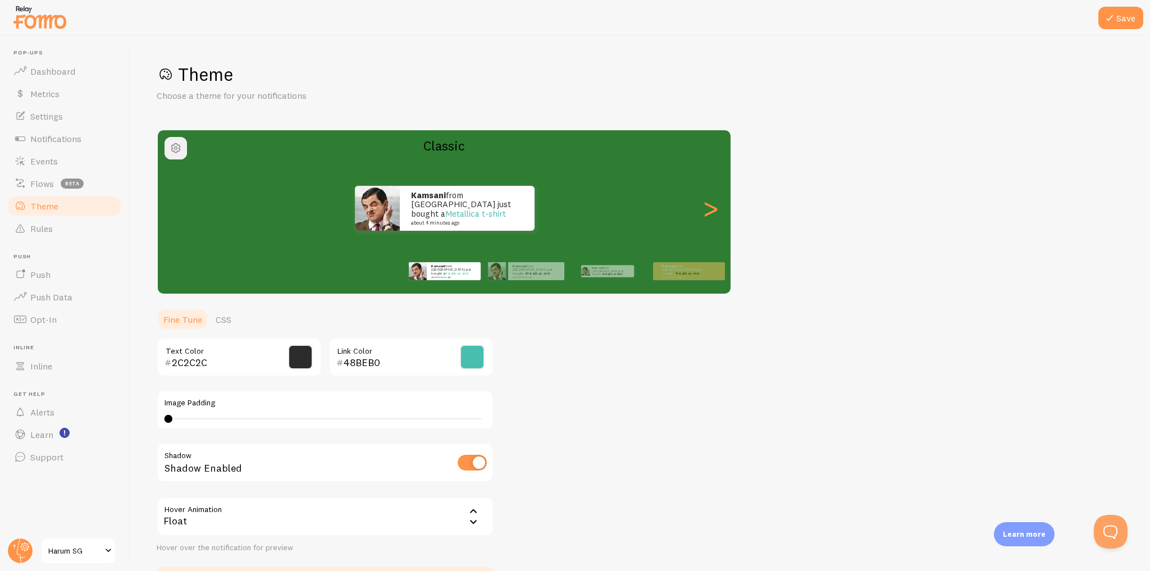
click at [176, 143] on span "button" at bounding box center [175, 147] width 13 height 13
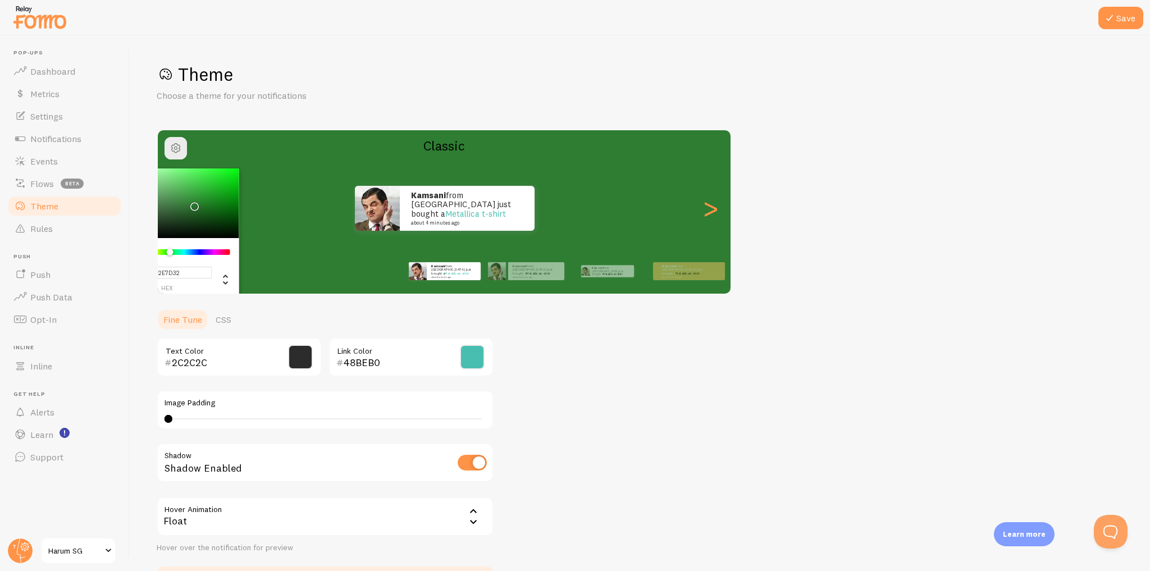
click at [173, 271] on input "#2E7D32" at bounding box center [167, 273] width 90 height 12
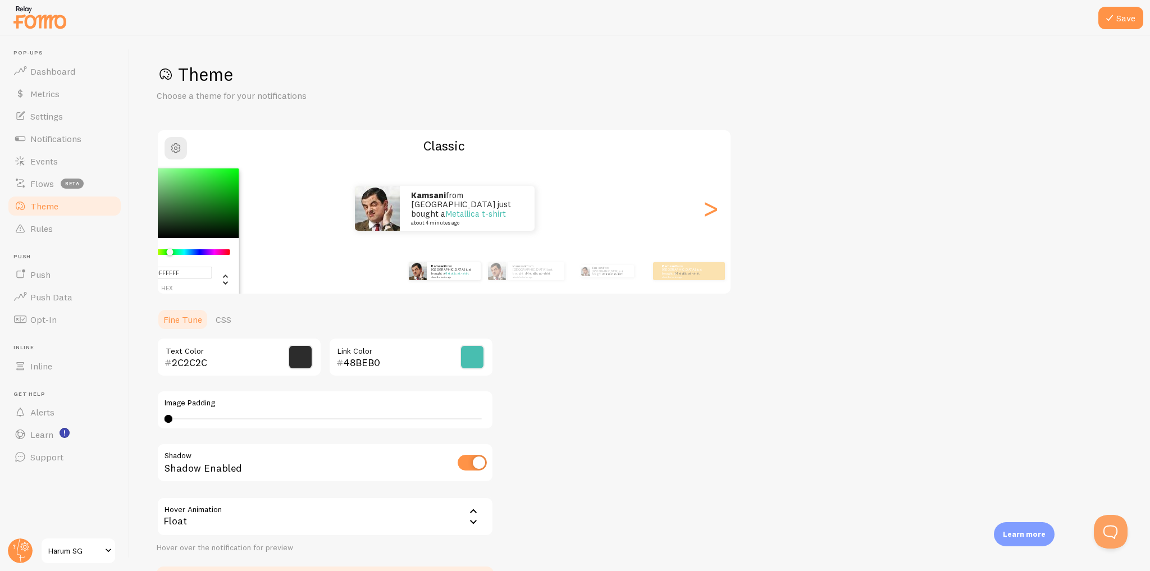
type input "#FFFFFF"
click at [664, 334] on div "Theme Choose a theme for your notifications #FFFFFF hex 255 r 255 g 255 b 123 h…" at bounding box center [640, 329] width 966 height 533
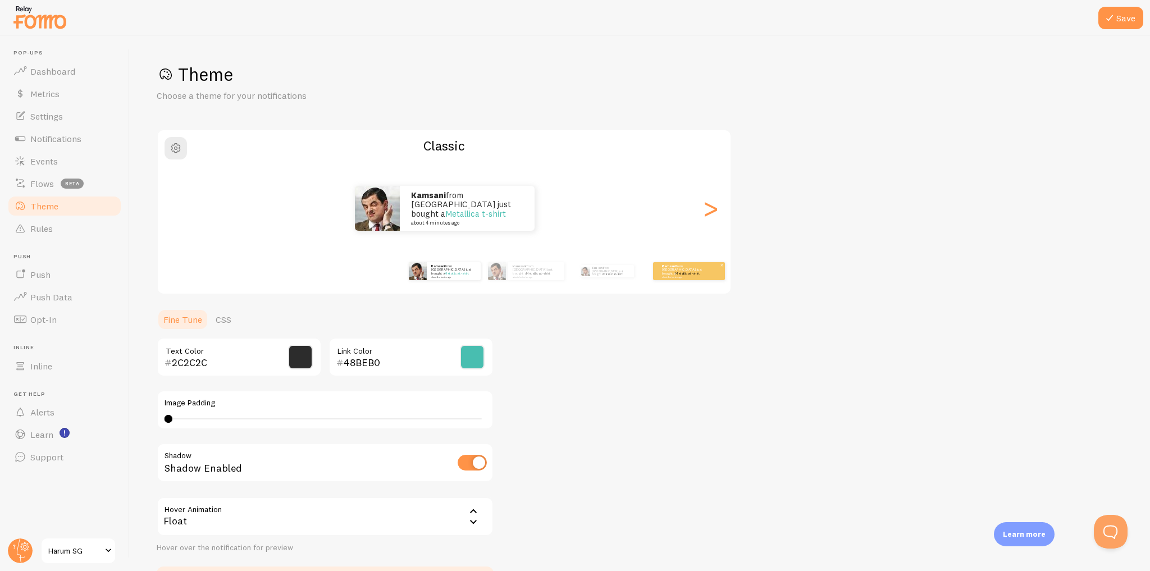
click at [674, 277] on div "Kamsani from [GEOGRAPHIC_DATA] just bought a Metallica t-shirt about 4 minutes …" at bounding box center [689, 271] width 72 height 18
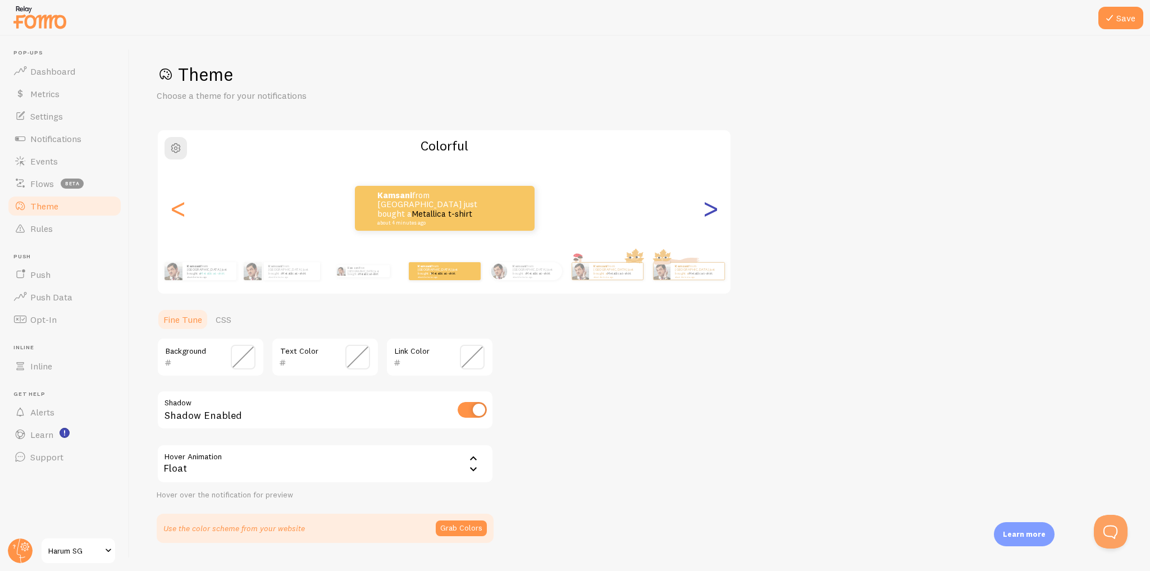
click at [715, 207] on div ">" at bounding box center [710, 208] width 13 height 81
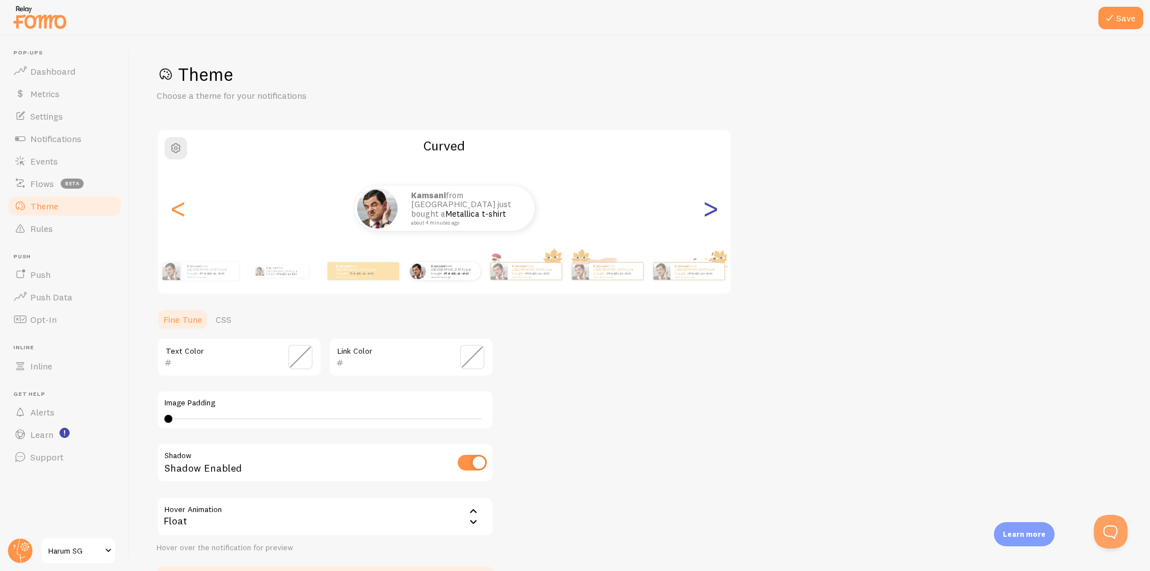
click at [715, 207] on div ">" at bounding box center [710, 208] width 13 height 81
type input "0"
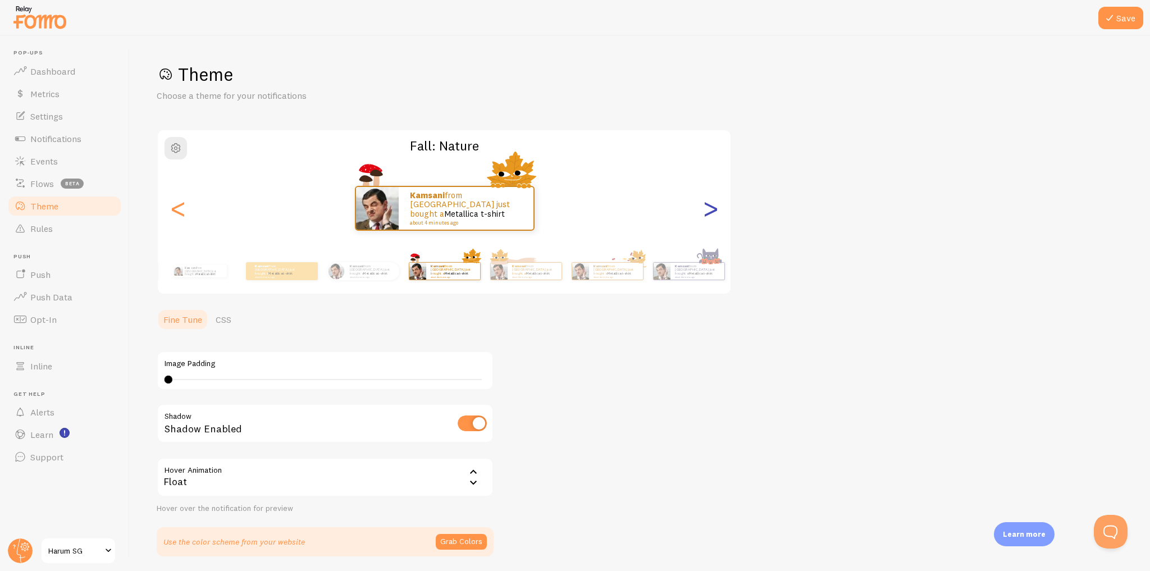
click at [715, 207] on div ">" at bounding box center [710, 208] width 13 height 81
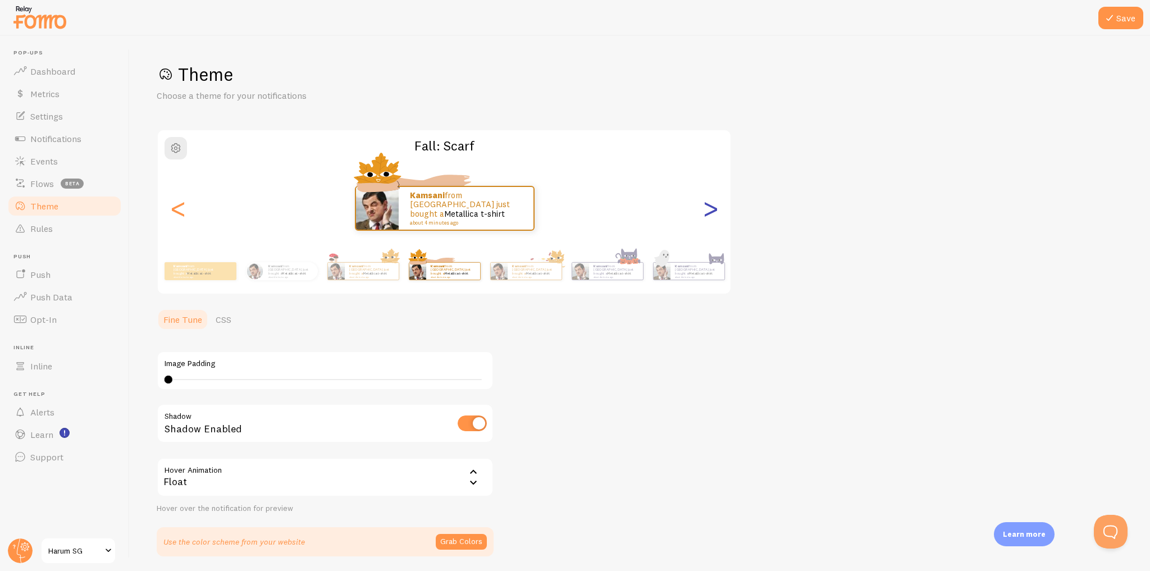
click at [715, 207] on div ">" at bounding box center [710, 208] width 13 height 81
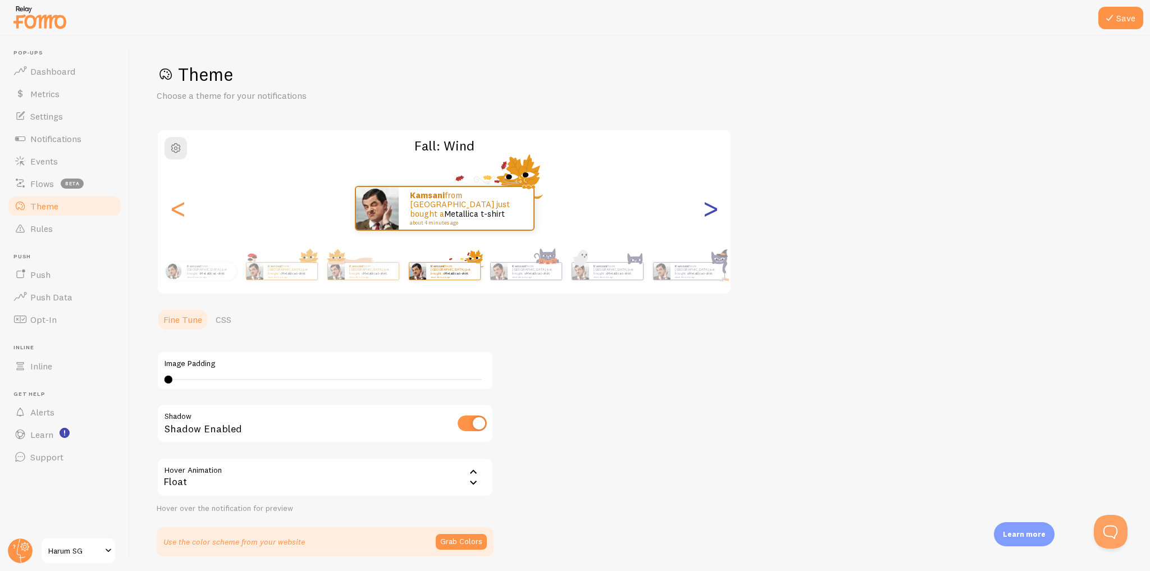
click at [715, 207] on div ">" at bounding box center [710, 208] width 13 height 81
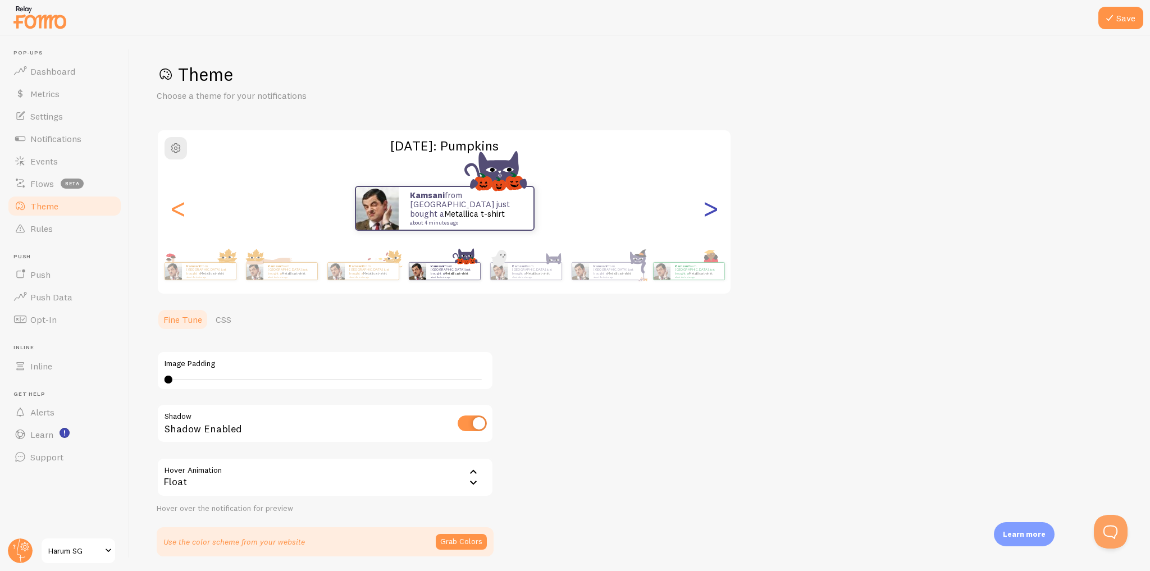
click at [715, 207] on div ">" at bounding box center [710, 208] width 13 height 81
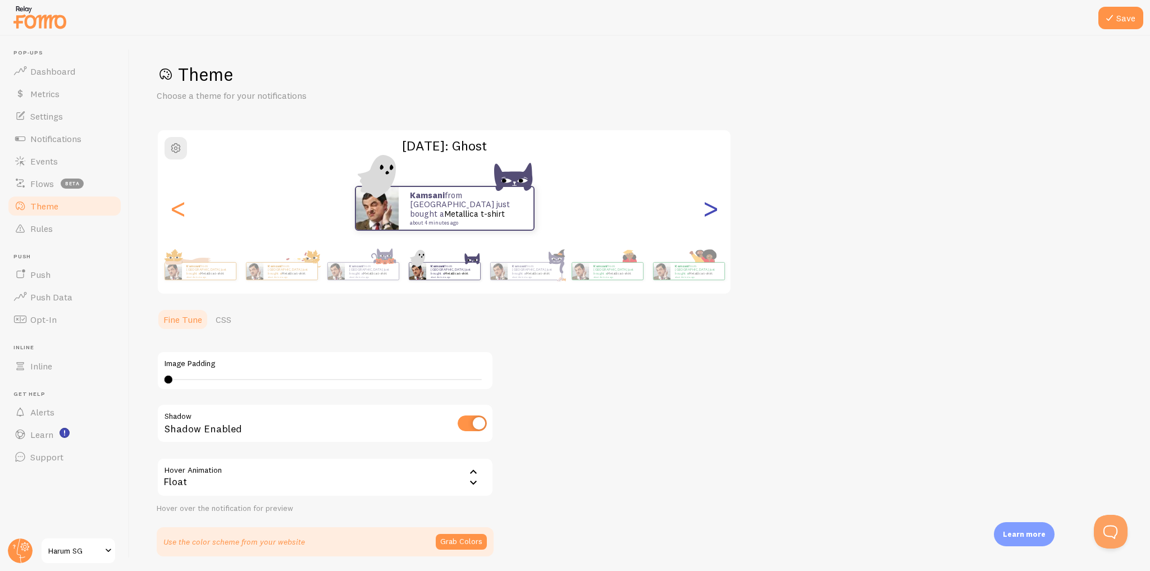
click at [715, 207] on div ">" at bounding box center [710, 208] width 13 height 81
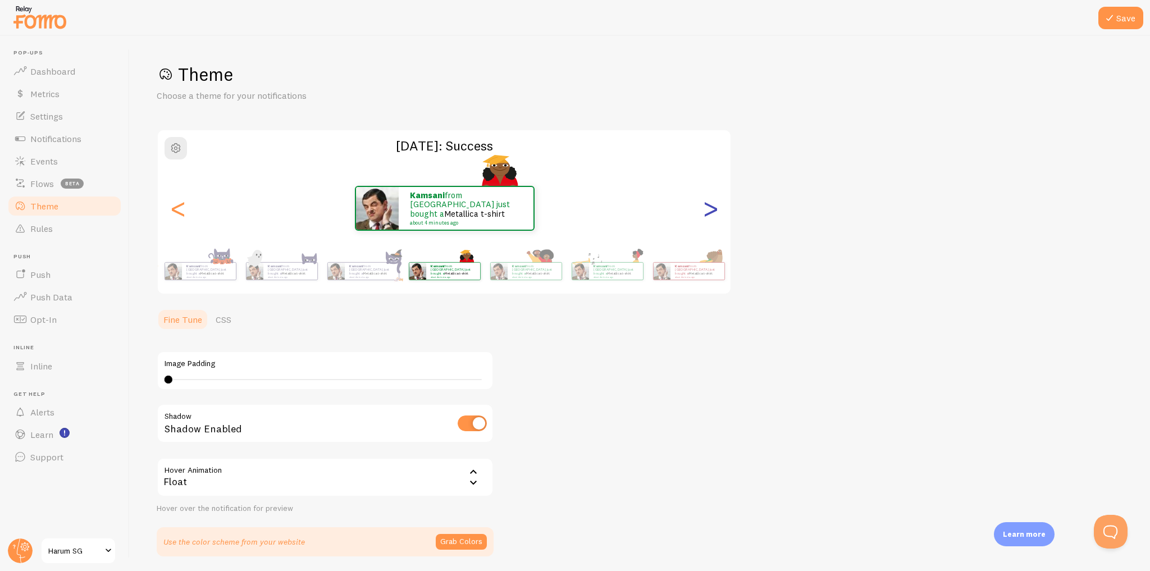
click at [715, 207] on div ">" at bounding box center [710, 208] width 13 height 81
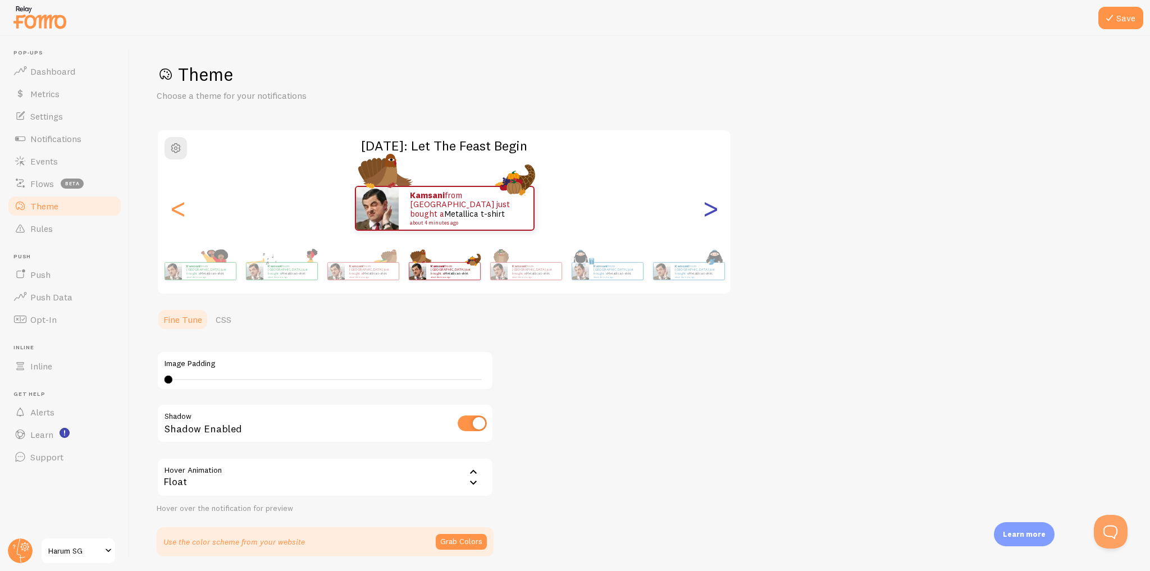
click at [715, 207] on div ">" at bounding box center [710, 208] width 13 height 81
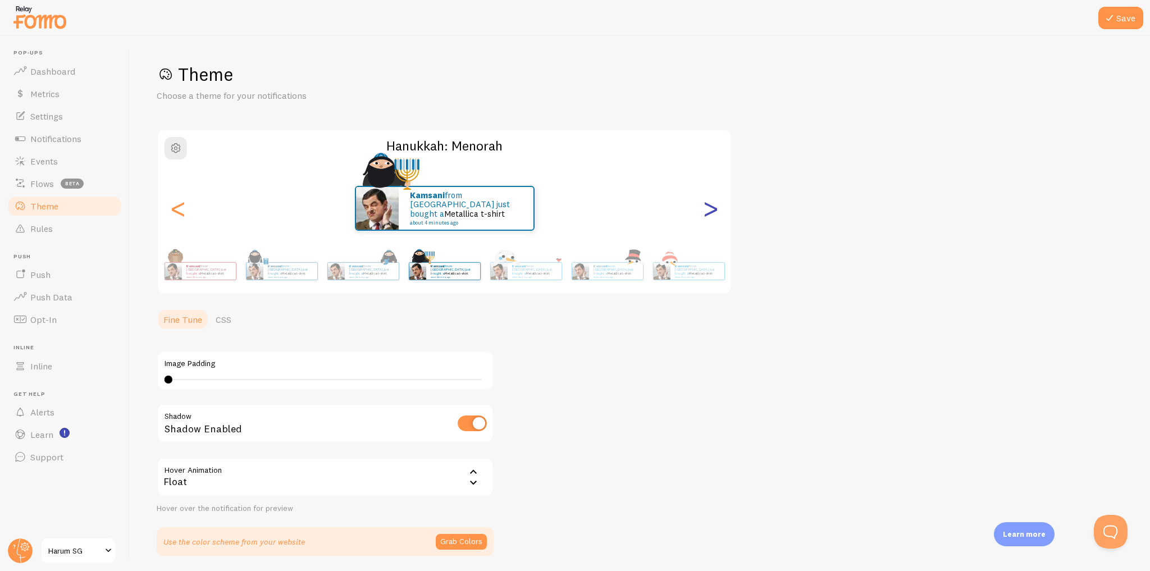
click at [715, 207] on div ">" at bounding box center [710, 208] width 13 height 81
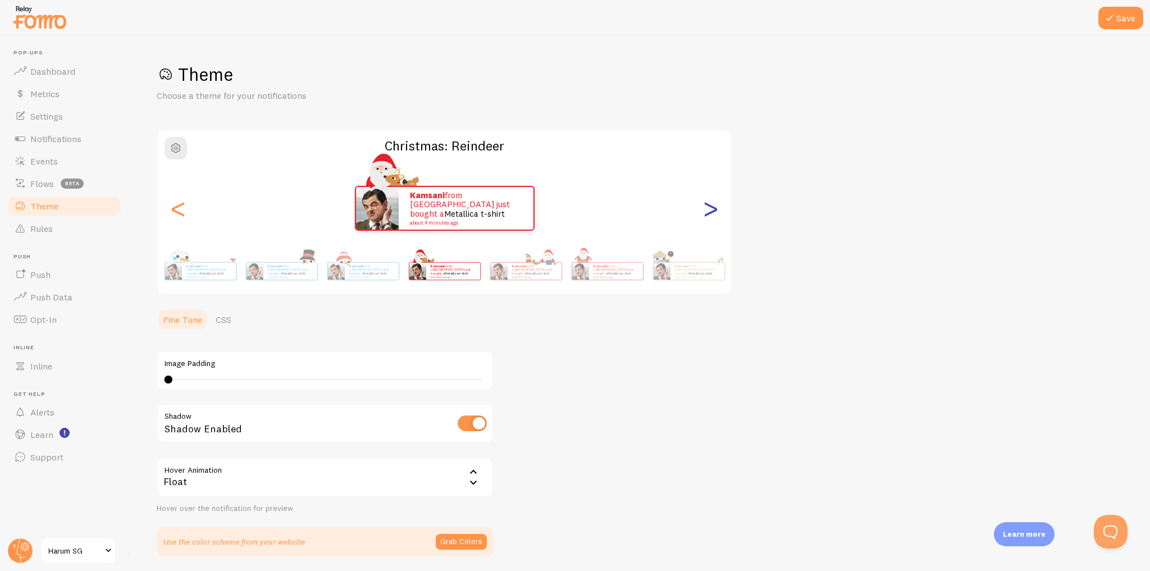
click at [715, 207] on div ">" at bounding box center [710, 208] width 13 height 81
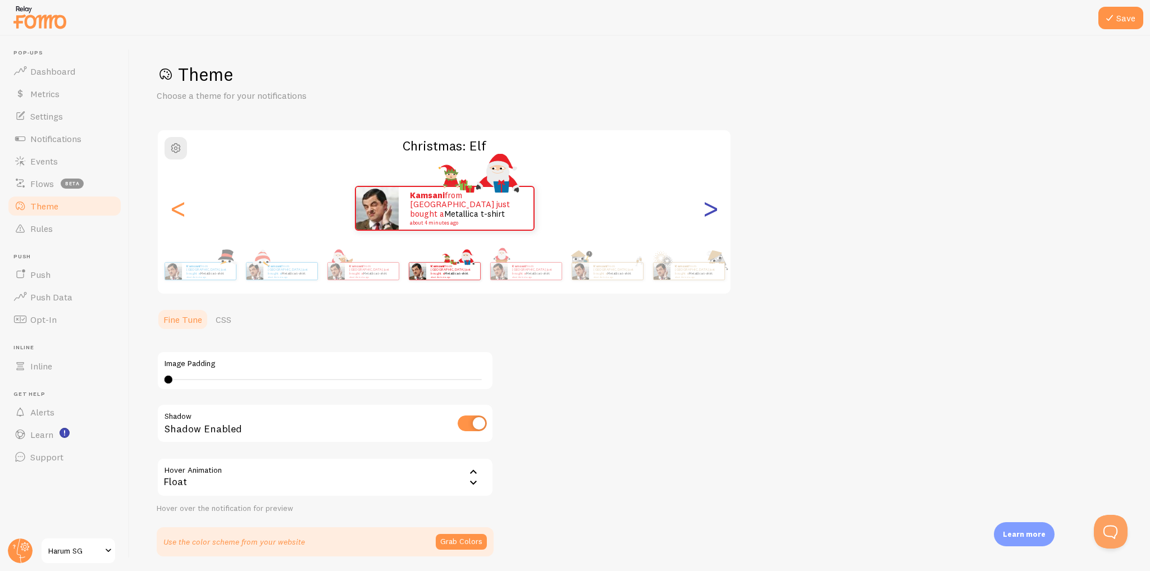
click at [715, 207] on div ">" at bounding box center [710, 208] width 13 height 81
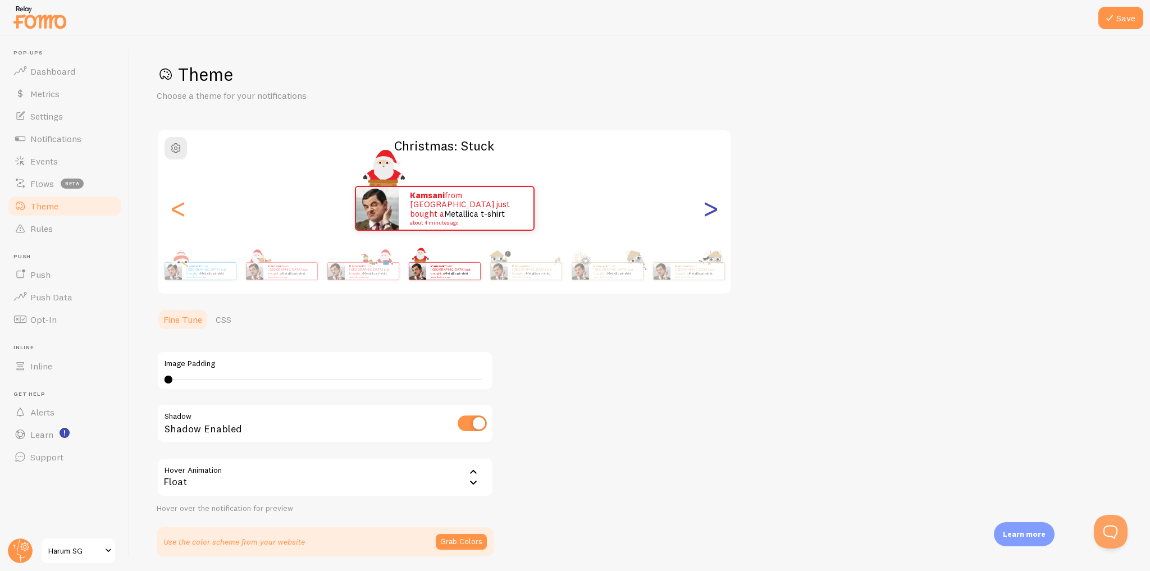
click at [715, 207] on div ">" at bounding box center [710, 208] width 13 height 81
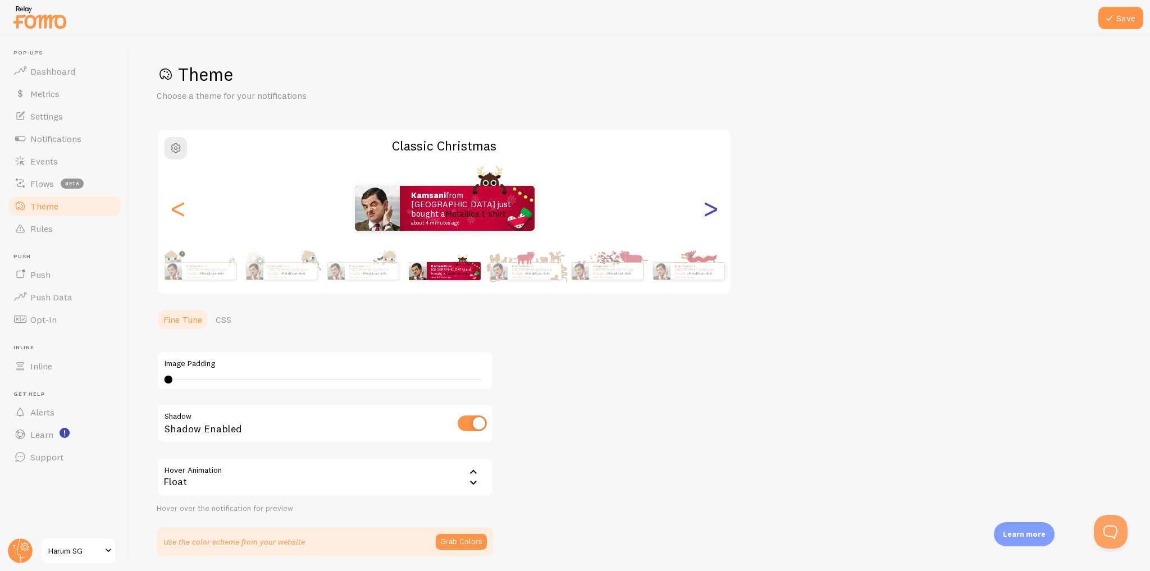
click at [715, 207] on div ">" at bounding box center [710, 208] width 13 height 81
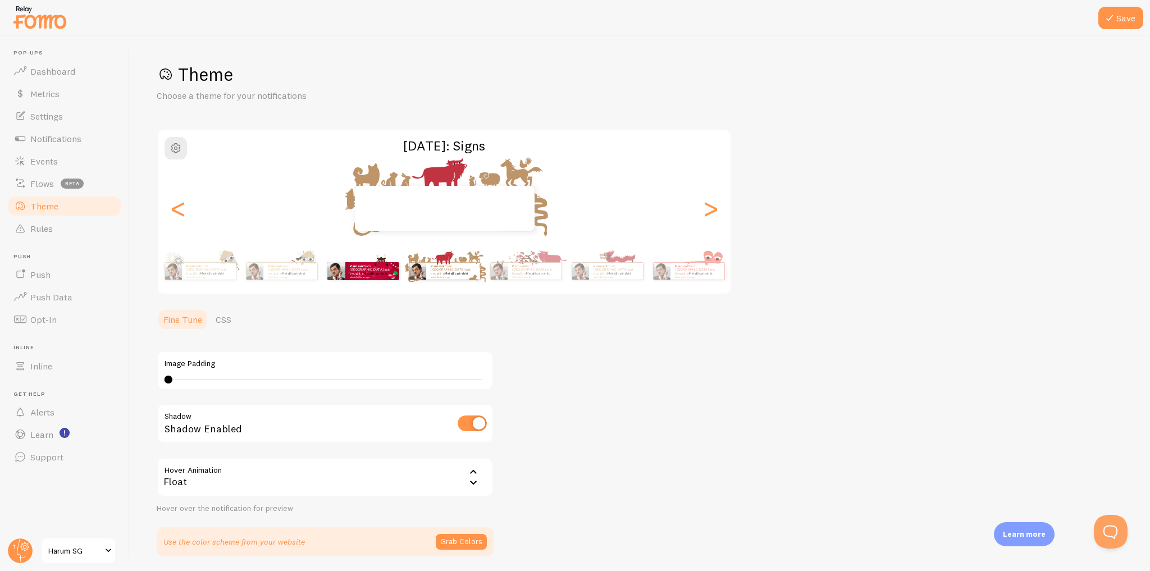
click at [367, 280] on div "Kamsani from [GEOGRAPHIC_DATA] just bought a Metallica t-shirt about 4 minutes …" at bounding box center [363, 270] width 72 height 31
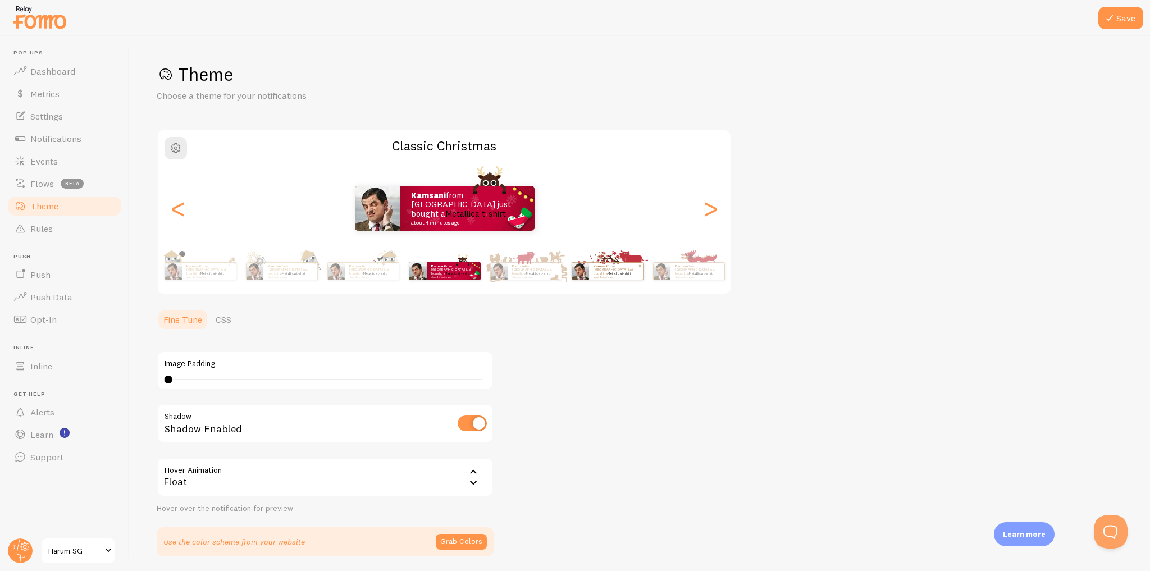
click at [599, 276] on div "Kamsani from [GEOGRAPHIC_DATA] just bought a Metallica t-shirt about 4 minutes …" at bounding box center [616, 271] width 54 height 17
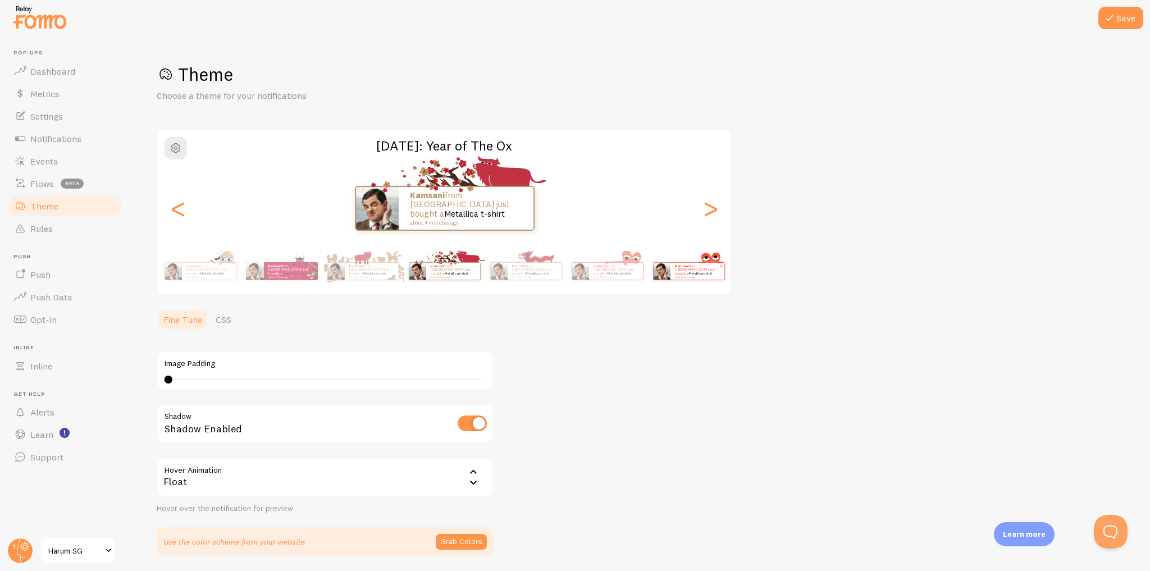
click at [685, 276] on small "about 4 minutes ago" at bounding box center [697, 277] width 44 height 2
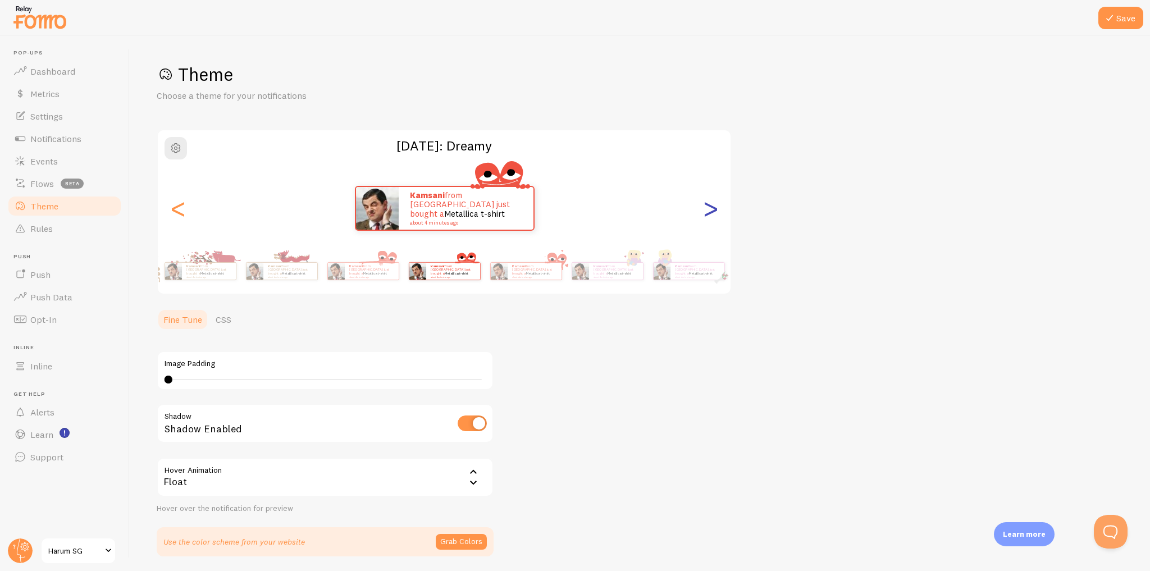
click at [710, 215] on div ">" at bounding box center [710, 208] width 13 height 81
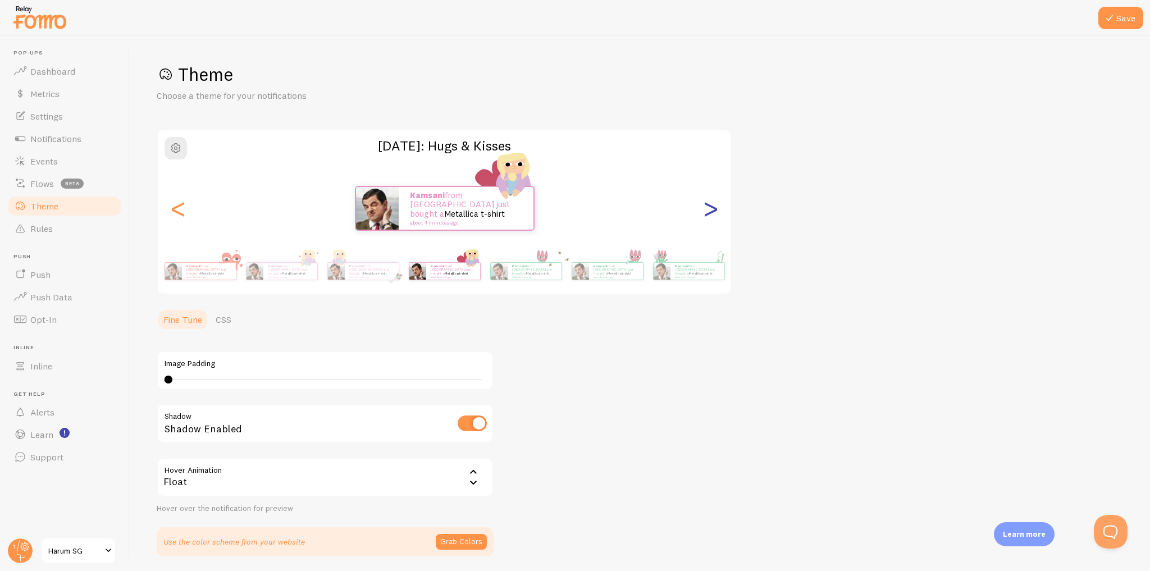
click at [710, 215] on div ">" at bounding box center [710, 208] width 13 height 81
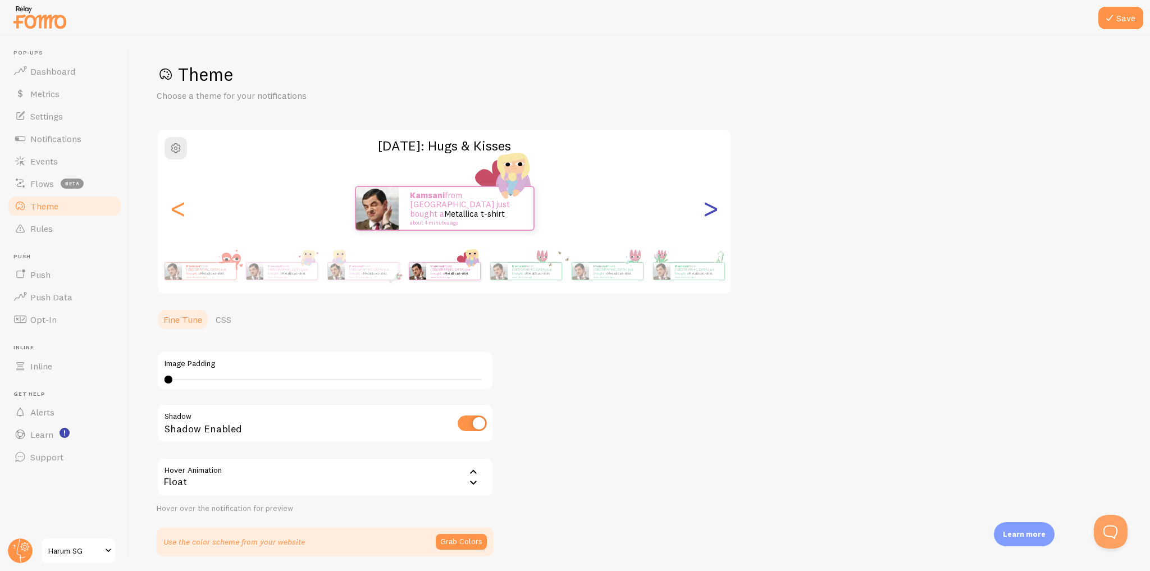
click at [710, 215] on div ">" at bounding box center [710, 208] width 13 height 81
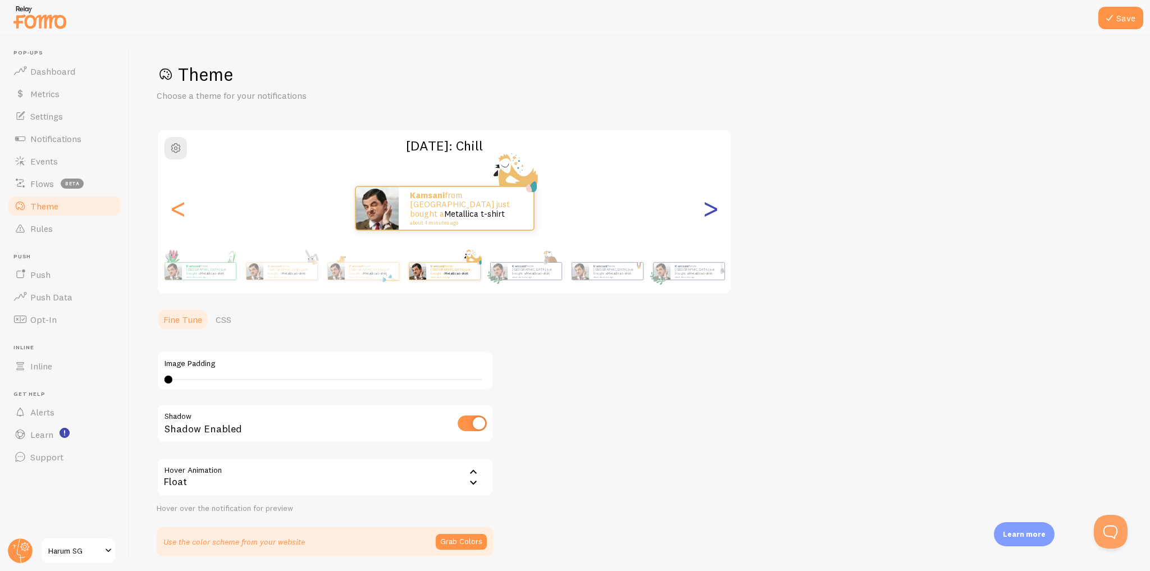
click at [710, 215] on div ">" at bounding box center [710, 208] width 13 height 81
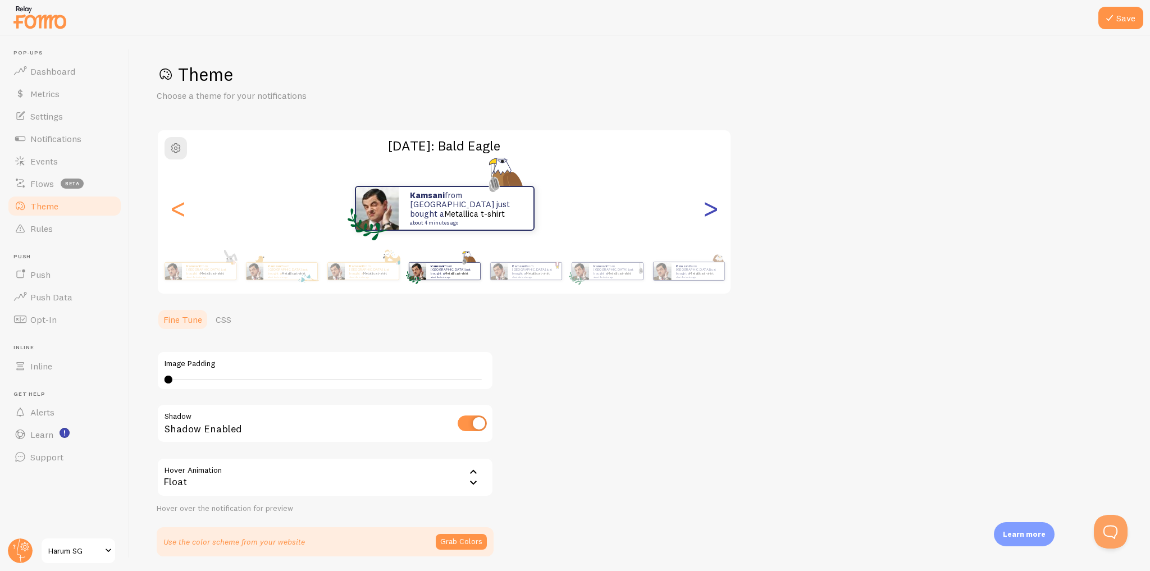
click at [713, 213] on div ">" at bounding box center [710, 208] width 13 height 81
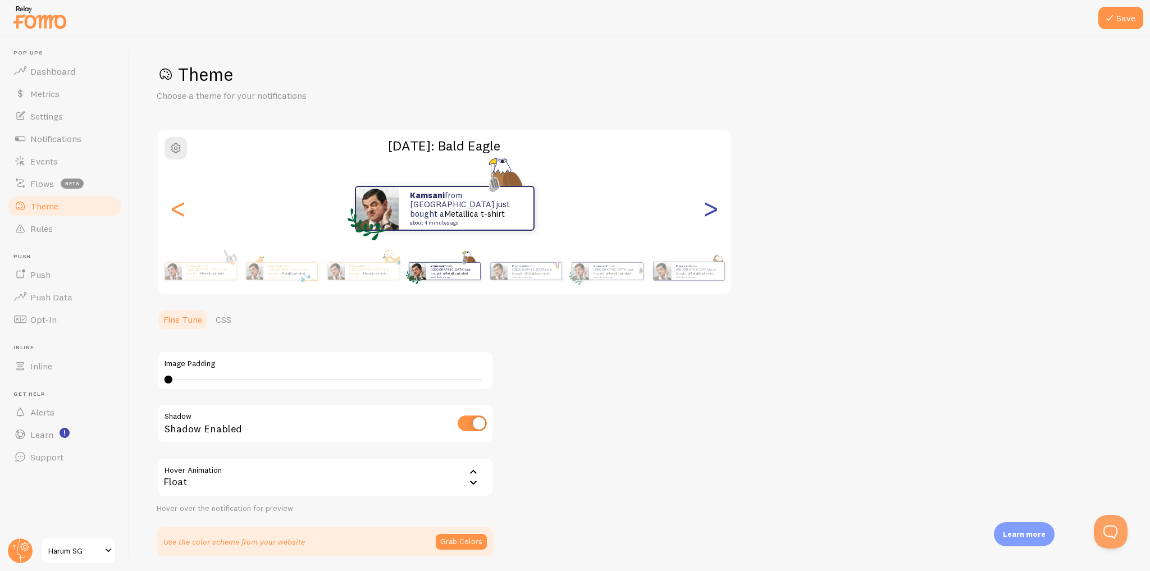
click at [713, 213] on div ">" at bounding box center [710, 208] width 13 height 81
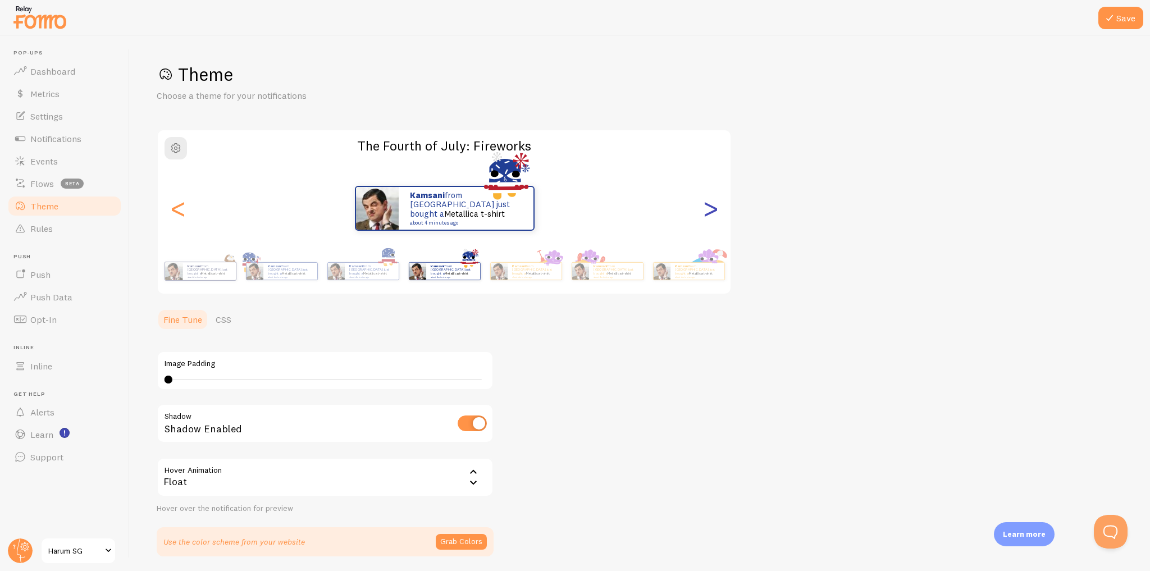
click at [713, 213] on div ">" at bounding box center [710, 208] width 13 height 81
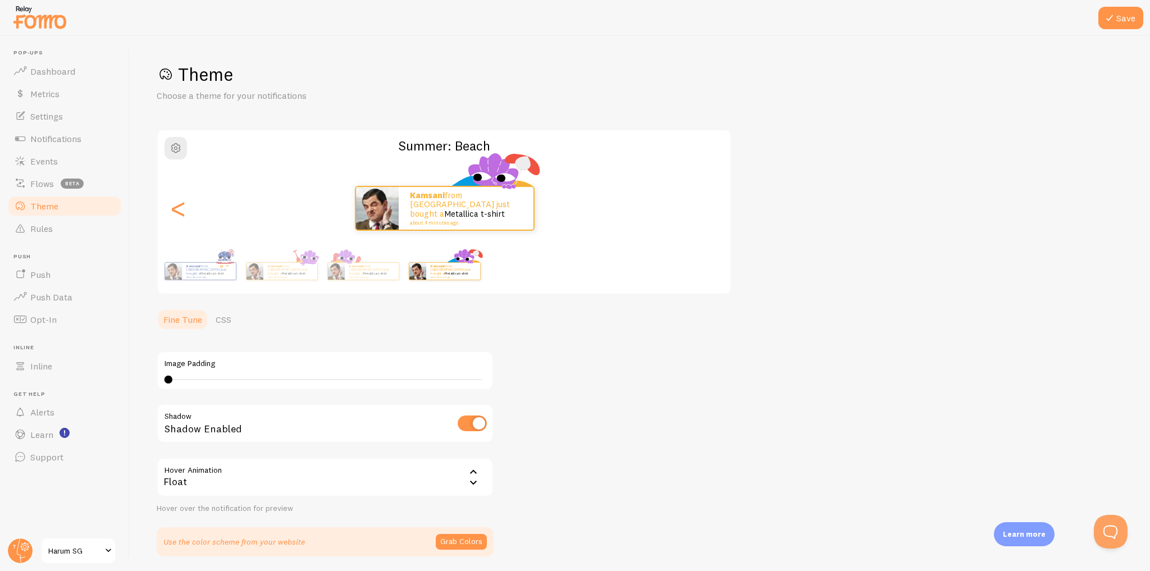
click at [713, 213] on div "Kamsani from [GEOGRAPHIC_DATA] just bought a Metallica t-shirt about 4 minutes …" at bounding box center [444, 208] width 573 height 45
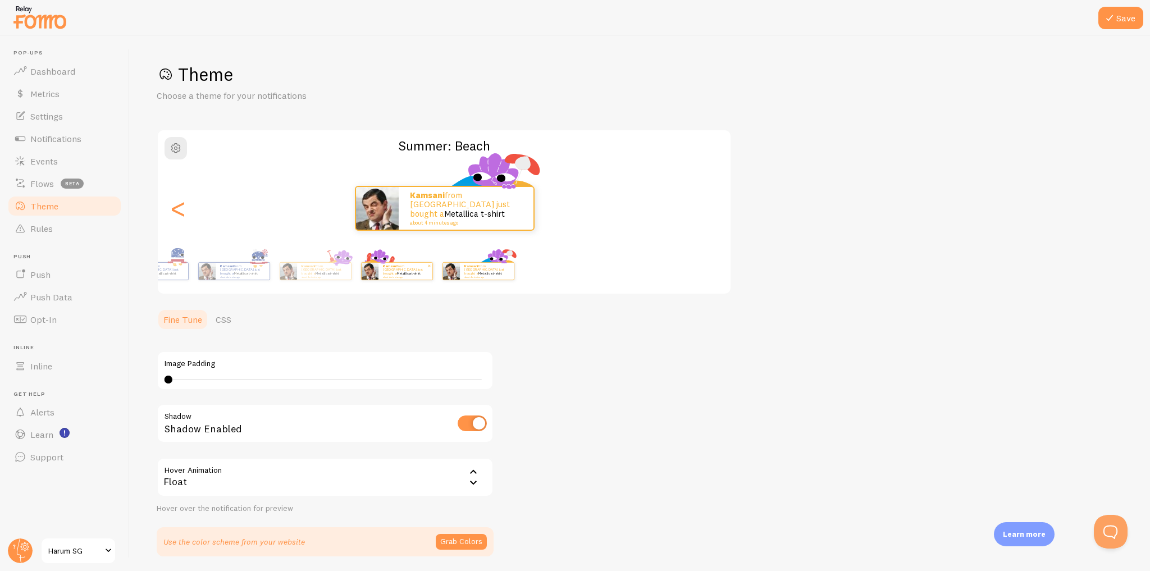
click at [378, 277] on img at bounding box center [369, 271] width 17 height 17
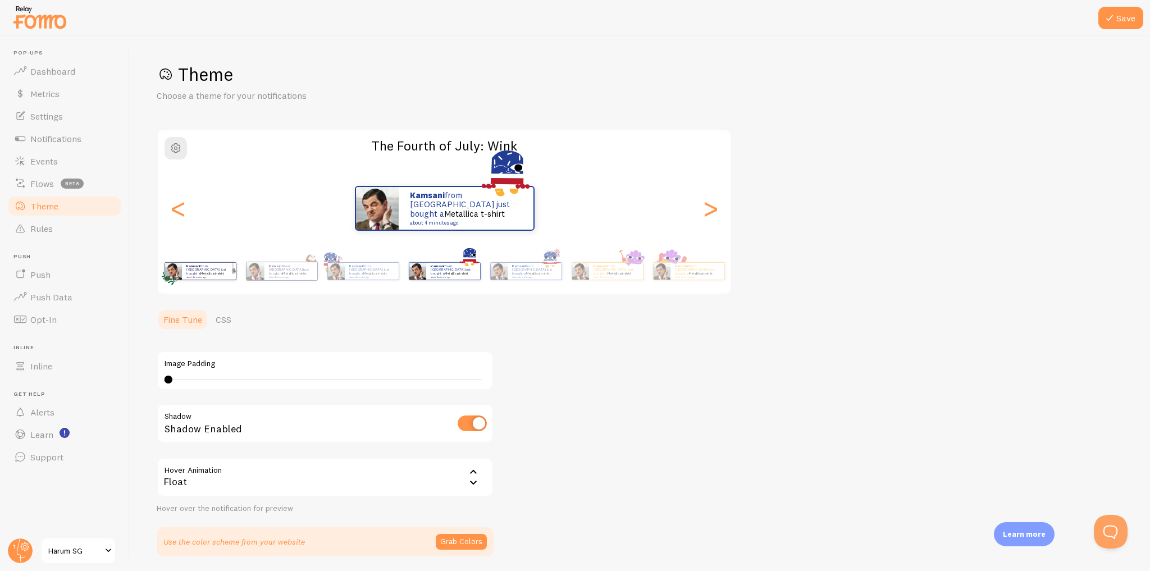
click at [318, 285] on div "Kamsani from [GEOGRAPHIC_DATA] just bought a Metallica t-shirt about 4 minutes …" at bounding box center [281, 270] width 72 height 31
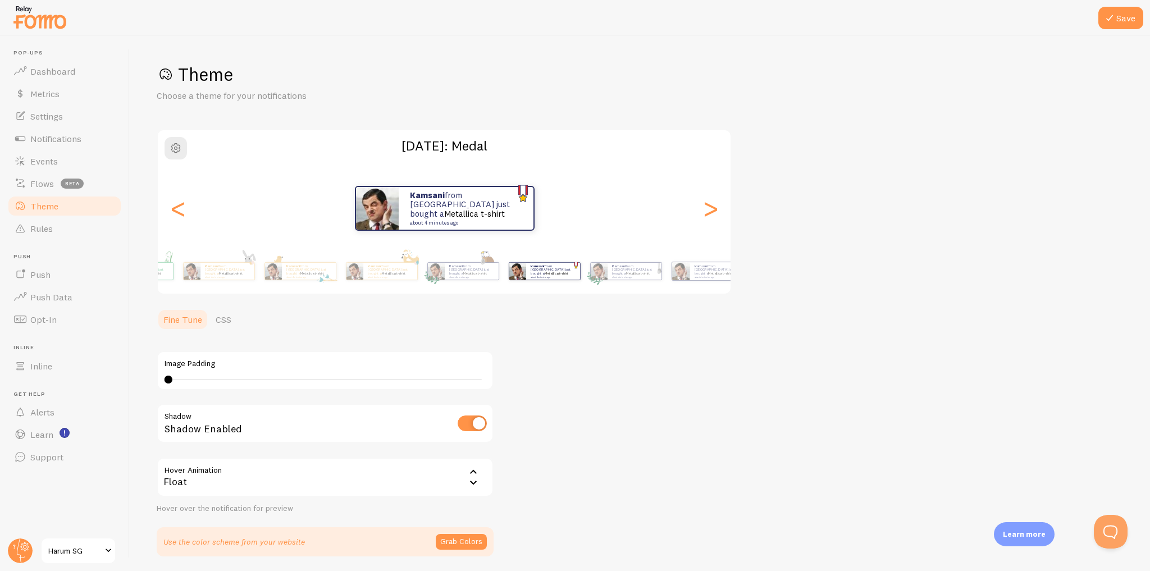
click at [505, 278] on div "Kamsani from [GEOGRAPHIC_DATA] just bought a Metallica t-shirt about 4 minutes …" at bounding box center [444, 271] width 645 height 45
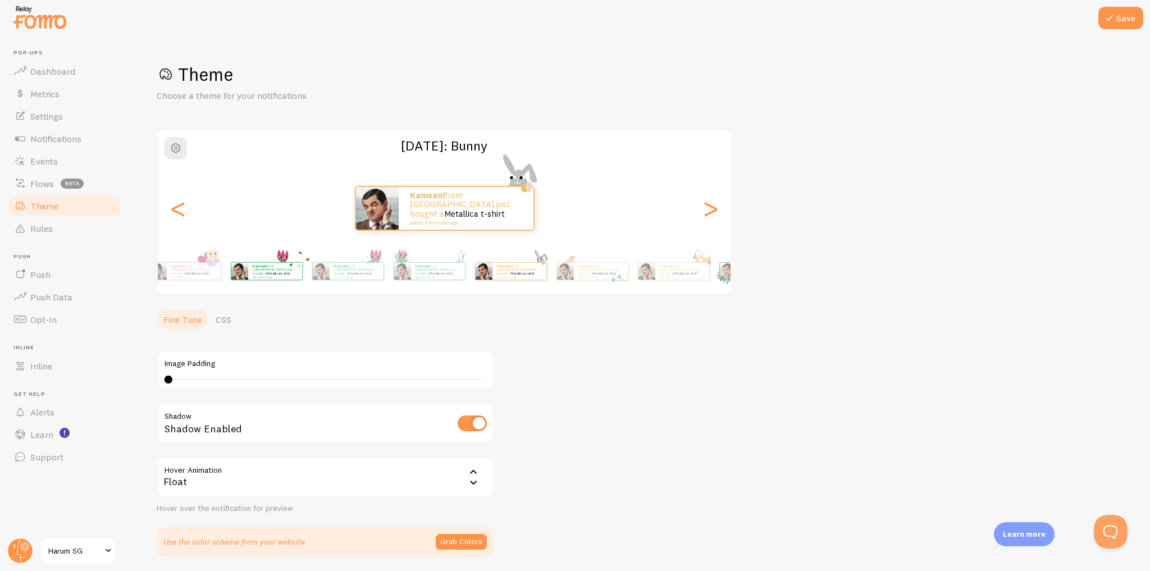
click at [302, 276] on div "Kamsani from [GEOGRAPHIC_DATA] just bought a Metallica t-shirt about 4 minutes …" at bounding box center [275, 271] width 54 height 17
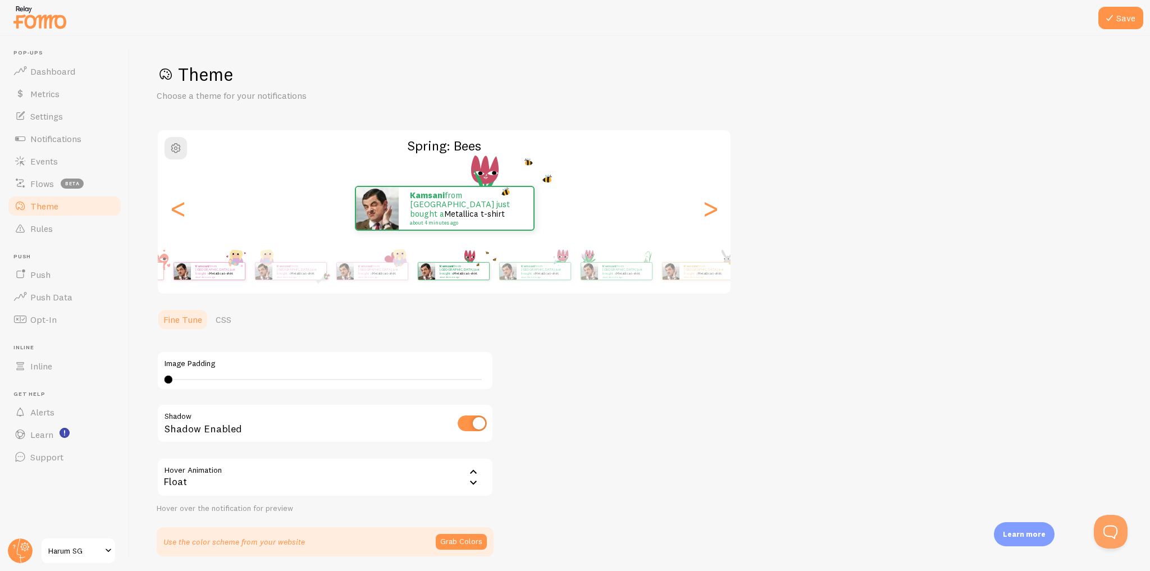
click at [190, 278] on img at bounding box center [181, 271] width 17 height 17
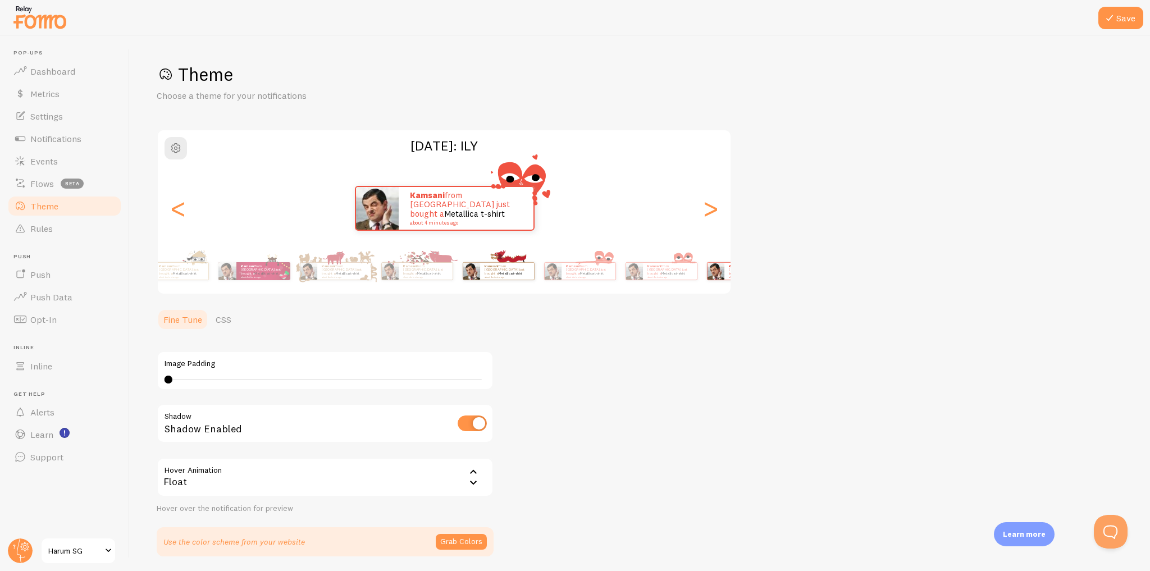
click at [483, 273] on div "Kamsani from [GEOGRAPHIC_DATA] just bought a Metallica t-shirt about 4 minutes …" at bounding box center [498, 270] width 72 height 31
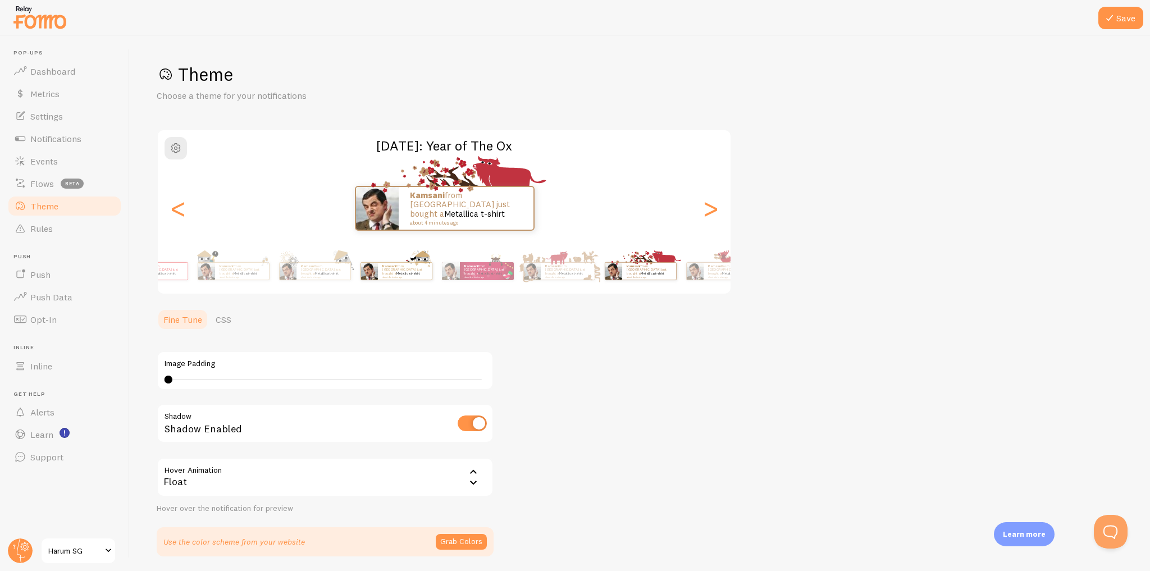
click at [432, 274] on div "Kamsani from [GEOGRAPHIC_DATA] just bought a Metallica t-shirt about 4 minutes …" at bounding box center [405, 271] width 54 height 17
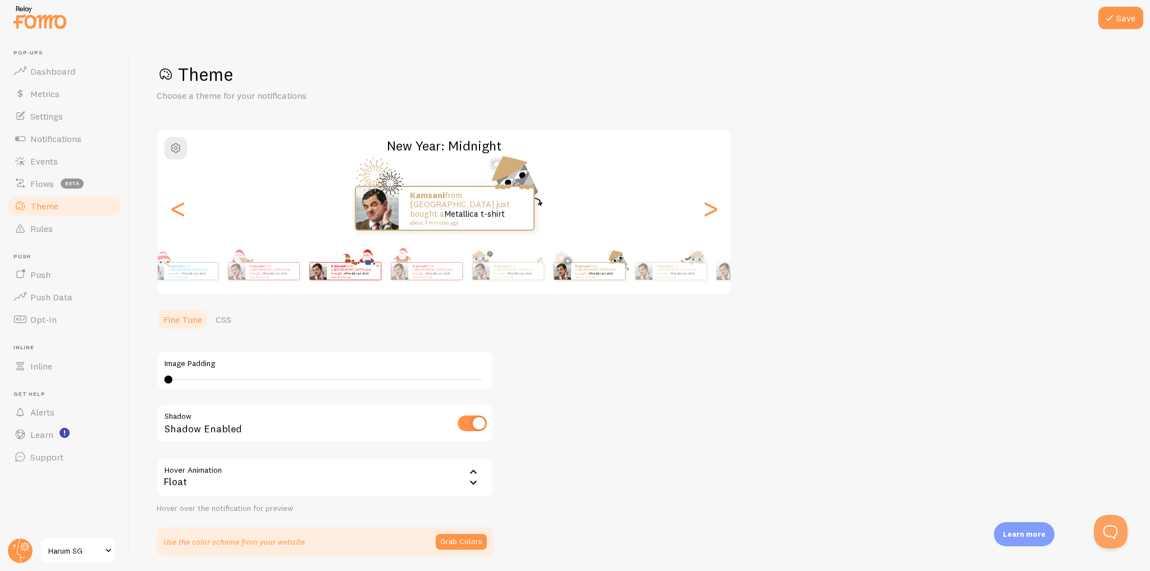
click at [381, 277] on div "Kamsani from [GEOGRAPHIC_DATA] just bought a Metallica t-shirt about 4 minutes …" at bounding box center [354, 271] width 54 height 17
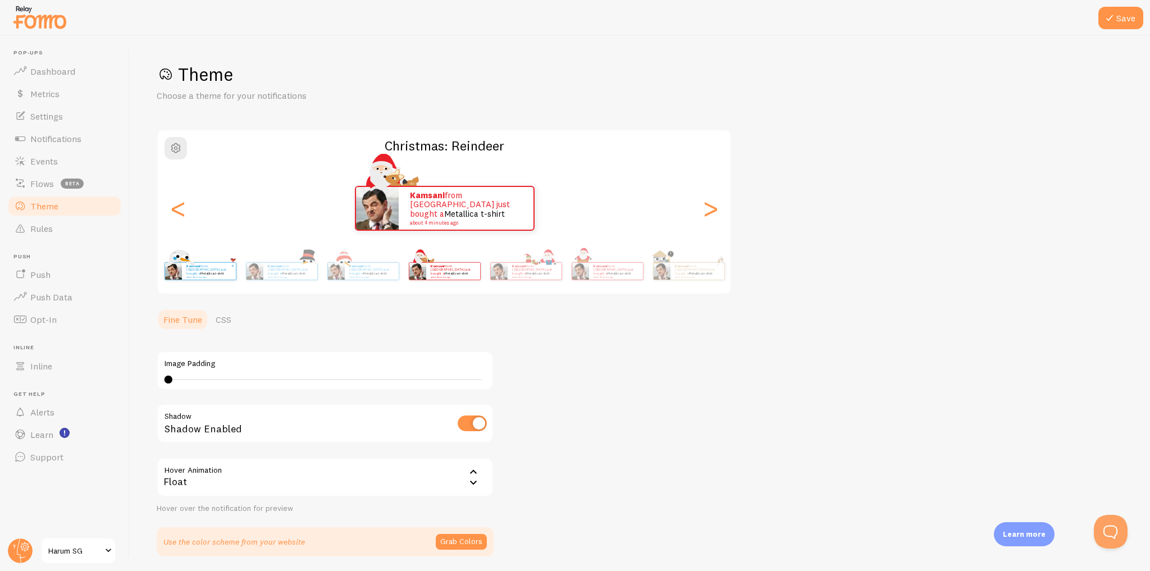
click at [231, 274] on p "Kamsani from [GEOGRAPHIC_DATA] just bought a Metallica t-shirt about 4 minutes …" at bounding box center [208, 271] width 45 height 14
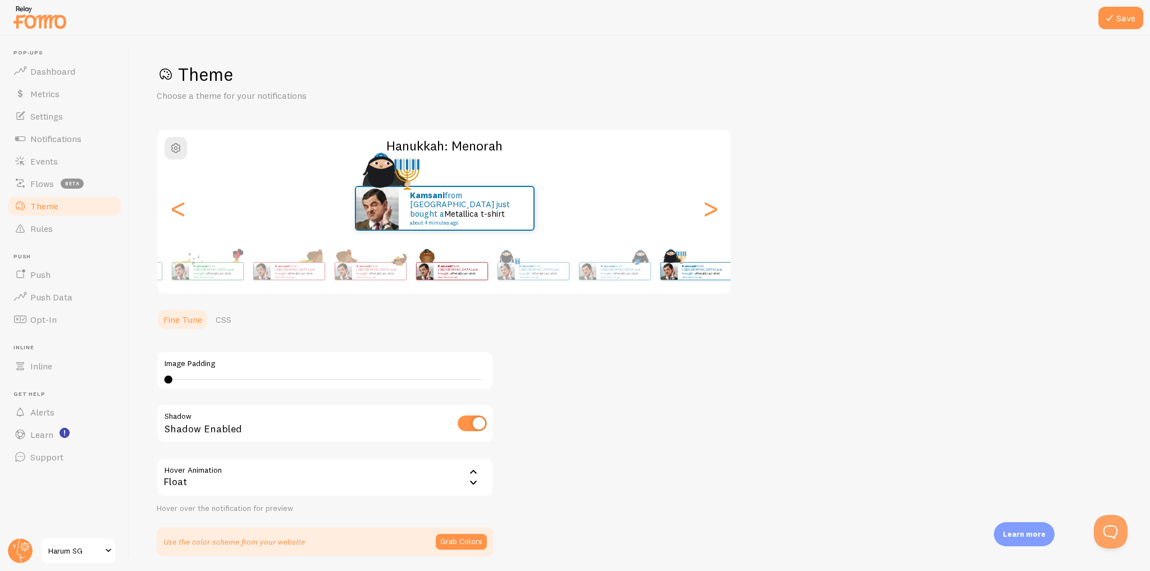
click at [469, 281] on div "Kamsani from [GEOGRAPHIC_DATA] just bought a Metallica t-shirt about 4 minutes …" at bounding box center [451, 270] width 72 height 31
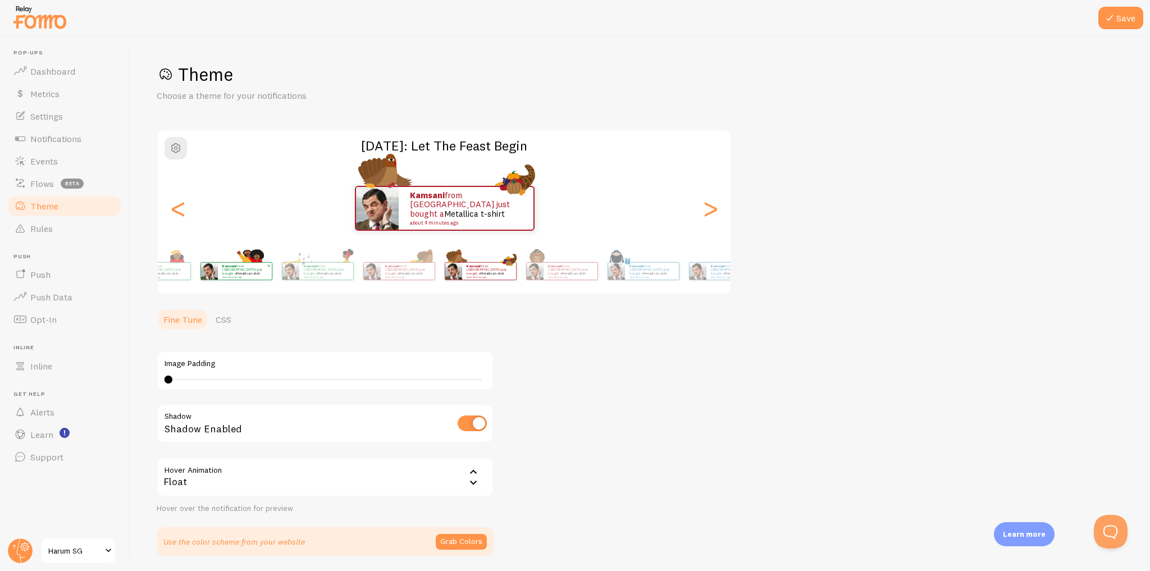
click at [272, 274] on div "Kamsani from [GEOGRAPHIC_DATA] just bought a Metallica t-shirt about 4 minutes …" at bounding box center [245, 271] width 54 height 17
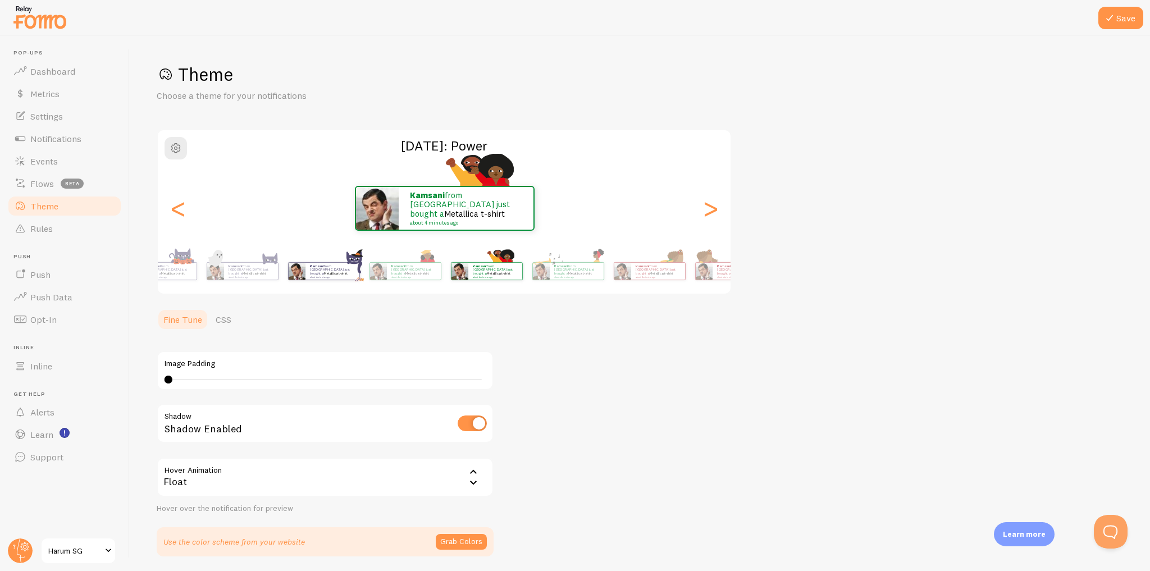
click at [360, 274] on div "Kamsani from [GEOGRAPHIC_DATA] just bought a Metallica t-shirt about 4 minutes …" at bounding box center [323, 270] width 72 height 31
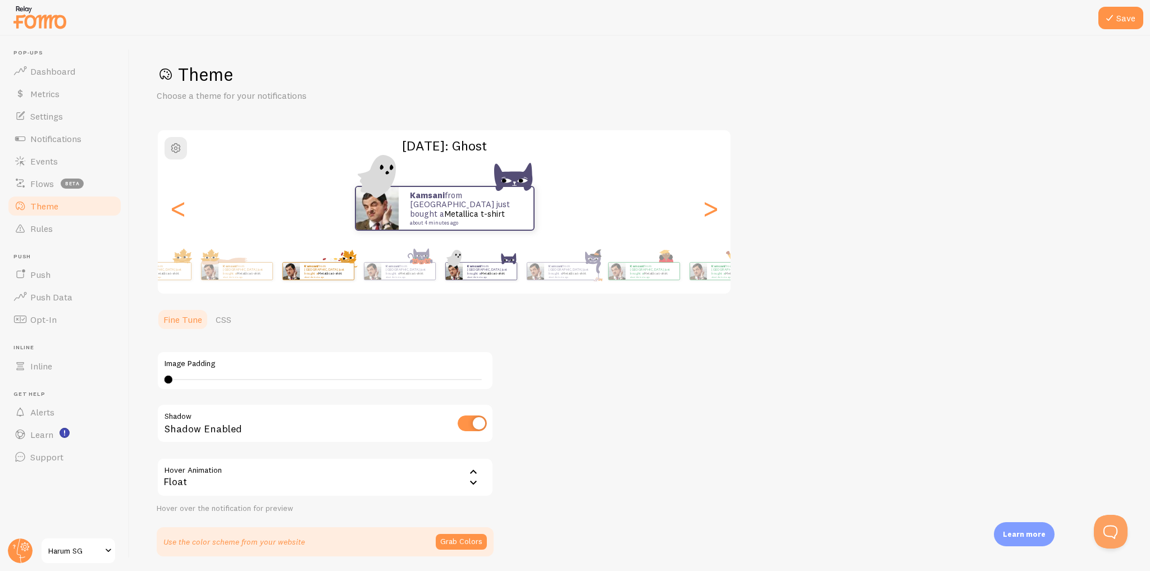
click at [354, 281] on div "Kamsani from [GEOGRAPHIC_DATA] just bought a Metallica t-shirt about 4 minutes …" at bounding box center [318, 270] width 72 height 31
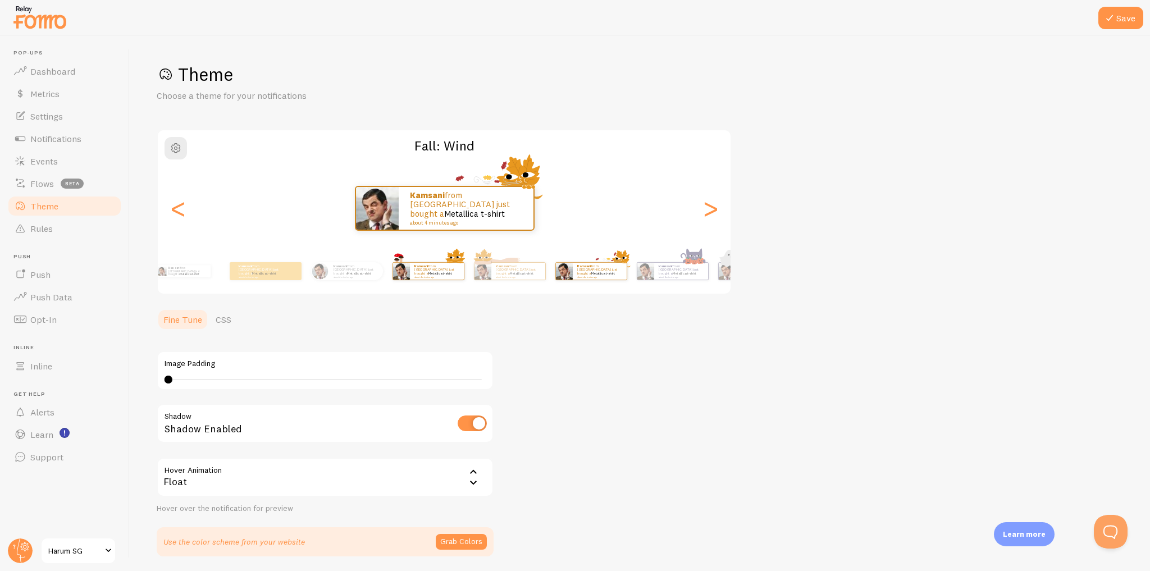
click at [447, 277] on div "Kamsani from [GEOGRAPHIC_DATA] just bought a Metallica t-shirt about 4 minutes …" at bounding box center [428, 270] width 72 height 31
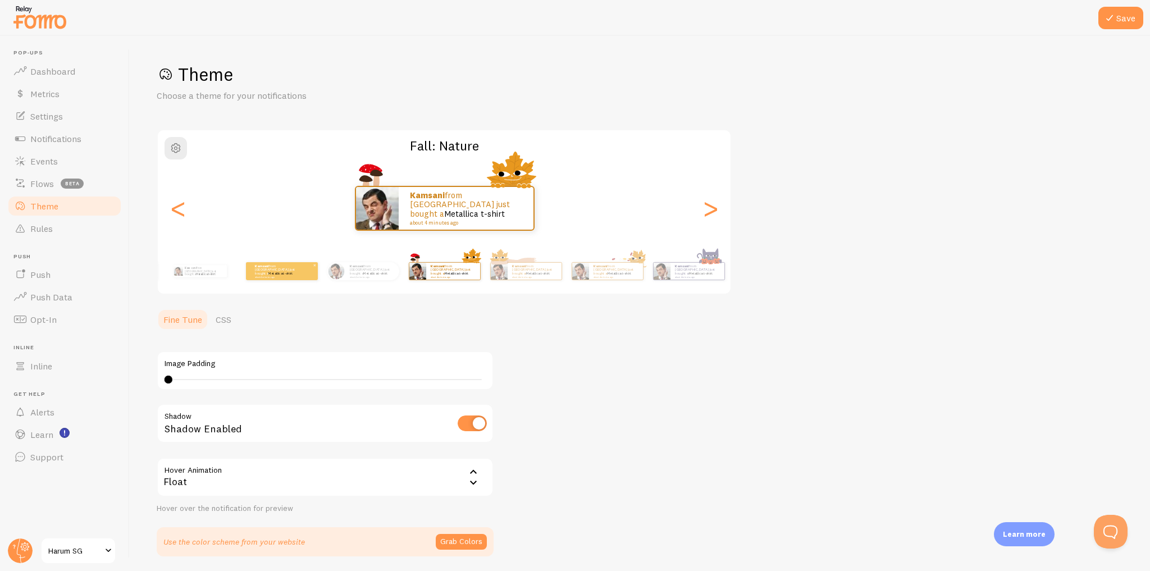
click at [279, 276] on small "about 4 minutes ago" at bounding box center [277, 277] width 44 height 2
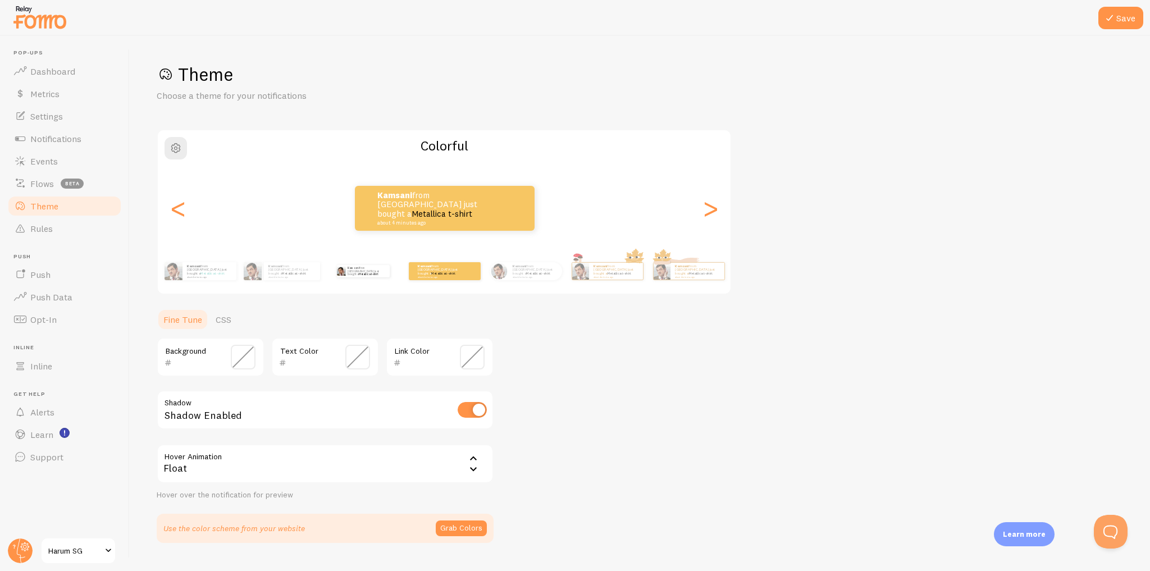
click at [354, 278] on div "Kamsani from [GEOGRAPHIC_DATA] just bought a Metallica t-shirt about 4 minutes …" at bounding box center [363, 270] width 72 height 31
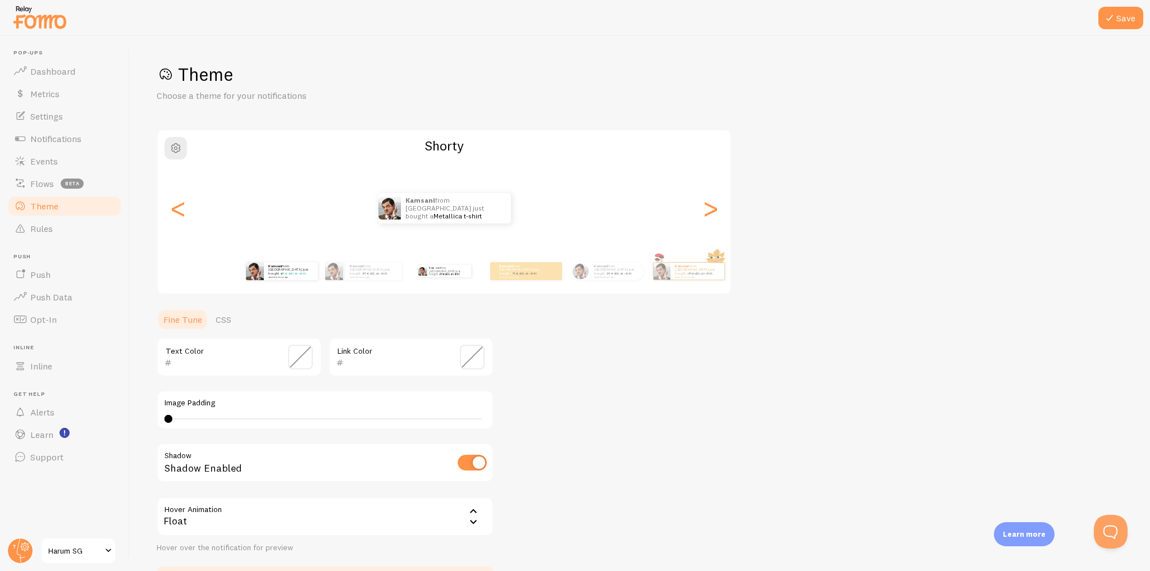
click at [292, 280] on div "Kamsani from [GEOGRAPHIC_DATA] just bought a Metallica t-shirt about 4 minutes …" at bounding box center [281, 270] width 72 height 31
type input "2C2C2C"
type input "48BEB0"
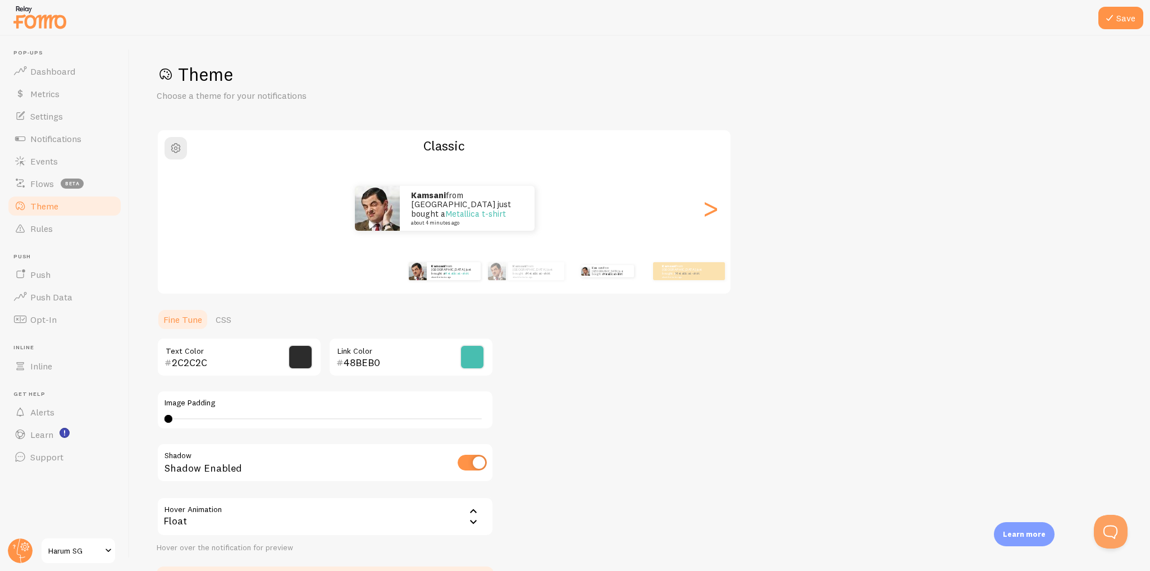
click at [604, 280] on div "Kamsani from [GEOGRAPHIC_DATA] just bought a Metallica t-shirt about 4 minutes …" at bounding box center [607, 270] width 72 height 31
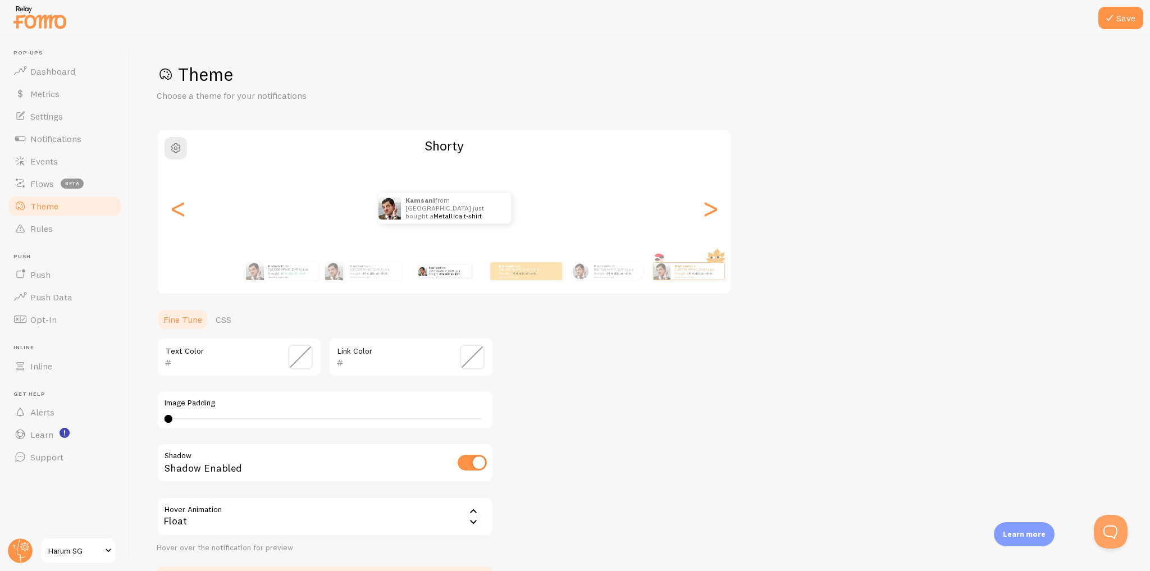
click at [306, 358] on span at bounding box center [300, 357] width 25 height 25
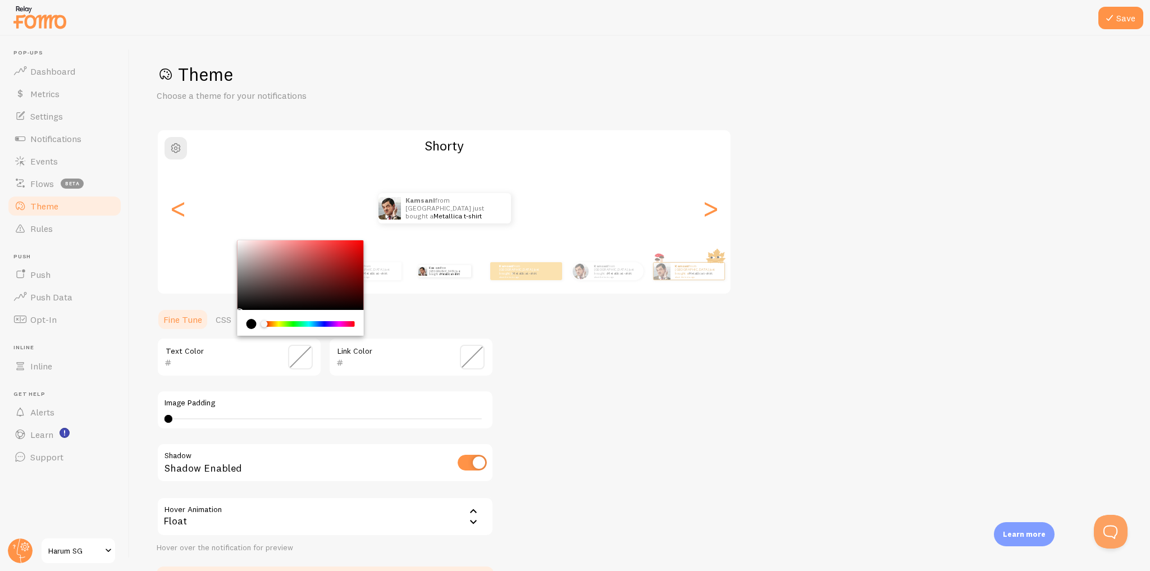
click at [203, 367] on input "text" at bounding box center [223, 362] width 103 height 13
click at [192, 371] on div "Text Color" at bounding box center [239, 356] width 165 height 39
click at [202, 364] on input "text" at bounding box center [223, 362] width 103 height 13
type input "212121"
click at [551, 361] on div "Theme Choose a theme for your notifications Shorty Kamsani from [GEOGRAPHIC_DAT…" at bounding box center [640, 329] width 966 height 533
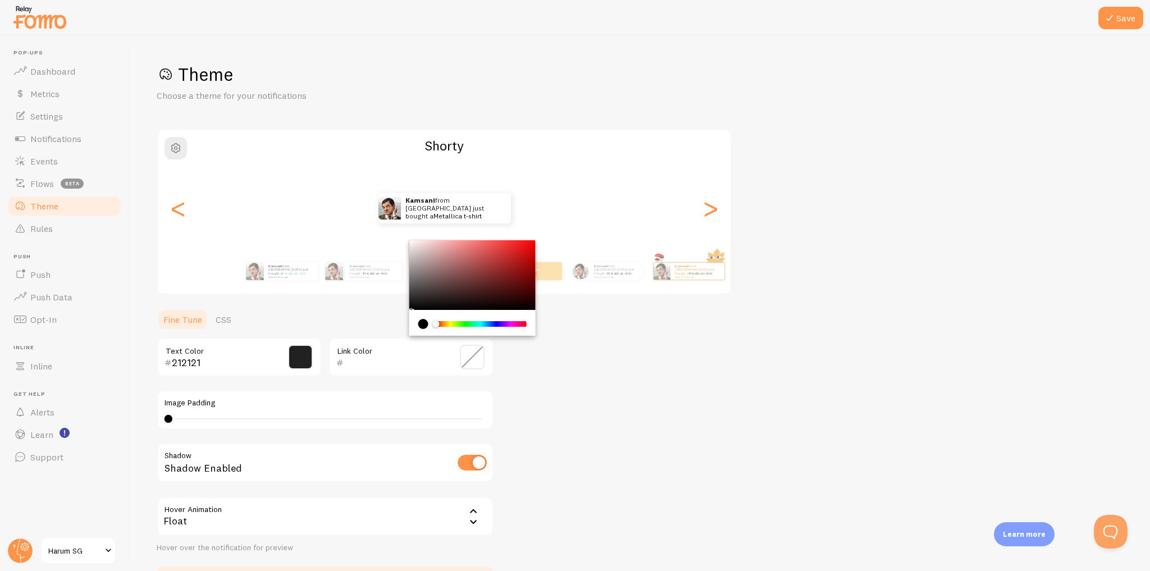
click at [380, 362] on input "text" at bounding box center [395, 362] width 103 height 13
paste input "2E7D32"
type input "2E7D32"
click at [579, 383] on div "Theme Choose a theme for your notifications Shorty Kamsani from [GEOGRAPHIC_DAT…" at bounding box center [640, 329] width 966 height 533
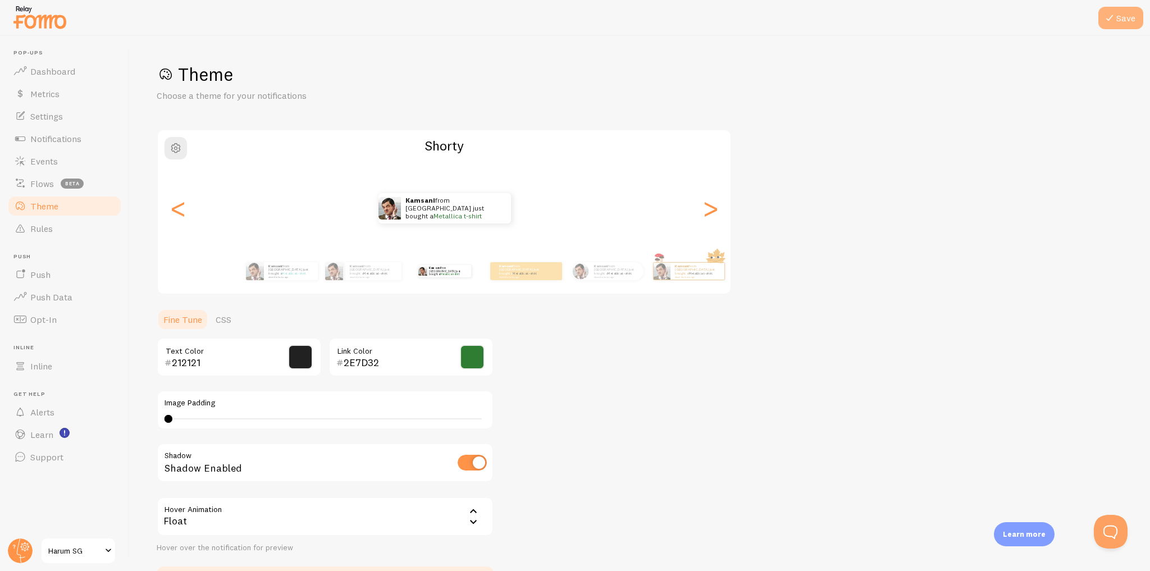
click at [1119, 16] on button "Save" at bounding box center [1120, 18] width 45 height 22
click at [287, 271] on link "Metallica t-shirt" at bounding box center [294, 273] width 24 height 4
type input "2C2C2C"
type input "48BEB0"
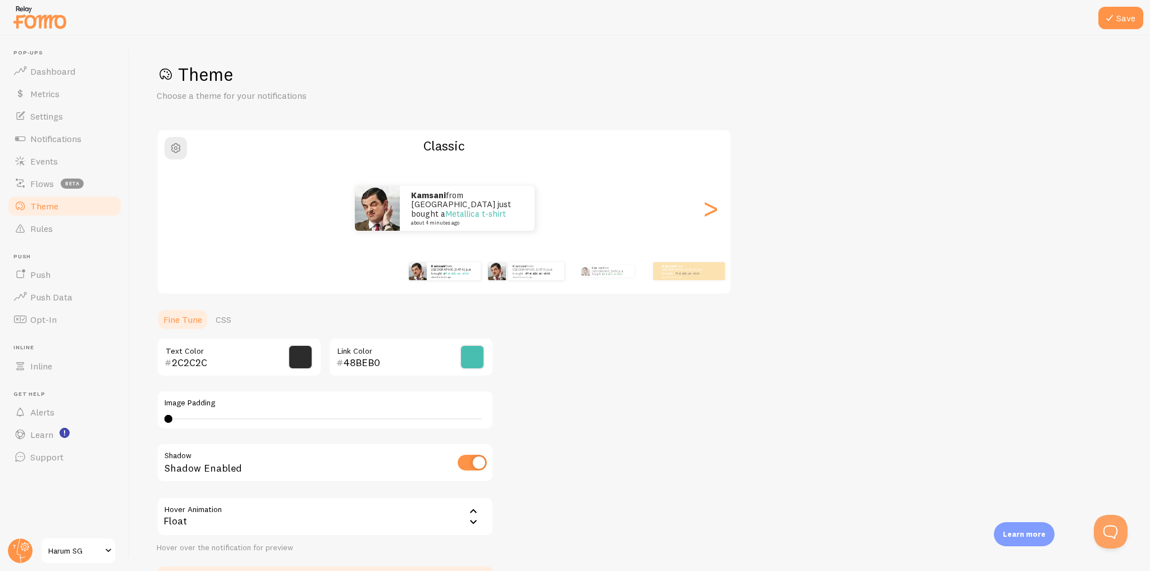
click at [524, 280] on div "Kamsani from [GEOGRAPHIC_DATA] just bought a Metallica t-shirt about 4 minutes …" at bounding box center [526, 270] width 72 height 31
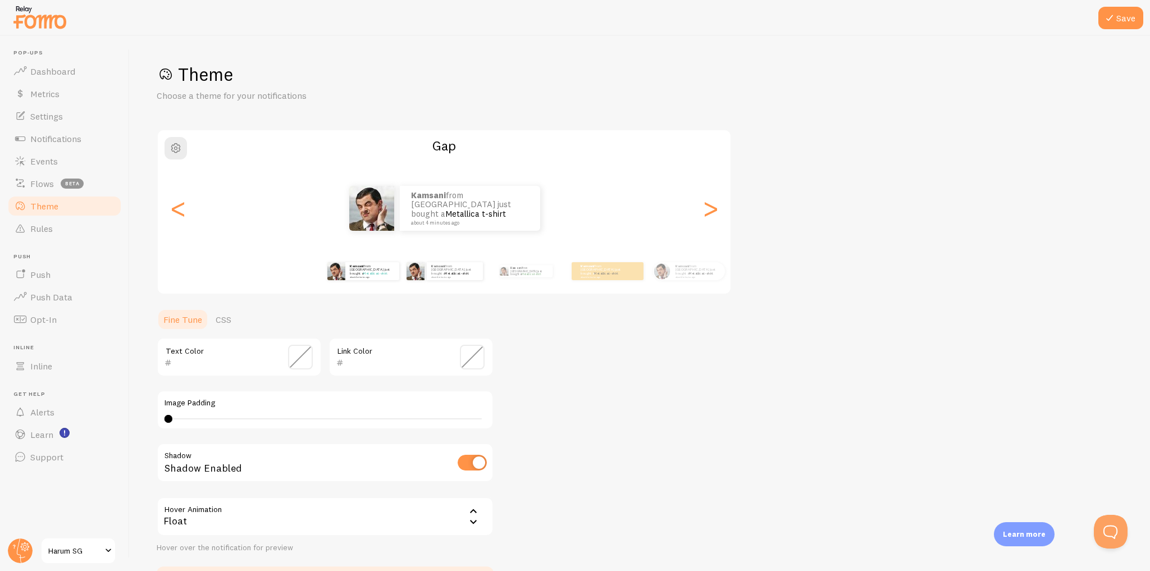
click at [350, 280] on div "Kamsani from [GEOGRAPHIC_DATA] just bought a Metallica t-shirt about 4 minutes …" at bounding box center [363, 270] width 72 height 31
type input "2C2C2C"
type input "48BEB0"
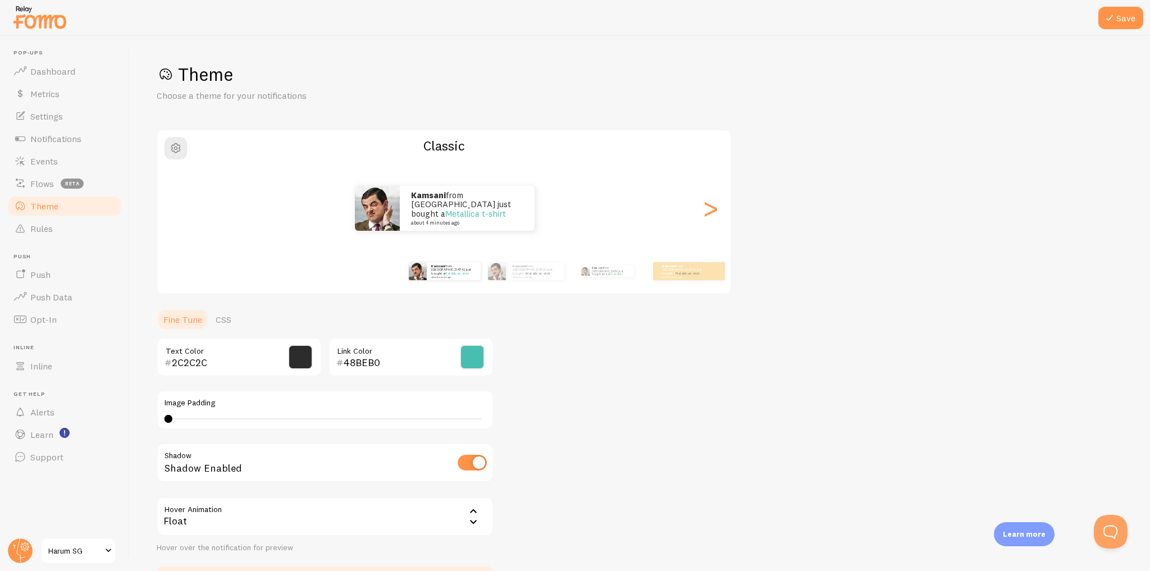
click at [296, 358] on span at bounding box center [300, 357] width 25 height 25
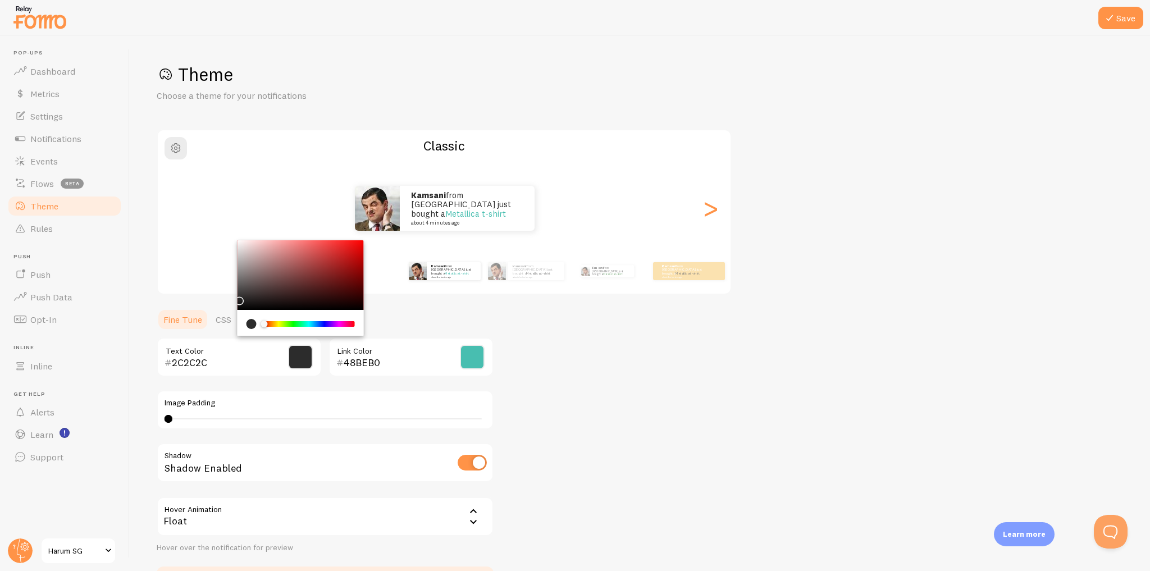
click at [189, 364] on input "2C2C2C" at bounding box center [223, 362] width 103 height 13
click at [209, 362] on input "2C2C2C" at bounding box center [223, 362] width 103 height 13
click at [213, 364] on input "2C2C2C" at bounding box center [223, 362] width 103 height 13
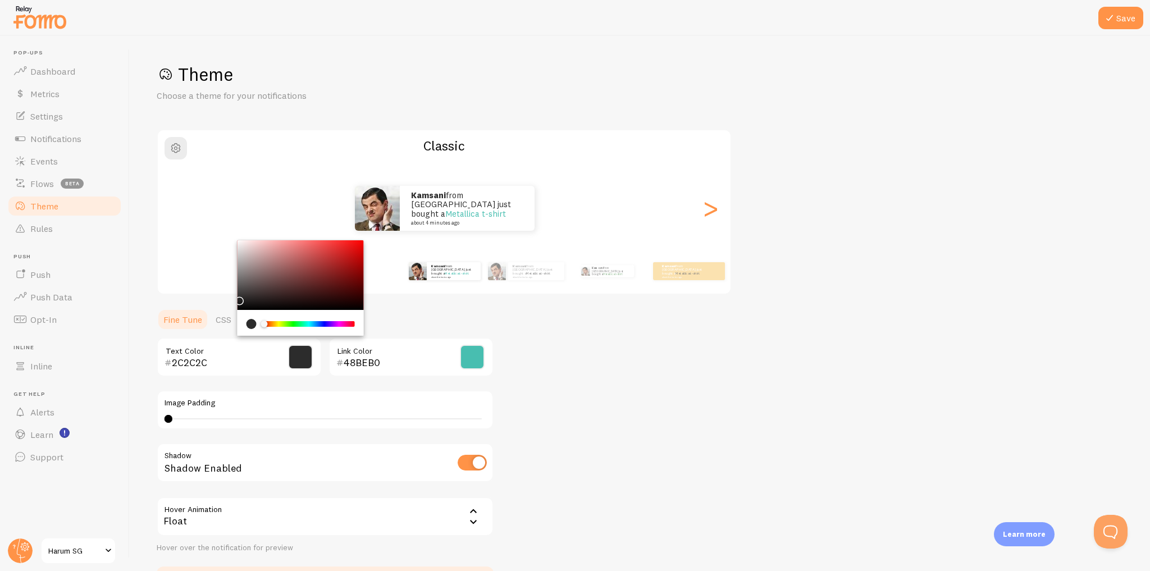
click at [213, 364] on input "2C2C2C" at bounding box center [223, 362] width 103 height 13
type input "2121212"
click at [578, 358] on div "Theme Choose a theme for your notifications Classic Kamsani from [GEOGRAPHIC_DA…" at bounding box center [640, 329] width 966 height 533
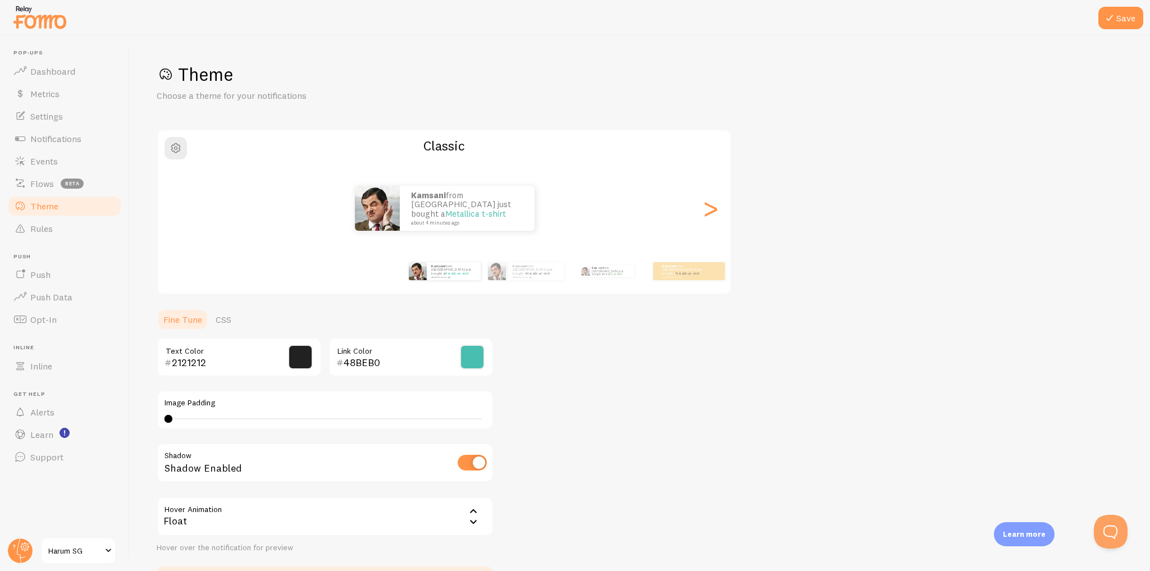
click at [472, 356] on span at bounding box center [472, 357] width 25 height 25
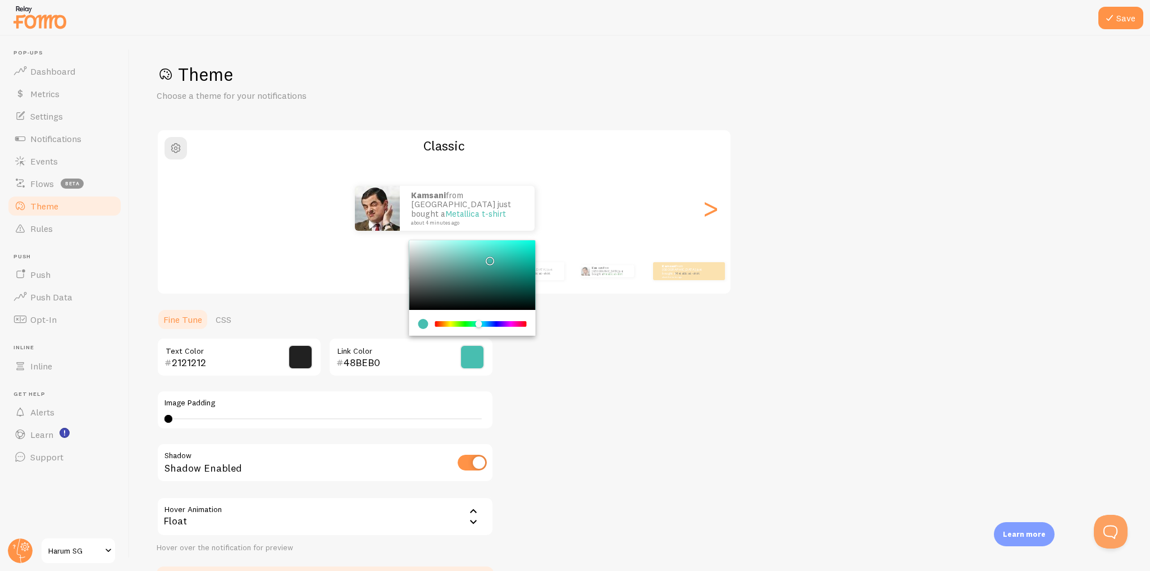
click at [415, 355] on div "48BEB0 Link Color" at bounding box center [410, 356] width 165 height 39
click at [409, 356] on input "48BEB0" at bounding box center [395, 362] width 103 height 13
paste input "2E7D32"
type input "2E7D32"
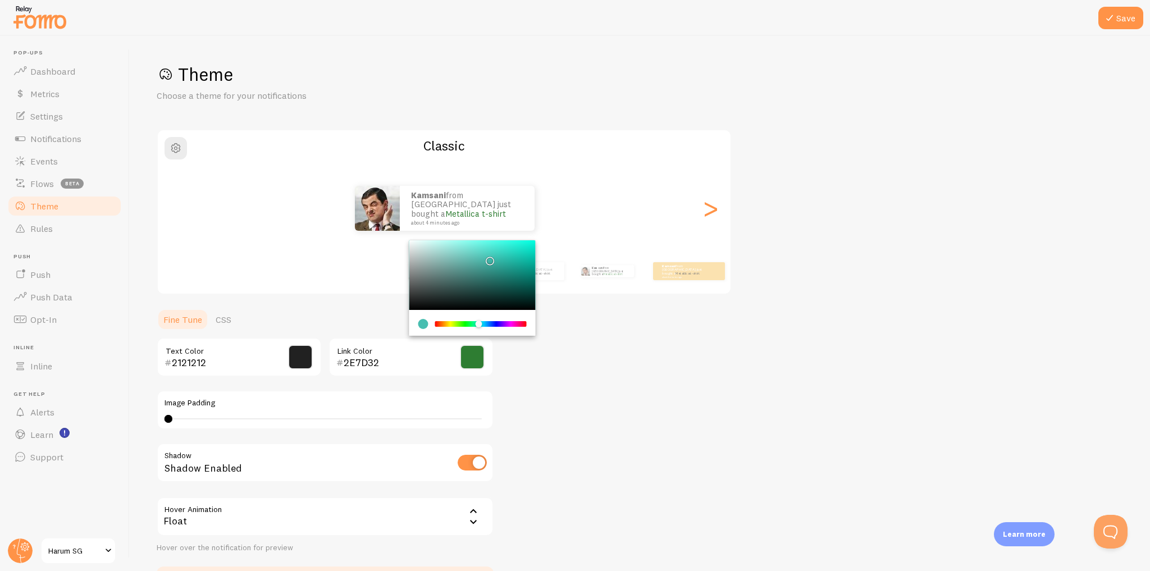
click at [548, 364] on div "Theme Choose a theme for your notifications Classic Kamsani from [GEOGRAPHIC_DA…" at bounding box center [640, 329] width 966 height 533
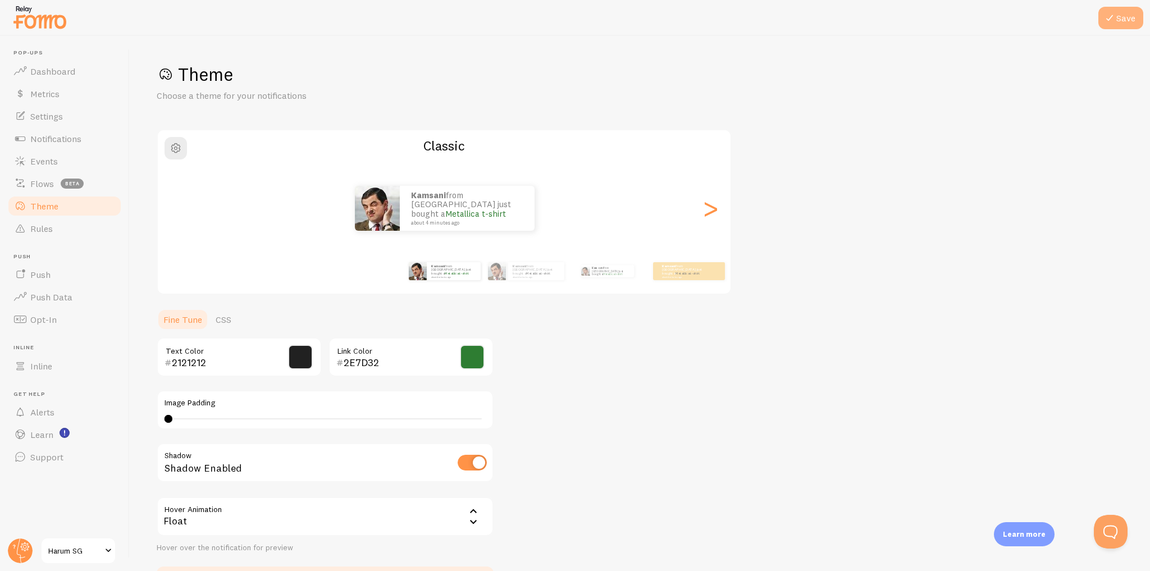
click at [1115, 15] on icon at bounding box center [1109, 17] width 13 height 13
click at [244, 366] on input "2121212" at bounding box center [223, 362] width 103 height 13
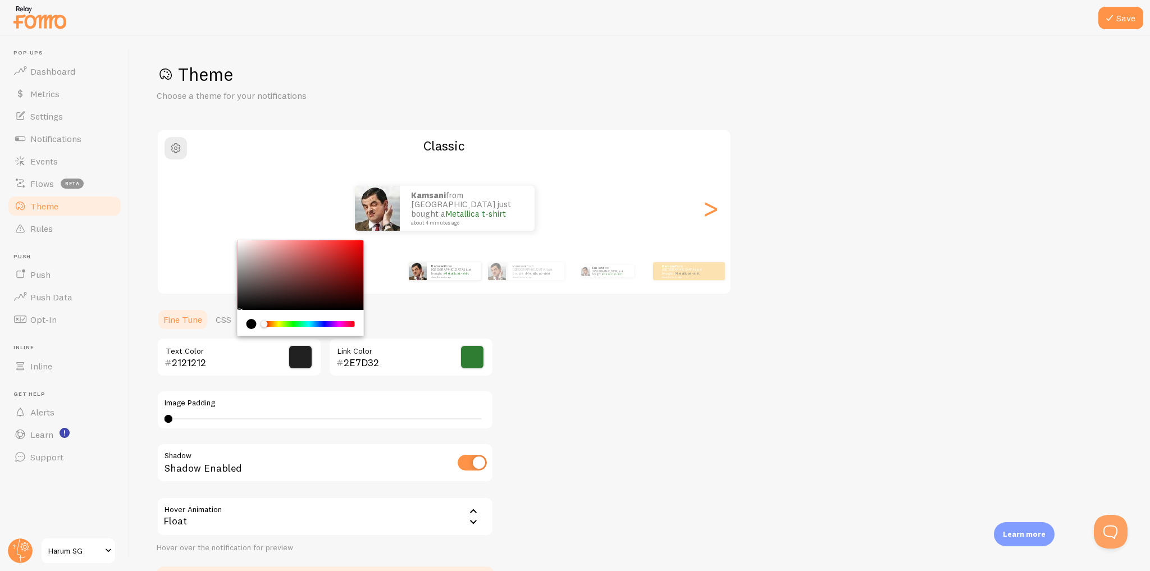
click at [172, 364] on input "2121212" at bounding box center [223, 362] width 103 height 13
click at [221, 366] on input "2121212" at bounding box center [223, 362] width 103 height 13
type input "212121"
click at [602, 365] on div "Theme Choose a theme for your notifications Classic Kamsani from [GEOGRAPHIC_DA…" at bounding box center [640, 329] width 966 height 533
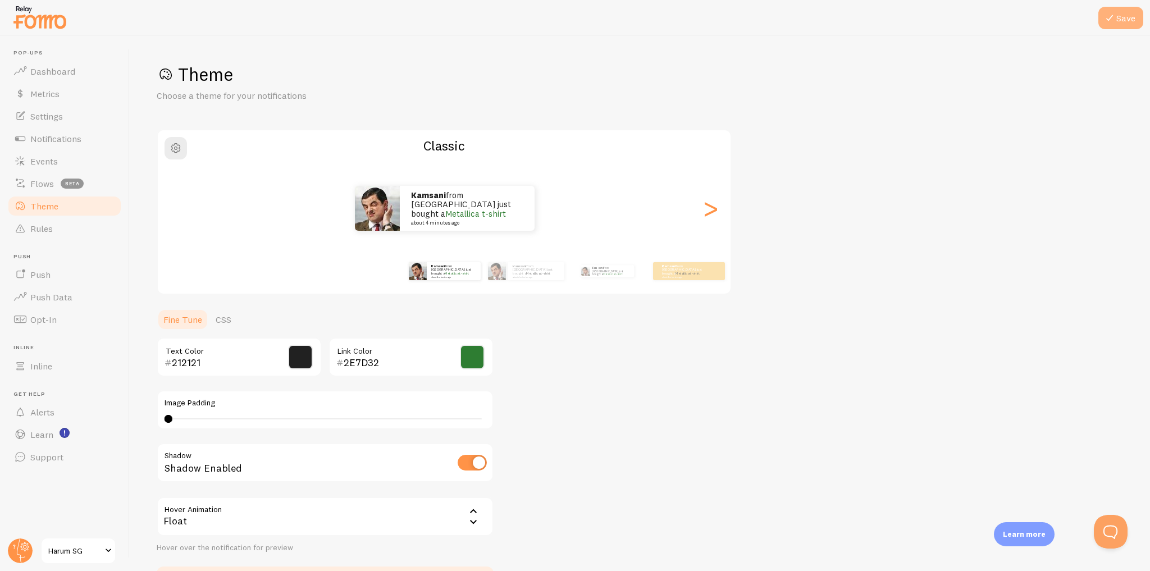
click at [1115, 17] on icon at bounding box center [1109, 17] width 13 height 13
